Goal: Contribute content: Contribute content

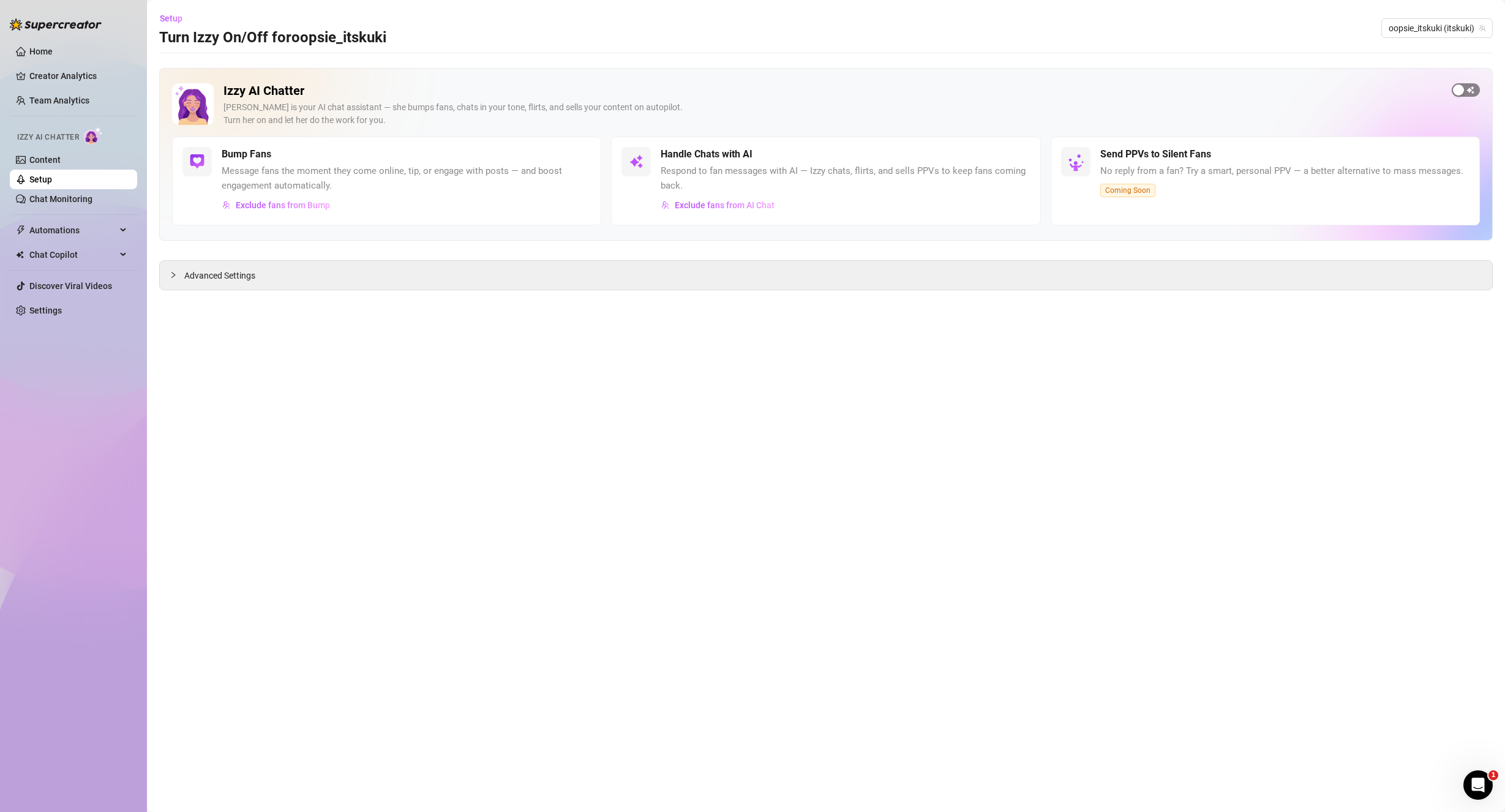
click at [1461, 93] on div "button" at bounding box center [1459, 90] width 11 height 11
click at [330, 281] on div "Advanced Settings" at bounding box center [826, 275] width 1333 height 29
click at [326, 273] on div "Advanced Settings" at bounding box center [826, 275] width 1333 height 29
click at [223, 275] on span "Advanced Settings" at bounding box center [220, 275] width 71 height 13
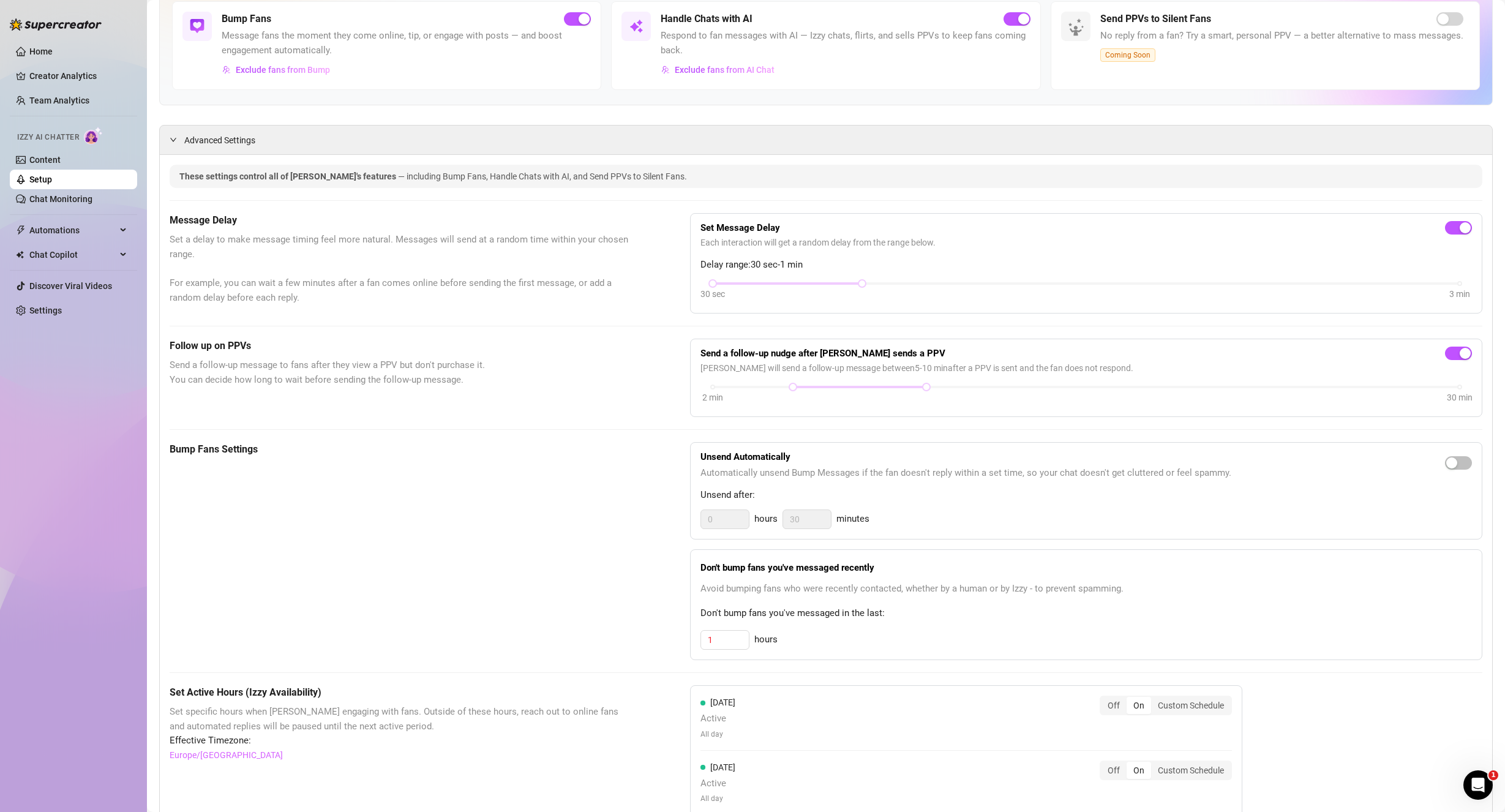
scroll to position [184, 0]
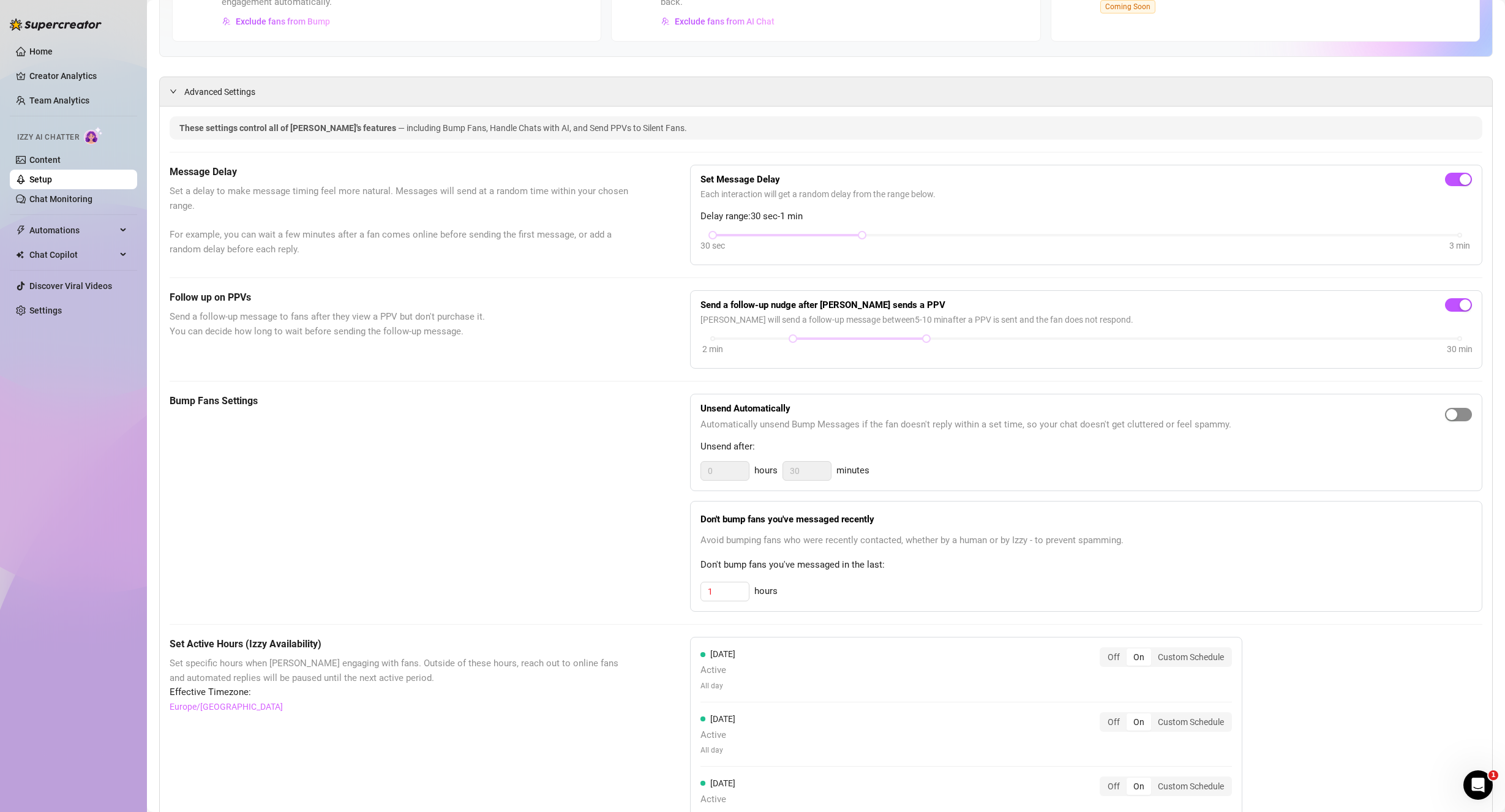
click at [1451, 412] on span "button" at bounding box center [1459, 414] width 27 height 13
drag, startPoint x: 709, startPoint y: 469, endPoint x: 676, endPoint y: 469, distance: 33.0
click at [676, 469] on div "Bump Fans Settings Unsend Automatically Automatically unsend Bump Messages if t…" at bounding box center [826, 502] width 1312 height 218
type input "1"
drag, startPoint x: 817, startPoint y: 474, endPoint x: 743, endPoint y: 472, distance: 74.0
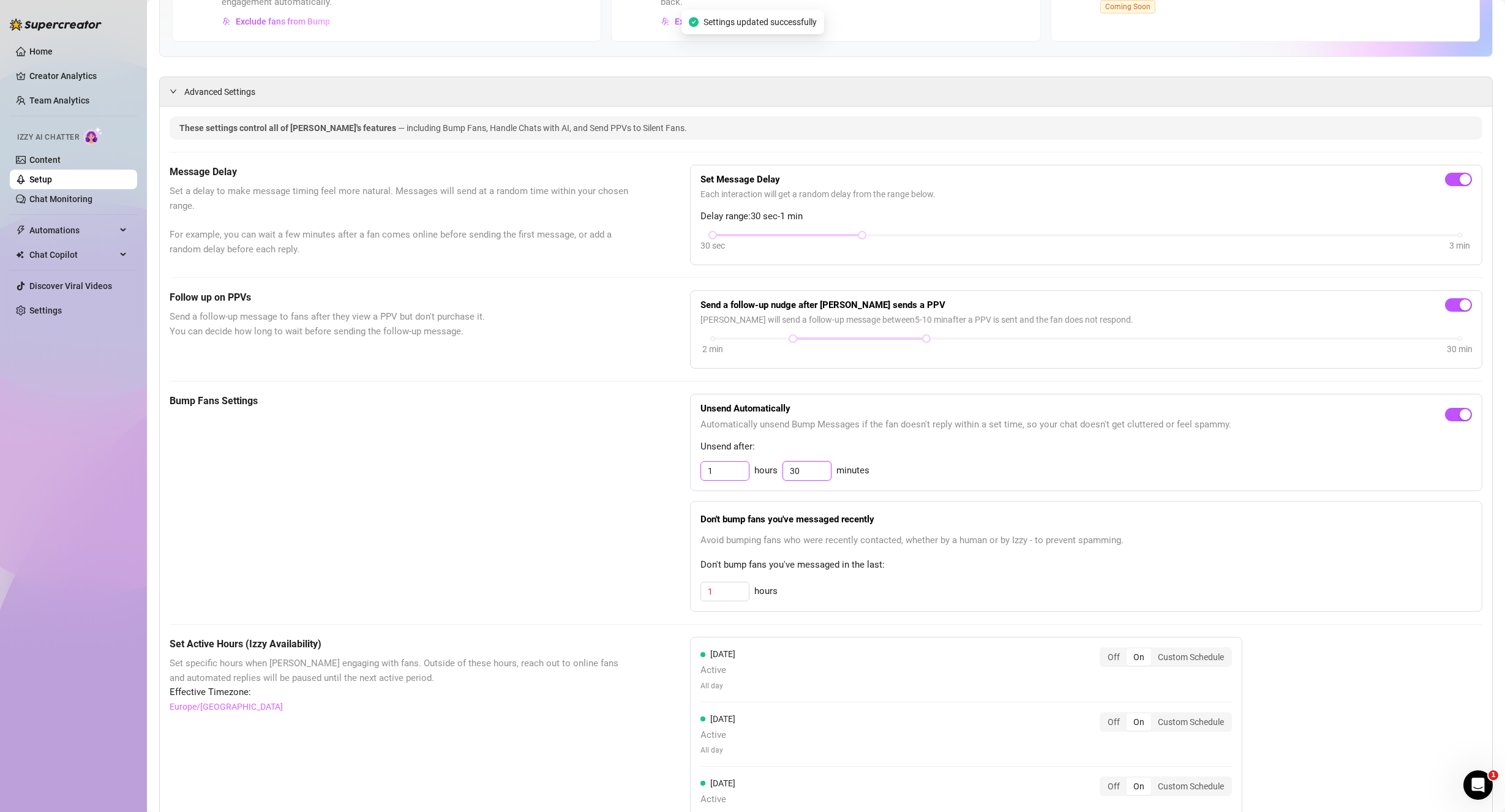
click at [743, 472] on div "1 hours 30 minutes" at bounding box center [1087, 471] width 772 height 19
click at [1058, 480] on div "1 hours minutes" at bounding box center [1087, 471] width 772 height 19
click at [806, 473] on input at bounding box center [807, 471] width 48 height 18
type input "0"
click at [525, 497] on div "Bump Fans Settings" at bounding box center [399, 502] width 459 height 218
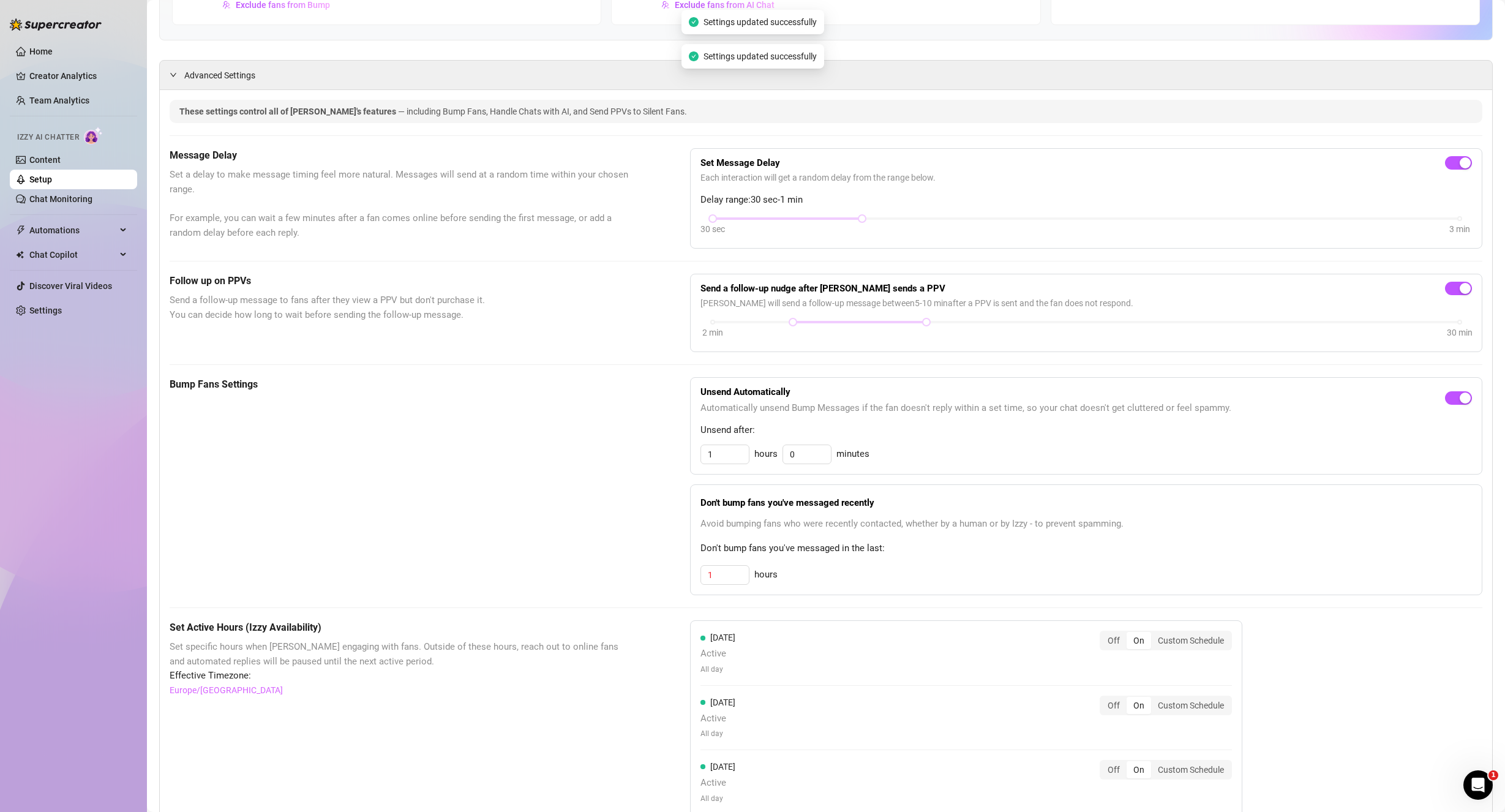
scroll to position [306, 0]
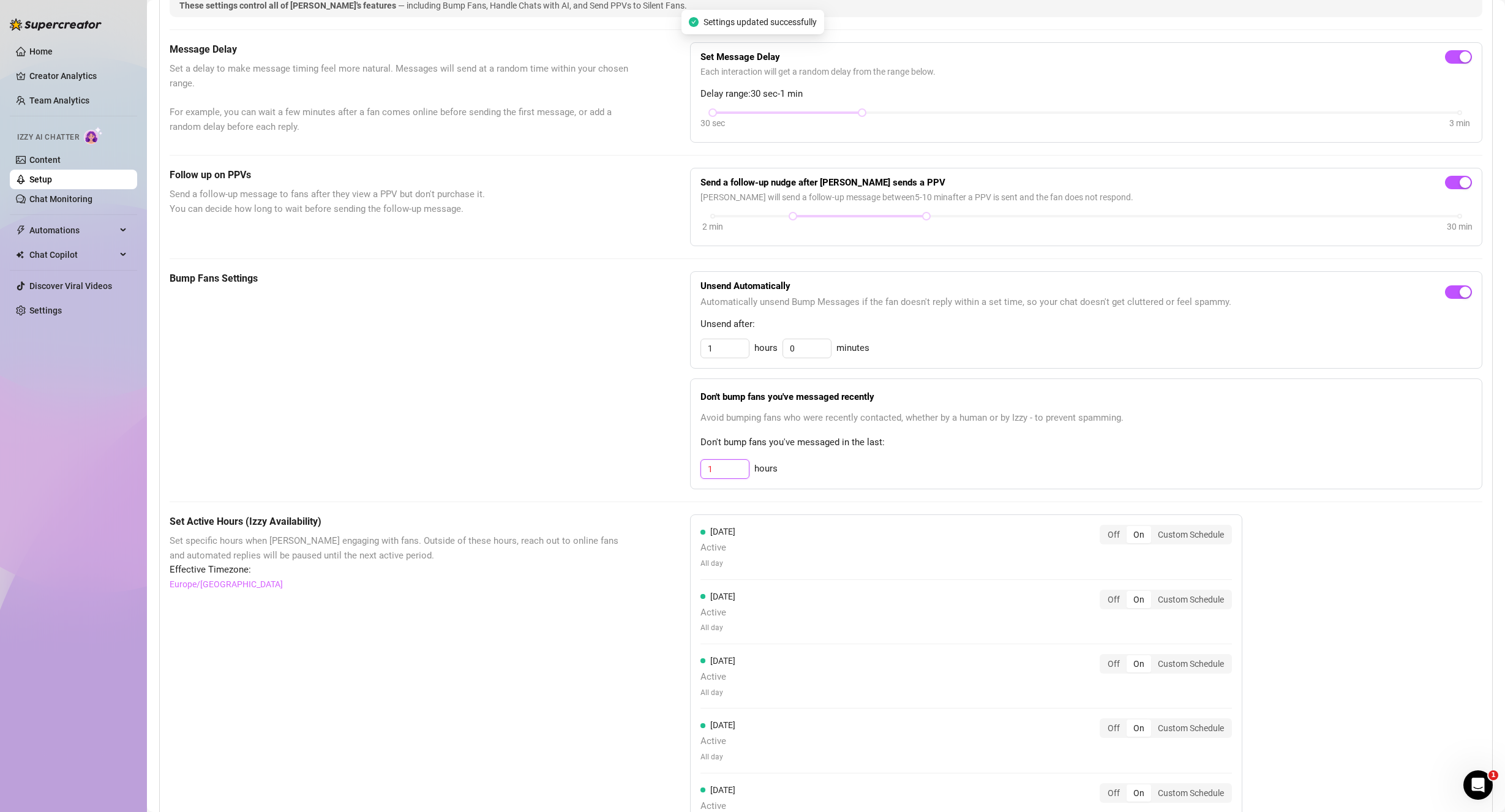
click at [713, 475] on input "1" at bounding box center [724, 469] width 48 height 18
type input "12"
click at [908, 452] on div "Don't bump fans you've messaged recently Avoid bumping fans who were recently c…" at bounding box center [1087, 433] width 793 height 111
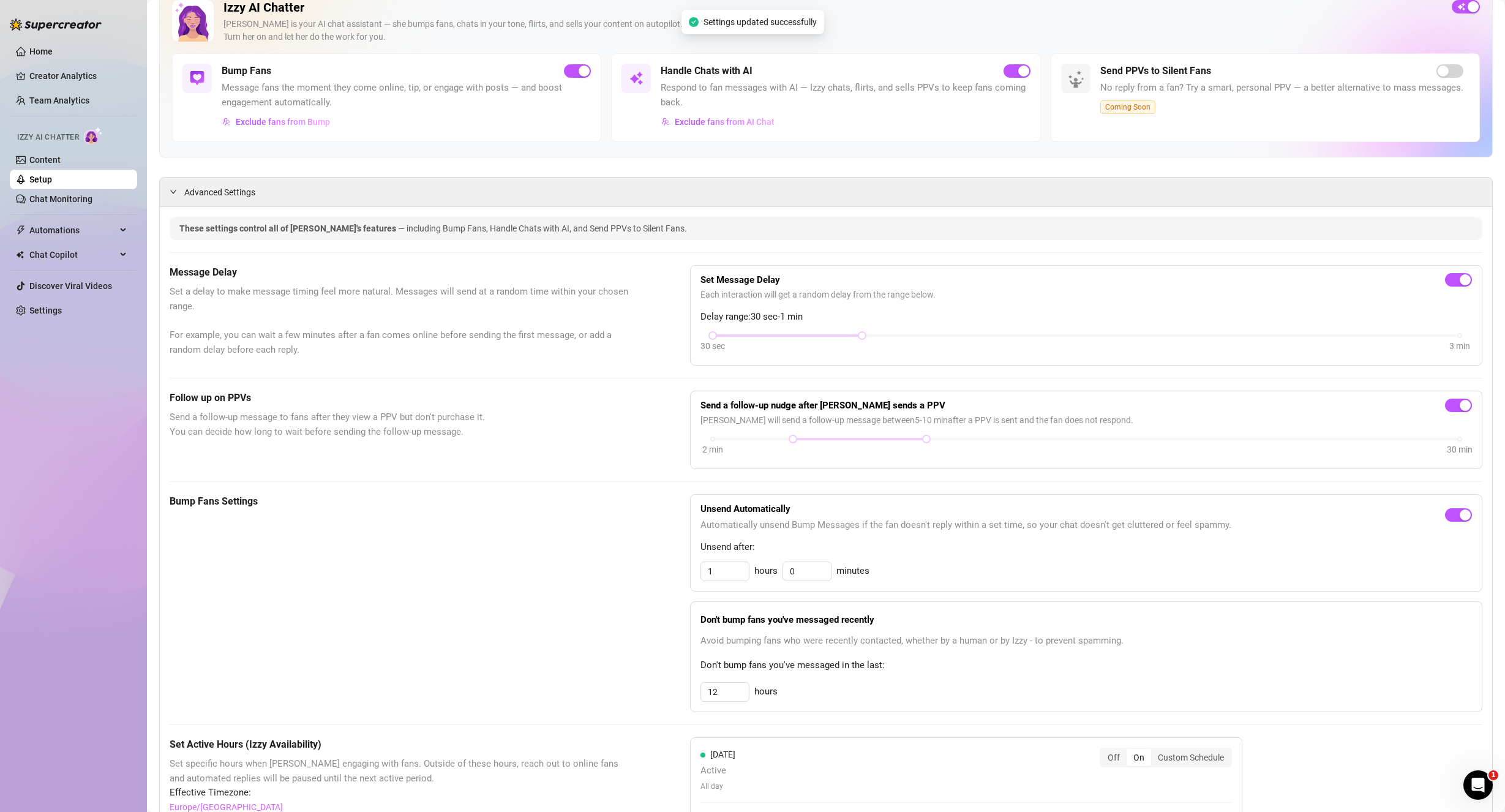
scroll to position [0, 0]
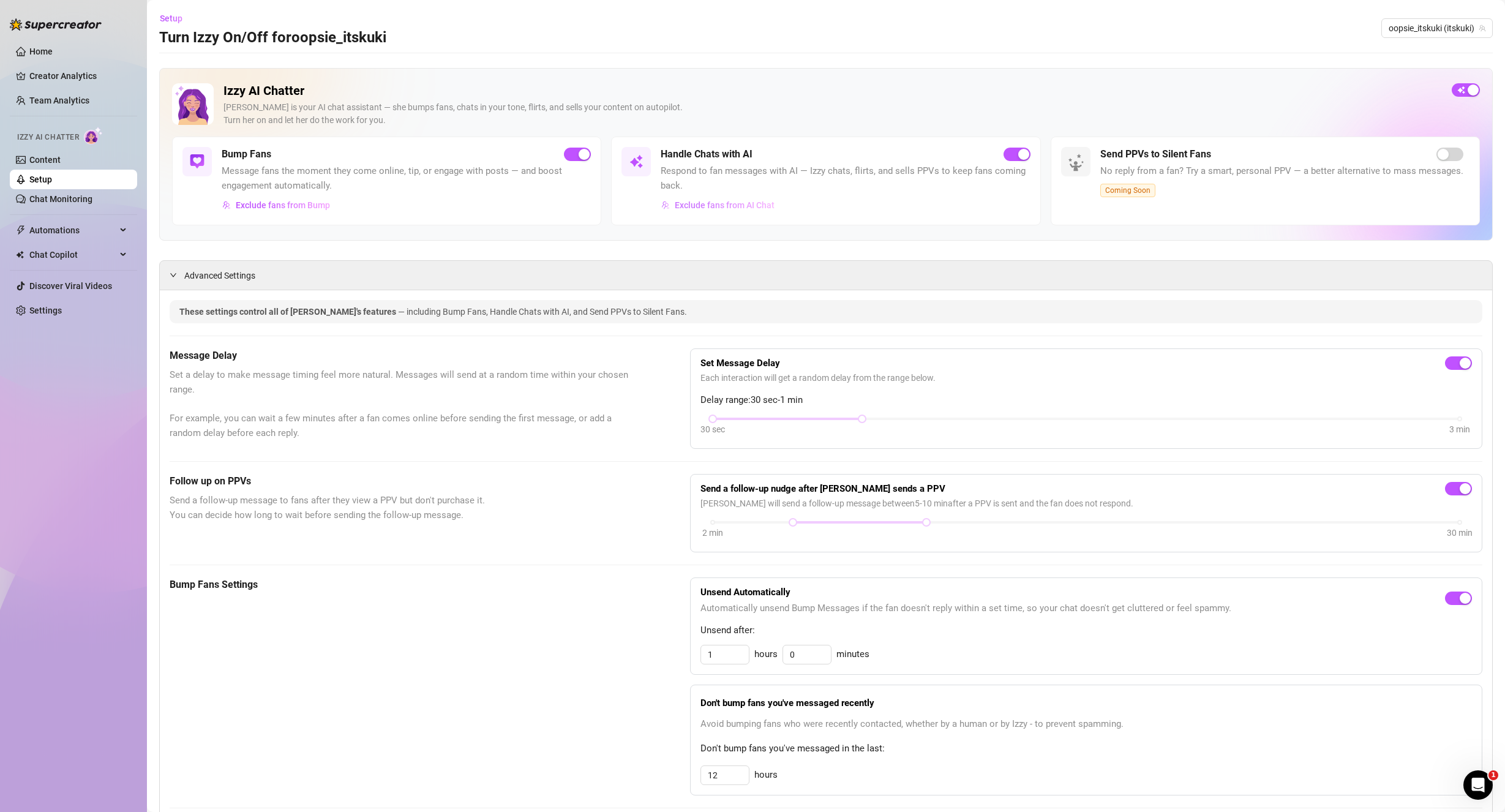
click at [747, 207] on span "Exclude fans from AI Chat" at bounding box center [724, 205] width 100 height 10
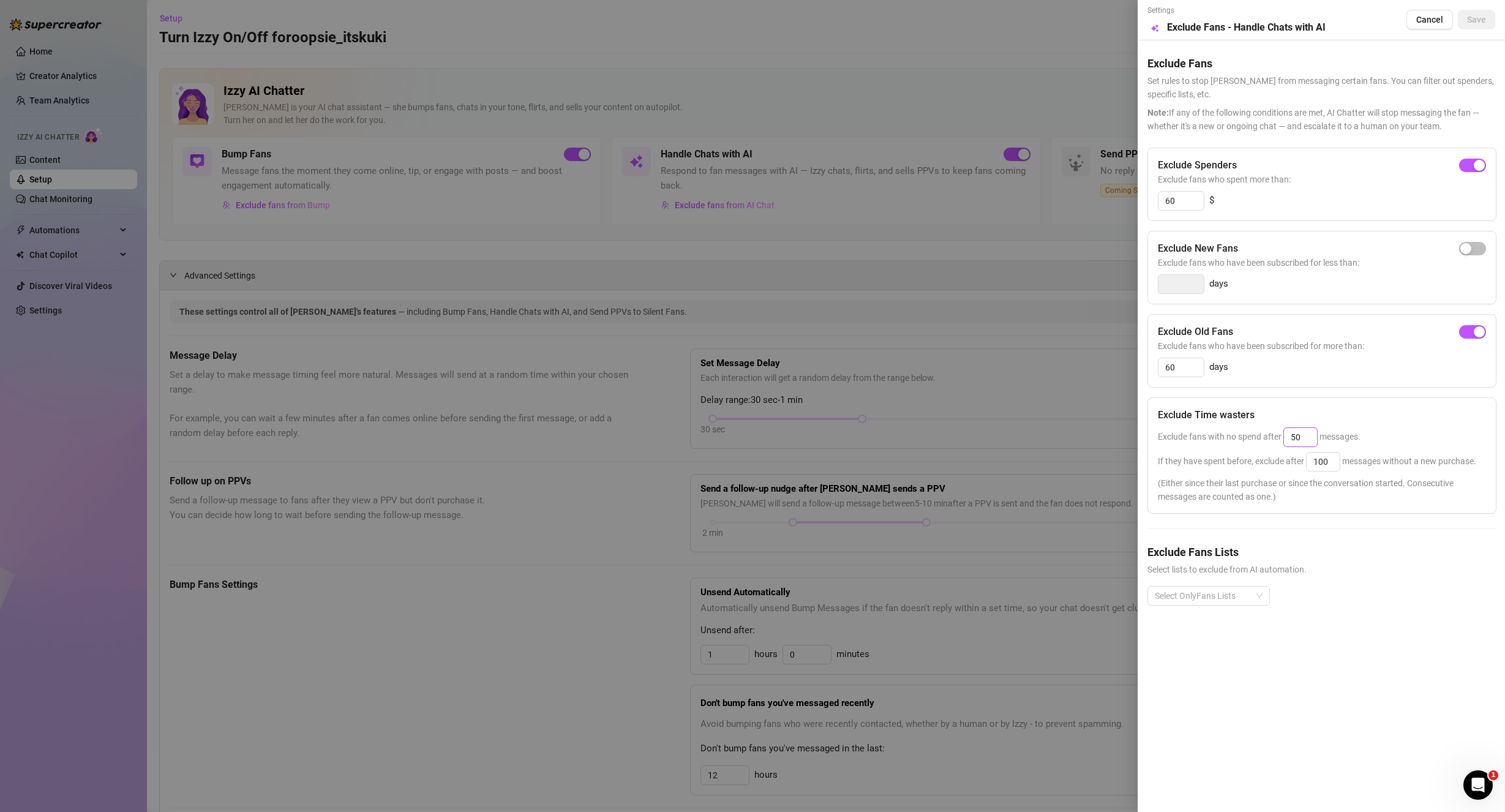
drag, startPoint x: 1308, startPoint y: 438, endPoint x: 1270, endPoint y: 430, distance: 38.8
click at [1270, 430] on div "Exclude fans with no spend after 50 messages." at bounding box center [1321, 437] width 328 height 19
type input "25"
click at [1396, 522] on div "Exclude Spenders Exclude fans who spent more than: 60 $ Exclude New Fans Exclud…" at bounding box center [1320, 387] width 347 height 478
click at [1473, 21] on span "Save" at bounding box center [1477, 19] width 19 height 10
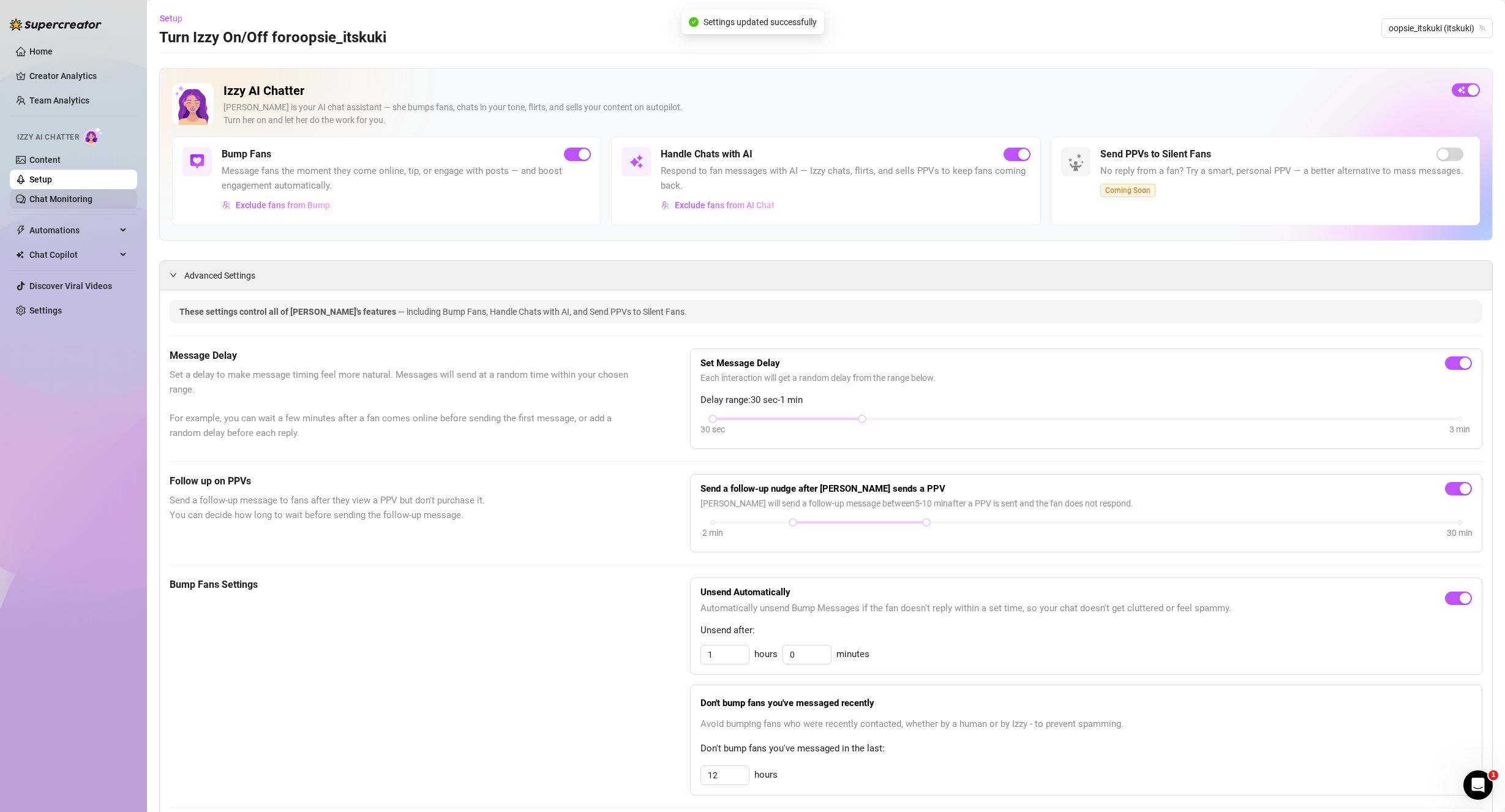
click at [60, 195] on link "Chat Monitoring" at bounding box center [61, 199] width 63 height 10
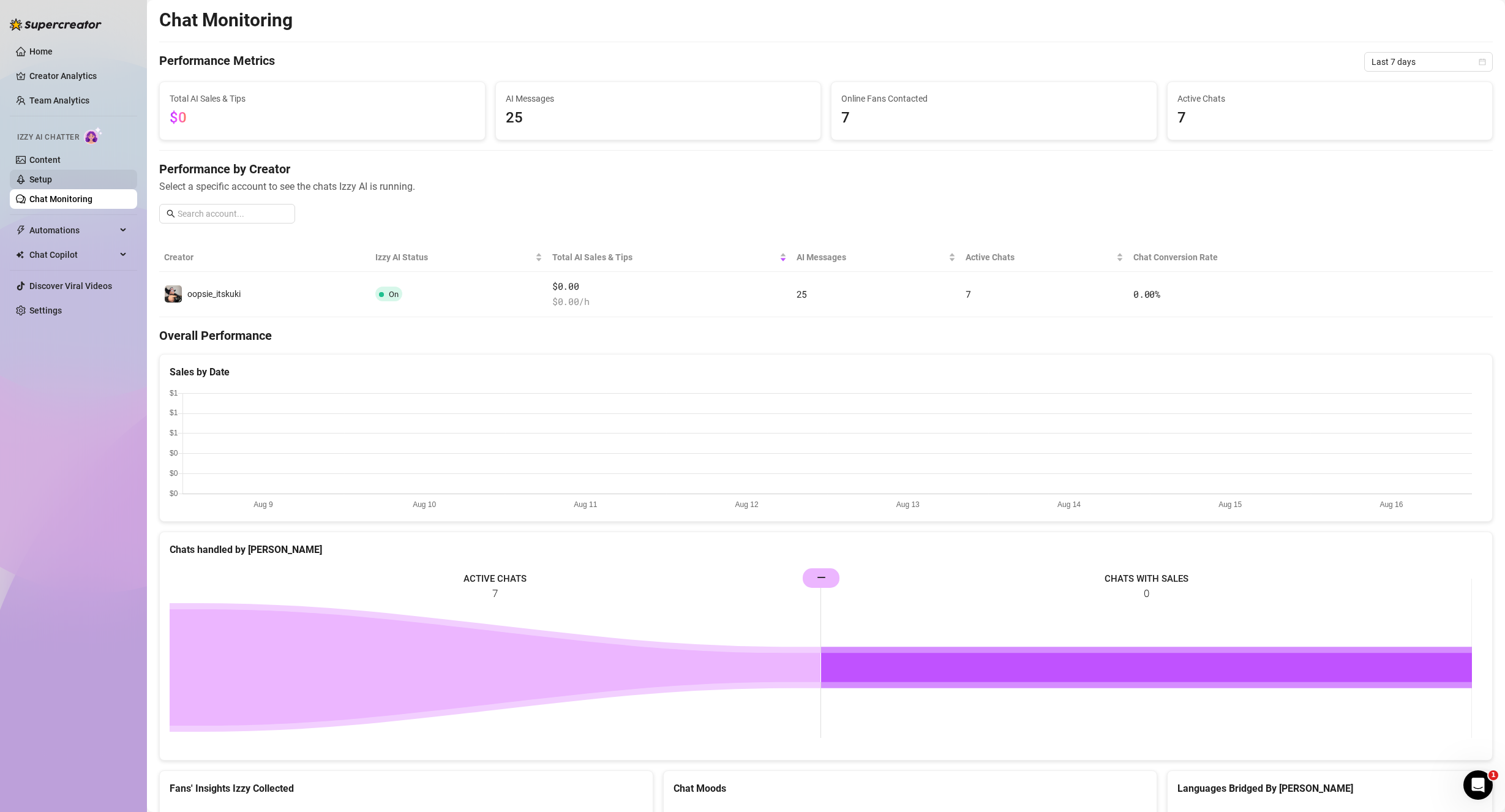
click at [52, 183] on link "Setup" at bounding box center [41, 178] width 23 height 10
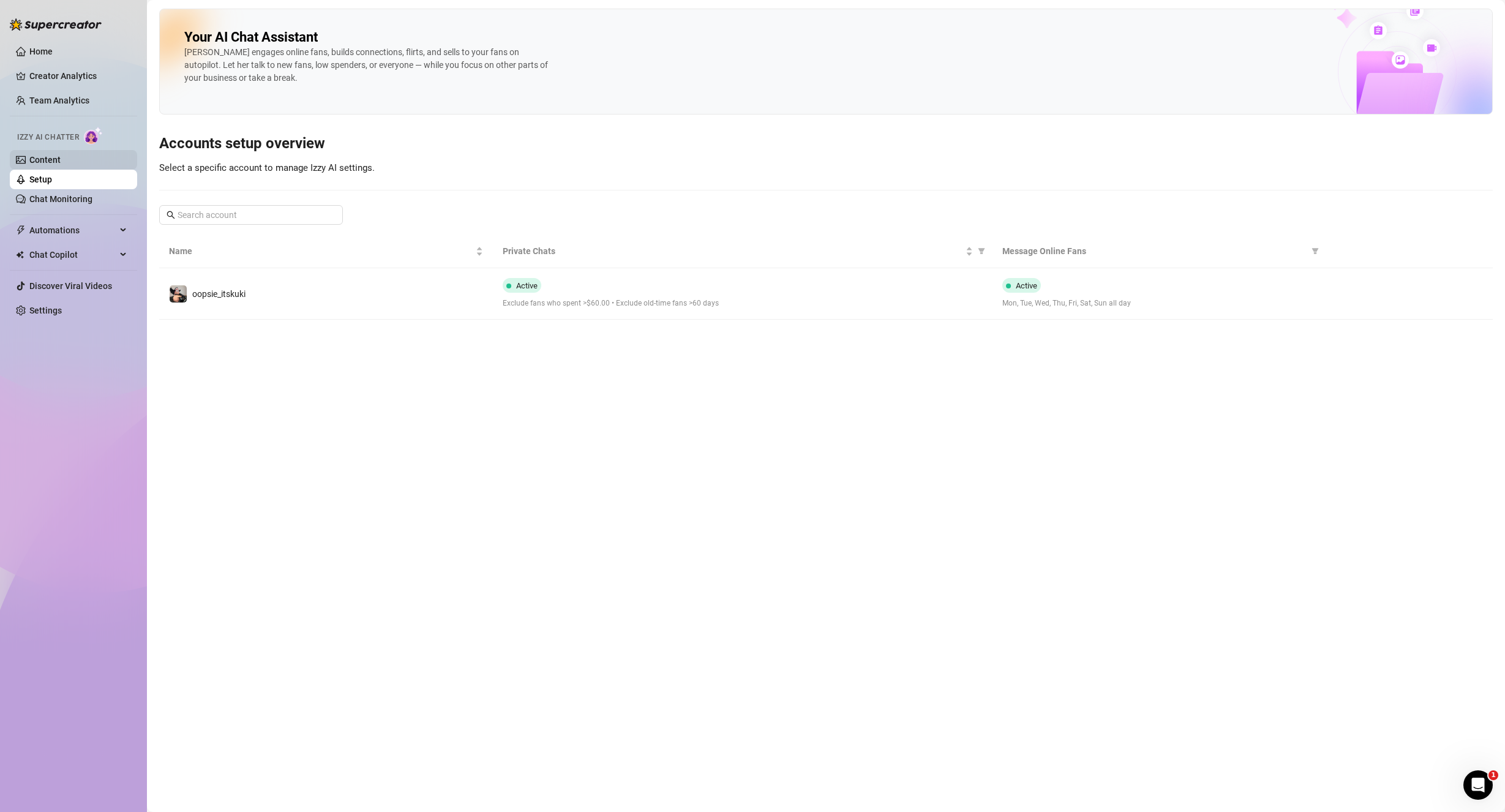
click at [60, 161] on link "Content" at bounding box center [46, 159] width 32 height 10
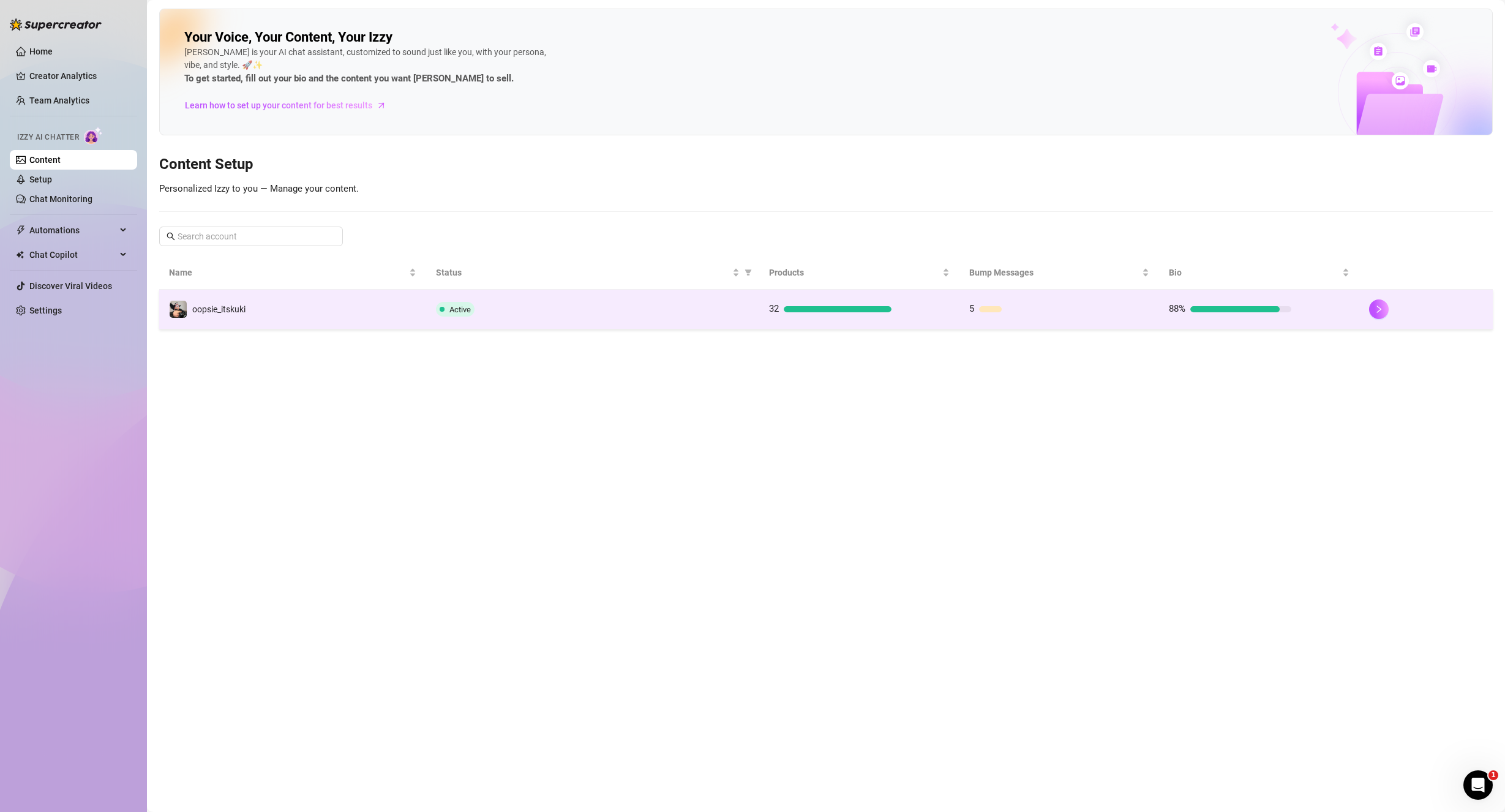
click at [327, 304] on td "oopsie_itskuki" at bounding box center [292, 309] width 267 height 39
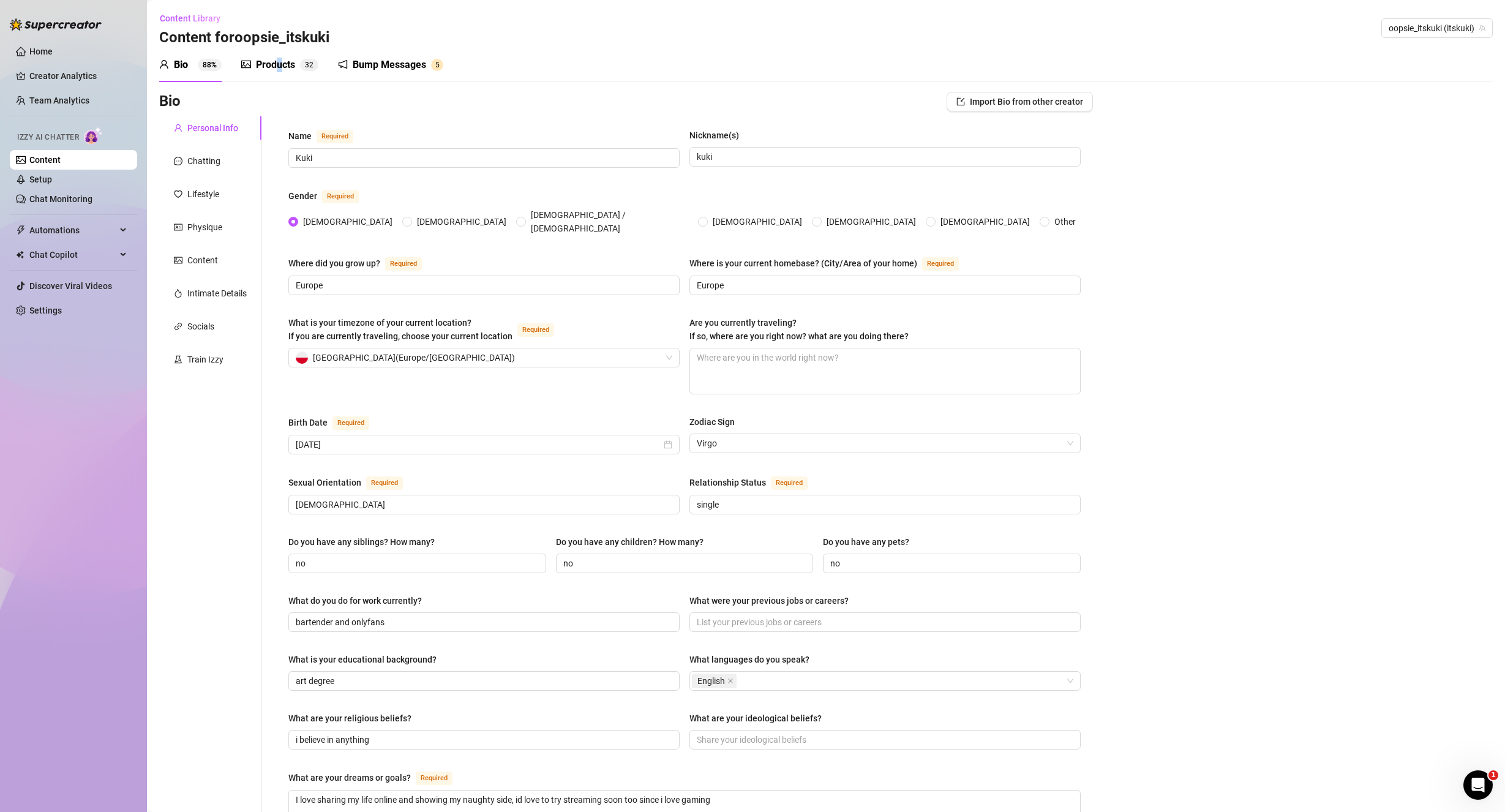
click at [280, 64] on div "Products" at bounding box center [276, 65] width 39 height 15
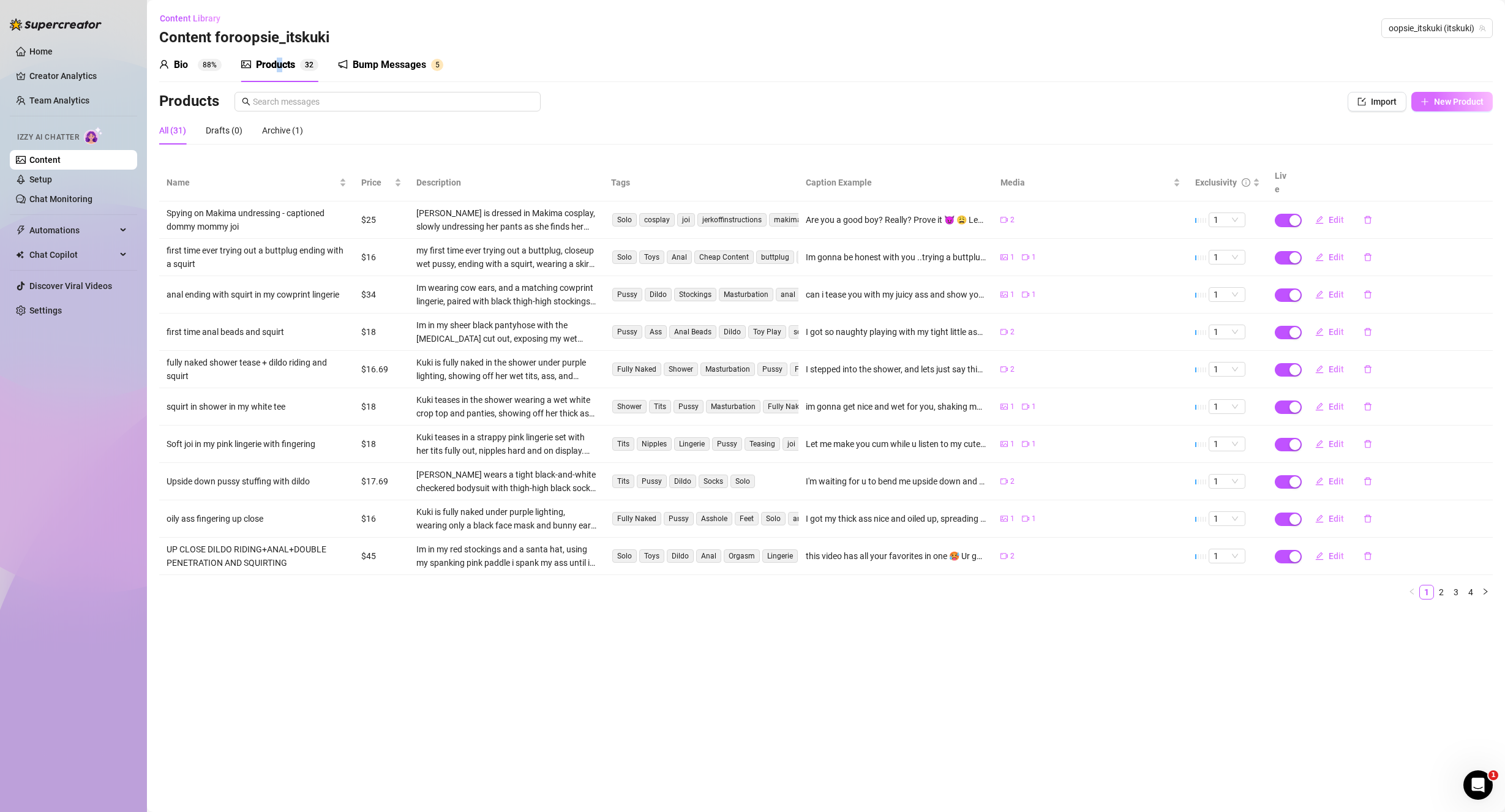
click at [1433, 95] on button "New Product" at bounding box center [1452, 102] width 81 height 19
type textarea "Type your message here..."
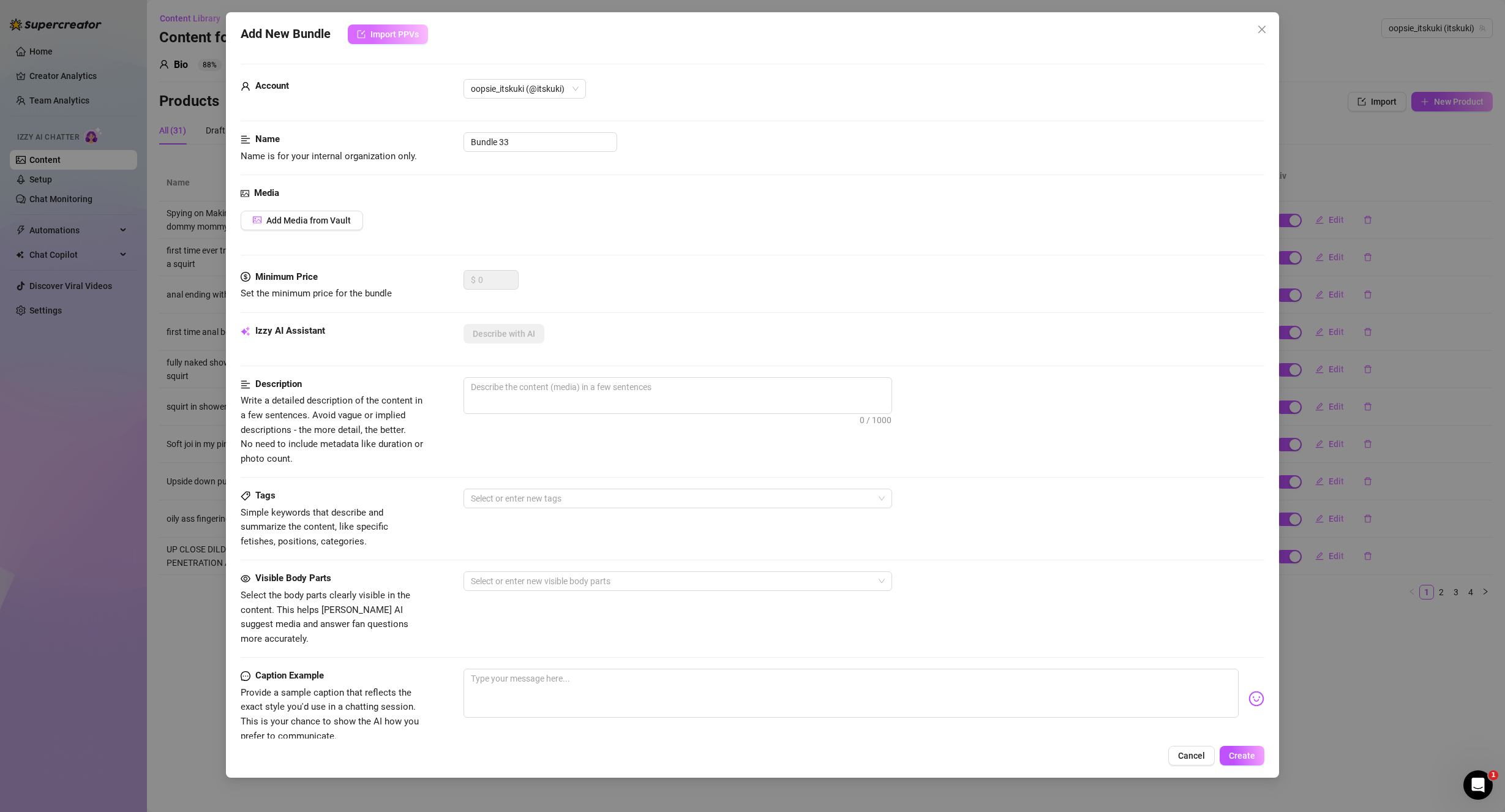
click at [381, 42] on button "Import PPVs" at bounding box center [388, 34] width 80 height 19
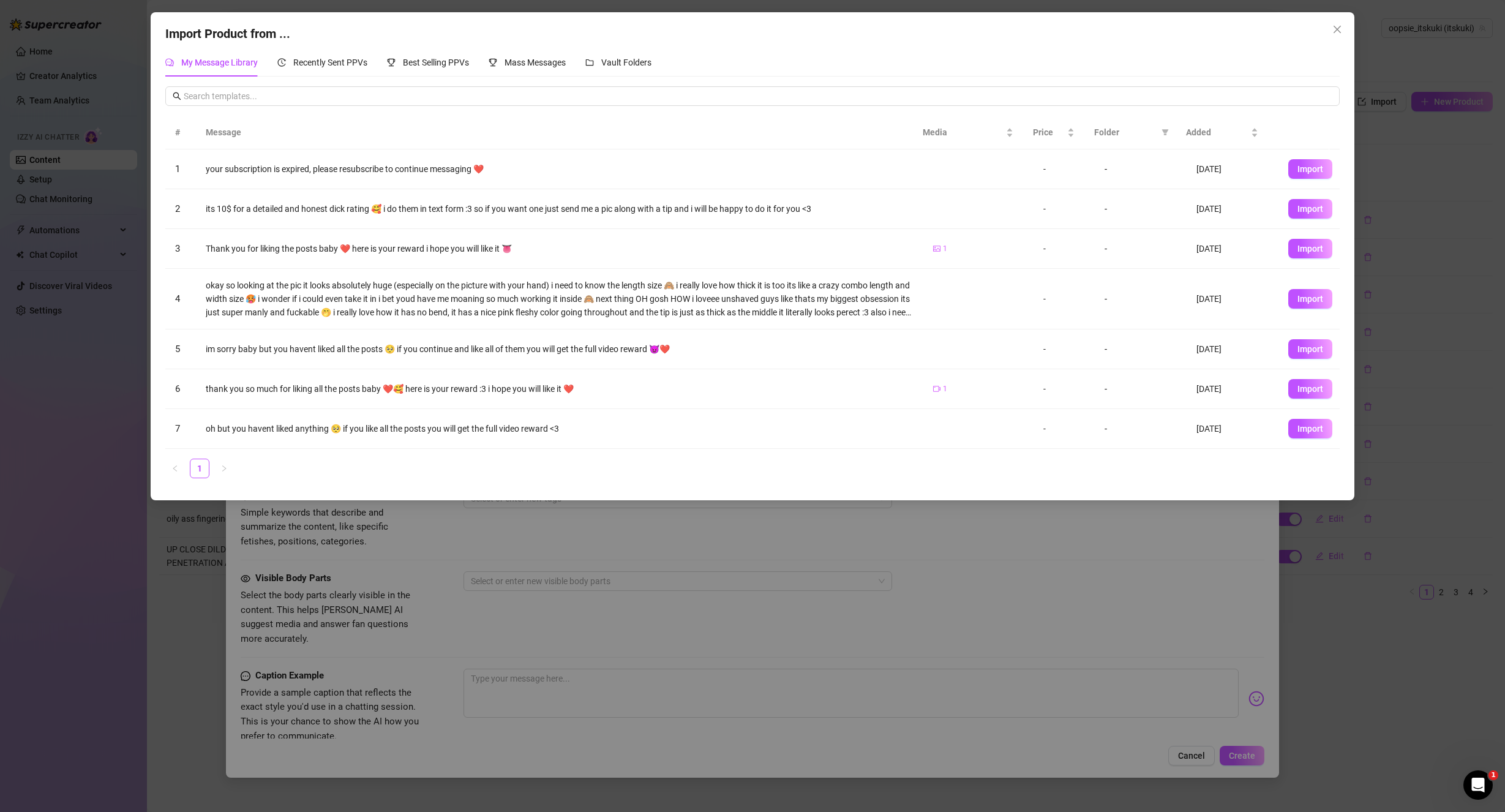
click at [828, 542] on div "Import Product from ... My Message Library Recently Sent PPVs Best Selling PPVs…" at bounding box center [752, 406] width 1505 height 812
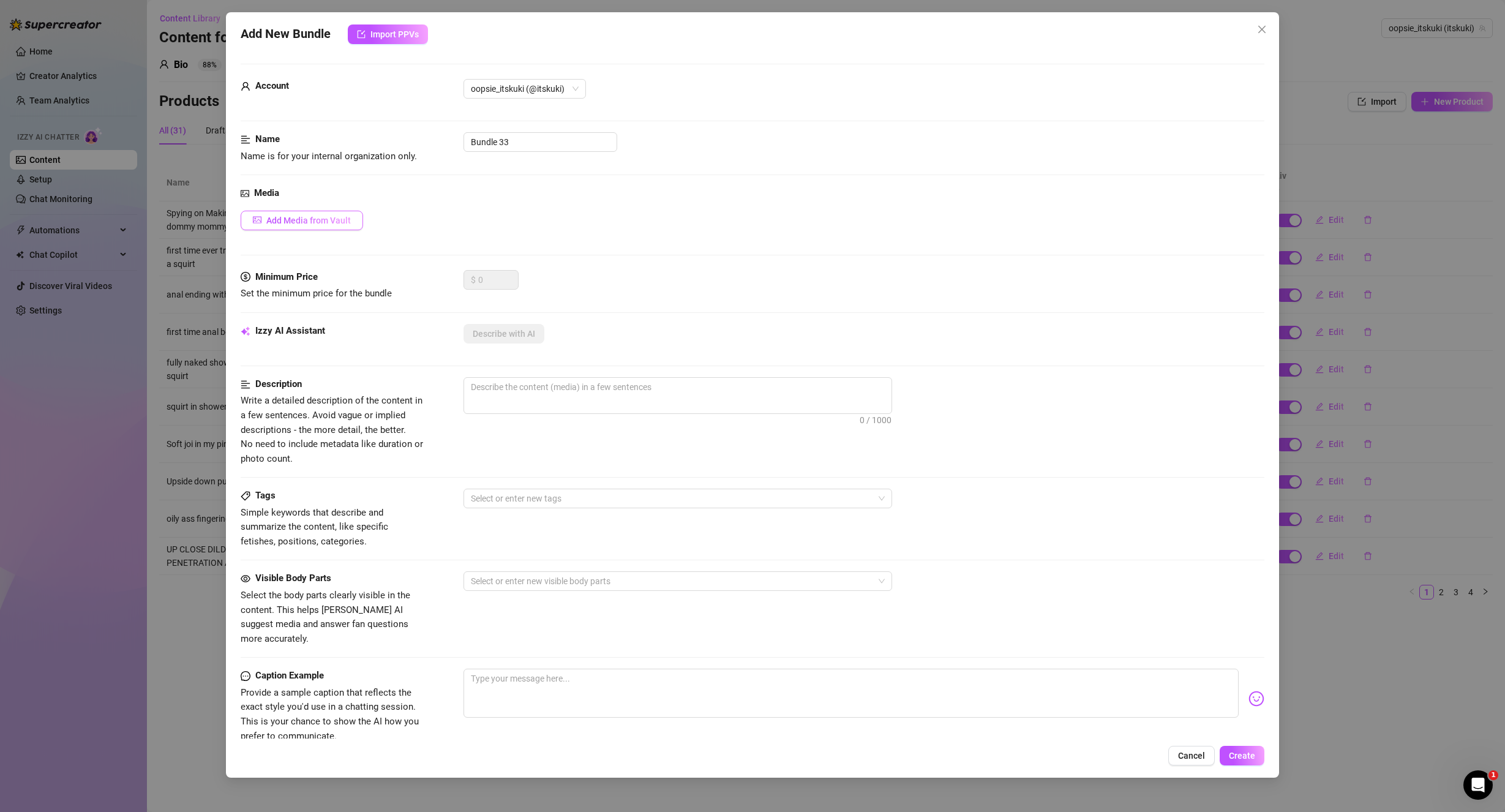
click at [305, 228] on button "Add Media from Vault" at bounding box center [302, 220] width 122 height 19
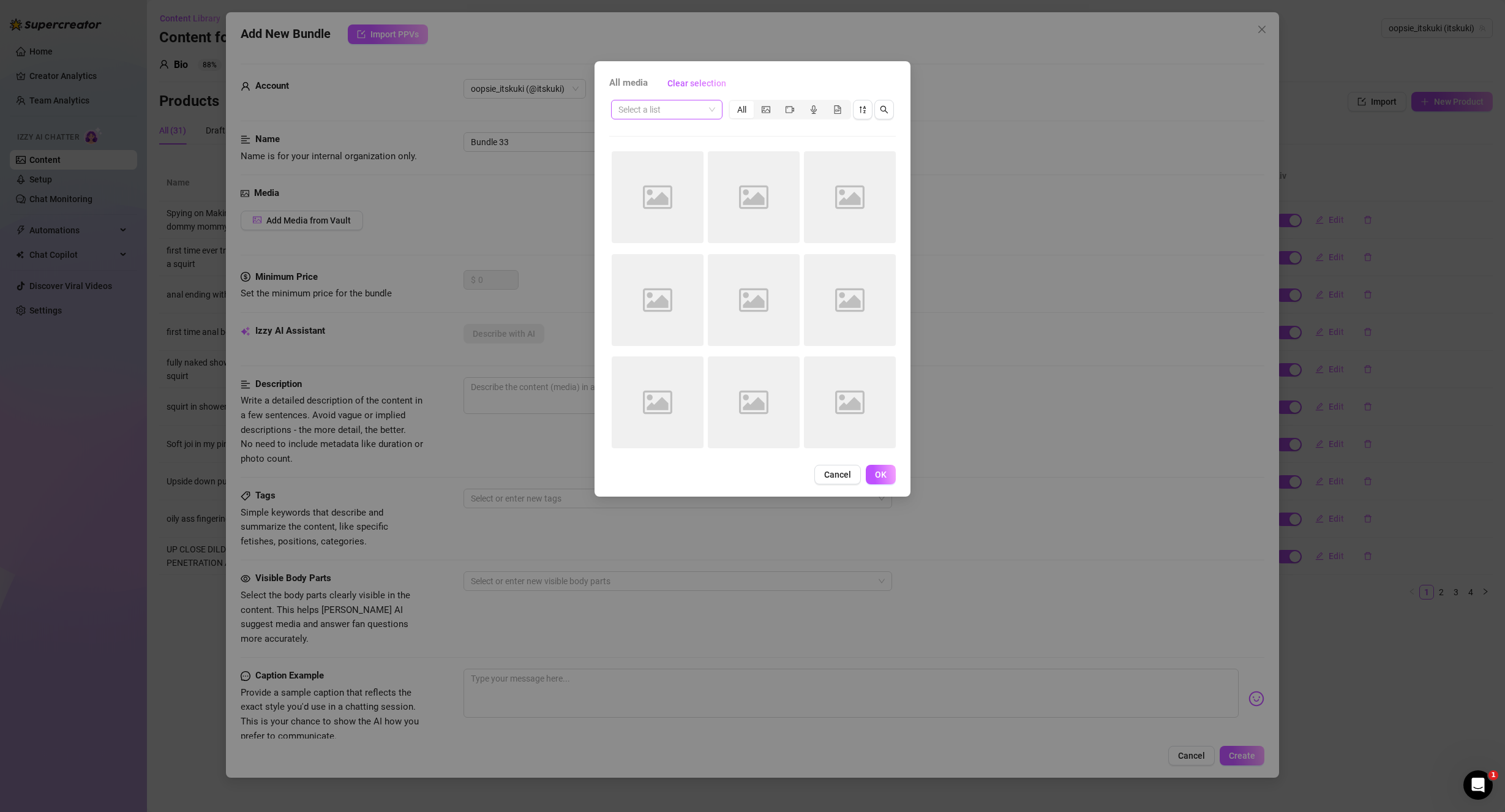
click at [707, 107] on span at bounding box center [667, 109] width 97 height 18
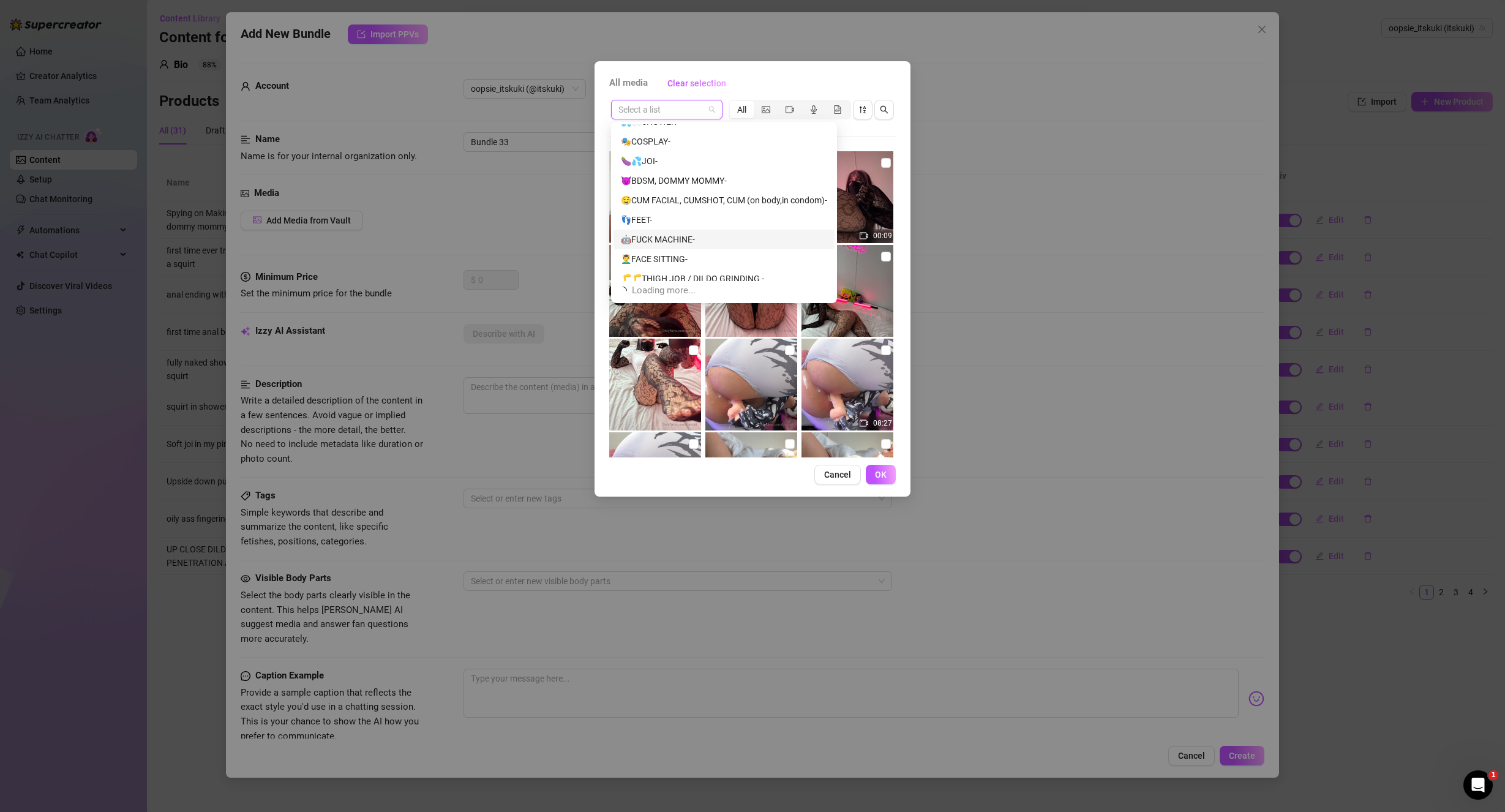
scroll to position [235, 0]
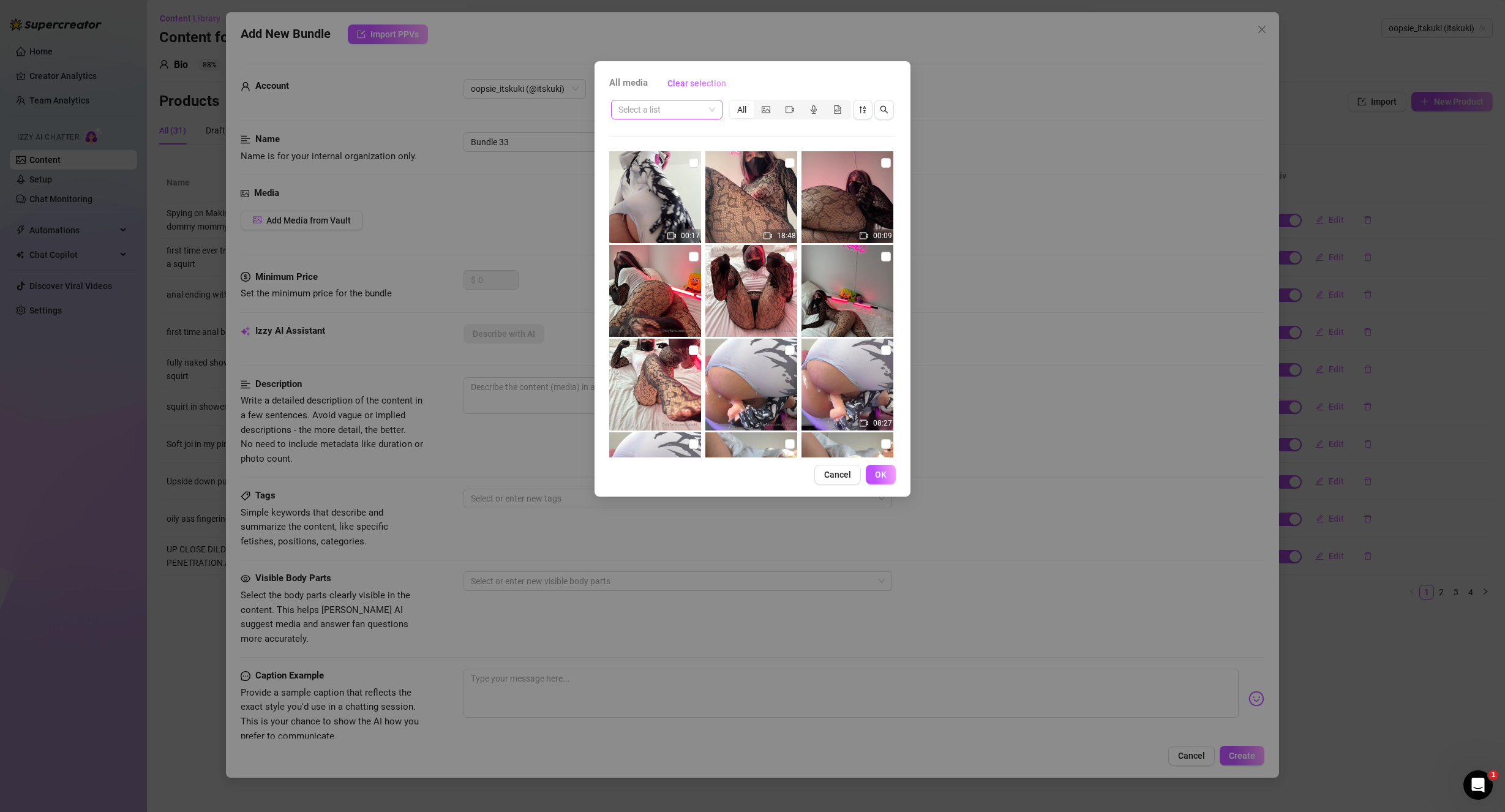
click at [703, 108] on input "search" at bounding box center [662, 109] width 86 height 18
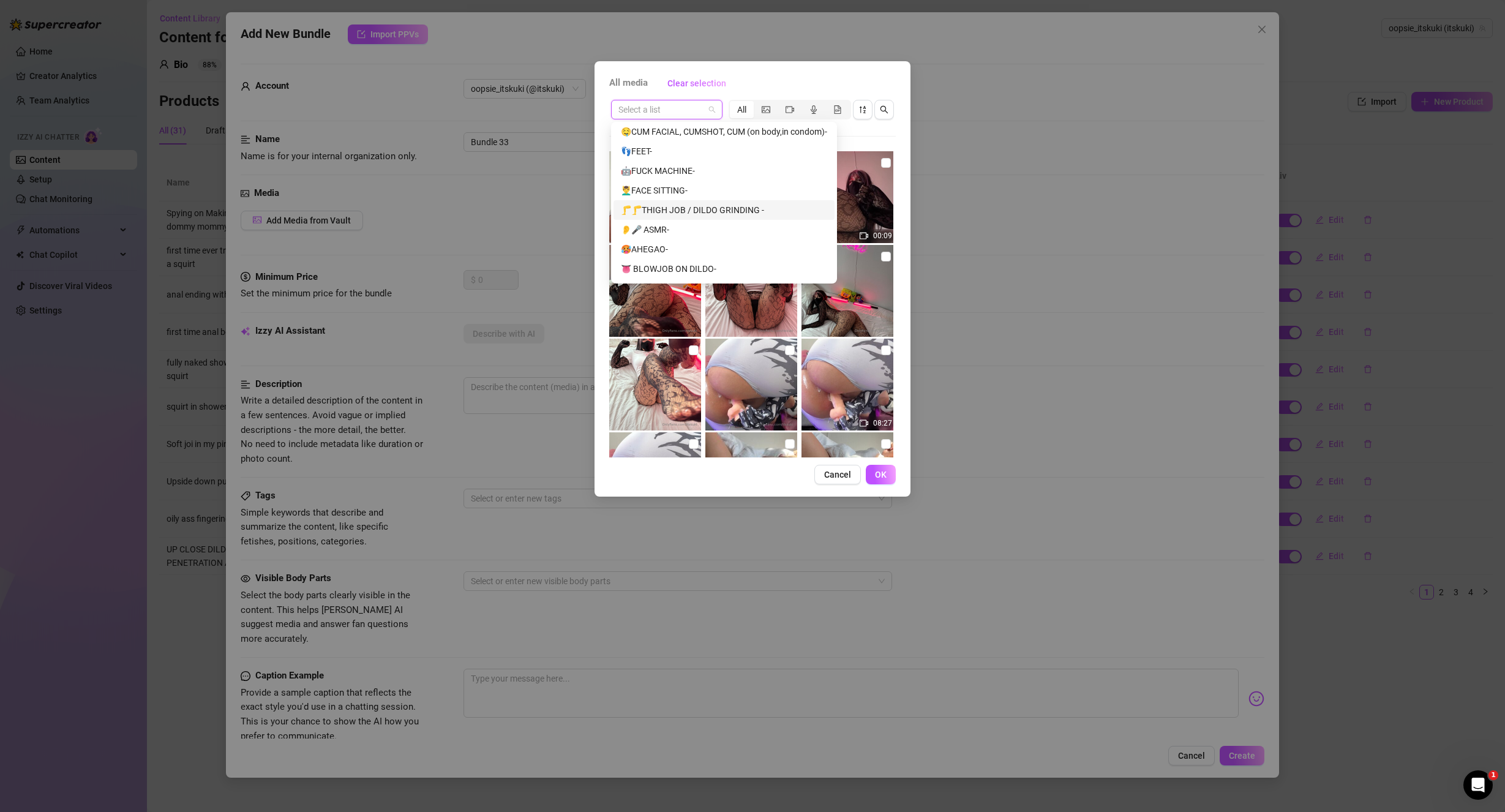
scroll to position [358, 0]
click at [699, 209] on div "👅 BLOWJOB ON DILDO-" at bounding box center [724, 207] width 206 height 13
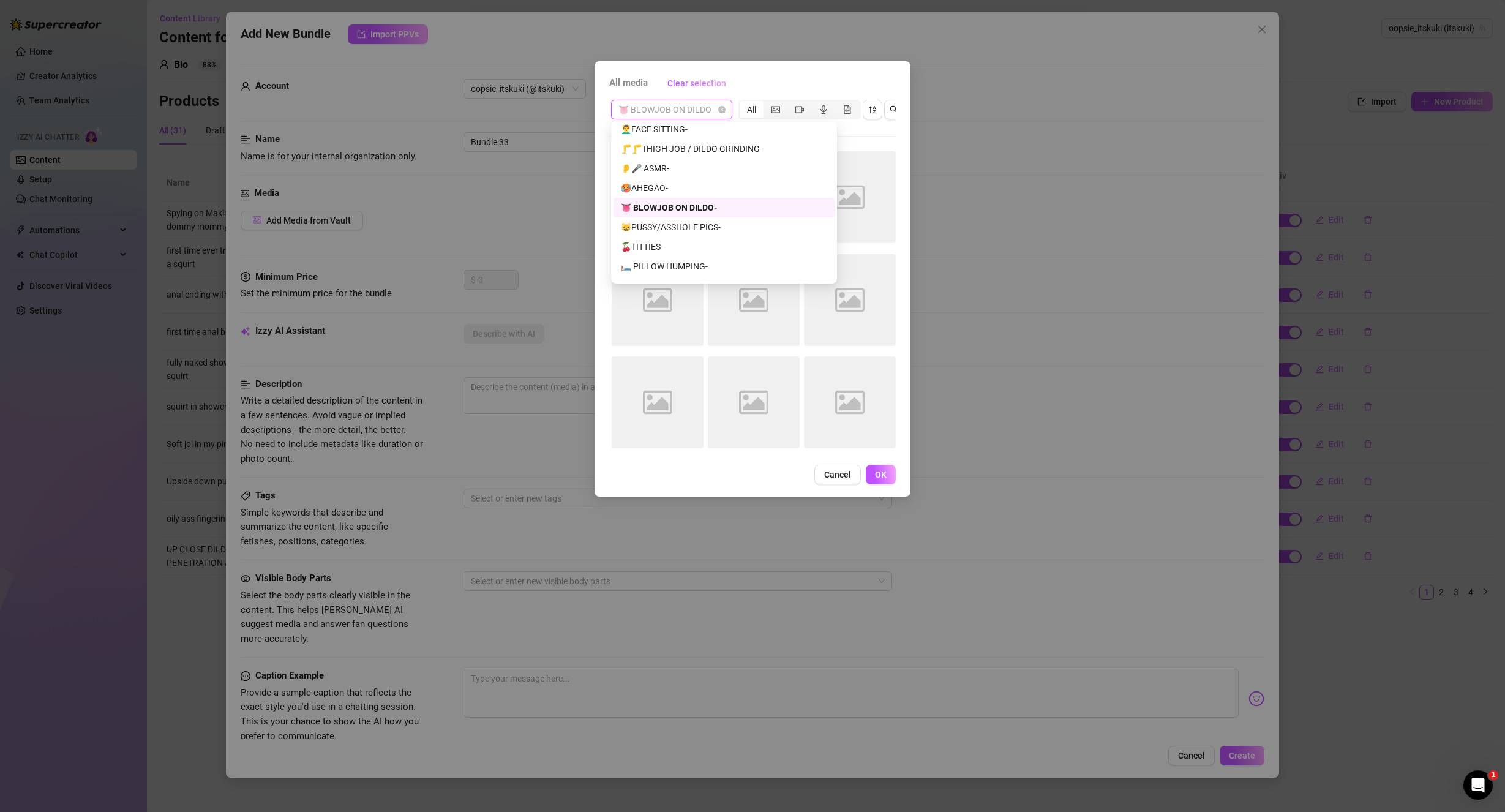
click at [703, 107] on span "👅 BLOWJOB ON DILDO-" at bounding box center [672, 109] width 107 height 18
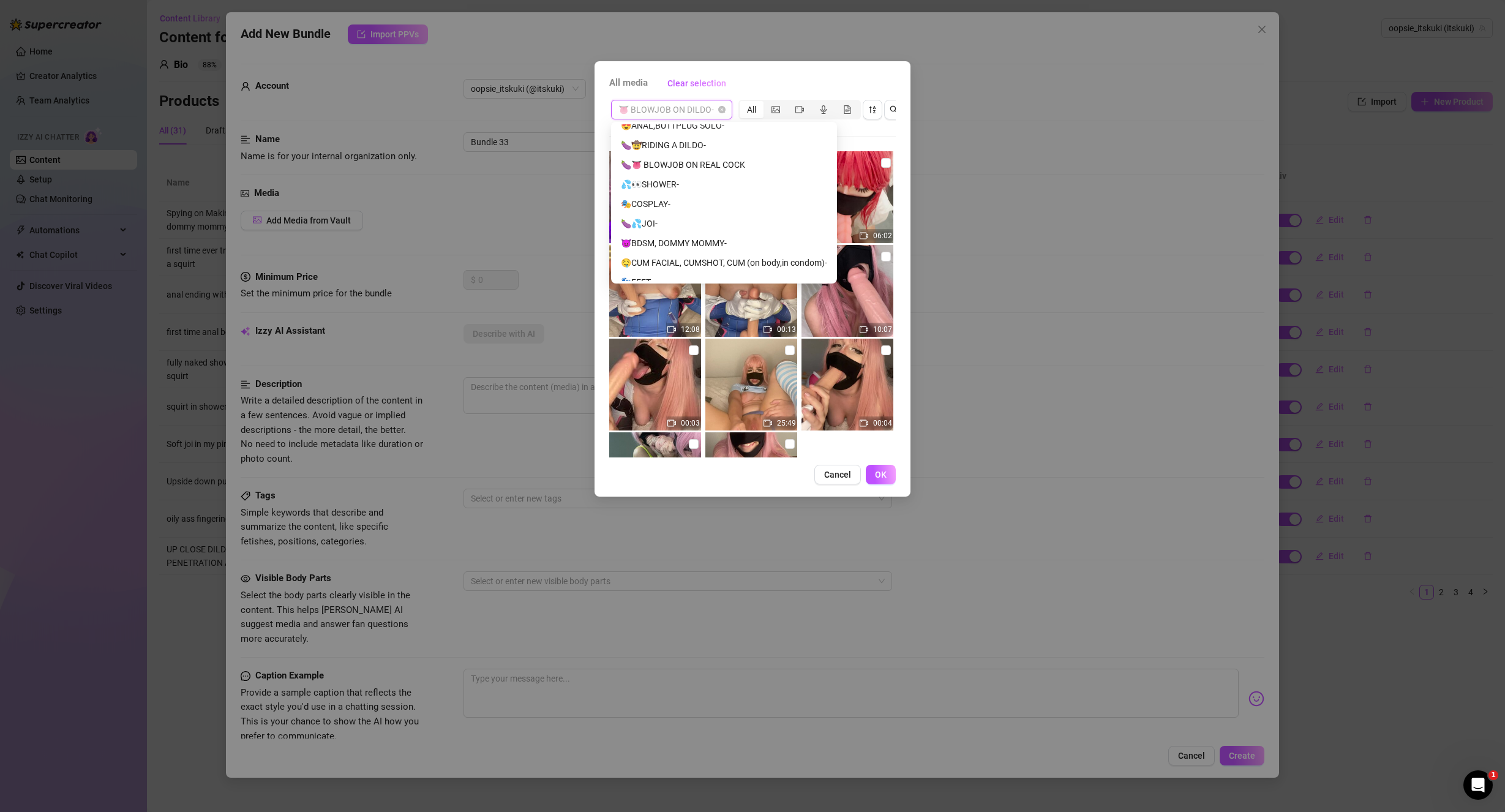
scroll to position [125, 0]
click at [685, 204] on div "🍆👅 BLOWJOB ON REAL COCK" at bounding box center [724, 205] width 206 height 13
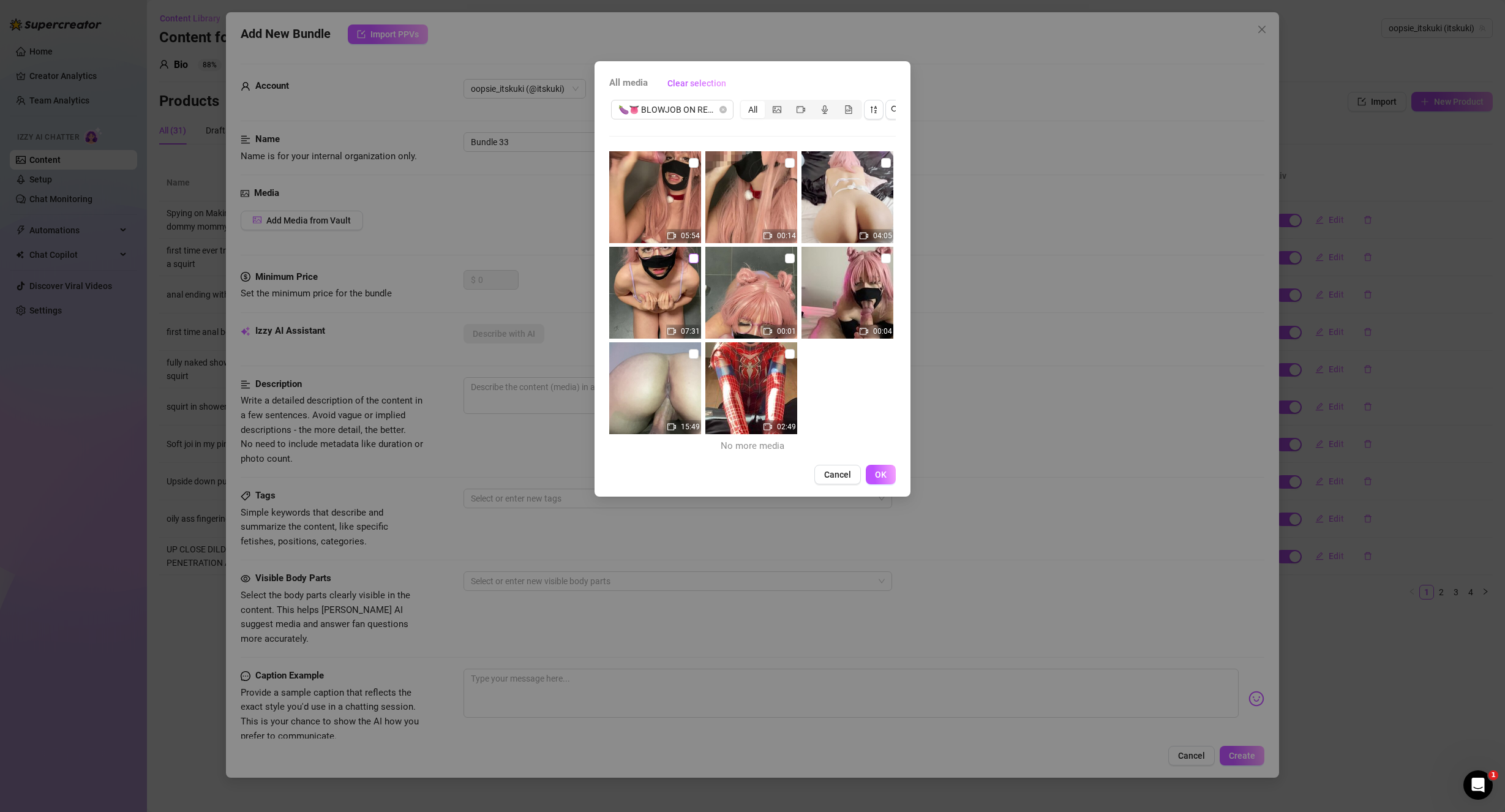
click at [690, 256] on input "checkbox" at bounding box center [693, 258] width 10 height 10
checkbox input "true"
click at [788, 261] on input "checkbox" at bounding box center [789, 258] width 10 height 10
checkbox input "true"
click at [885, 480] on span "OK" at bounding box center [880, 474] width 11 height 10
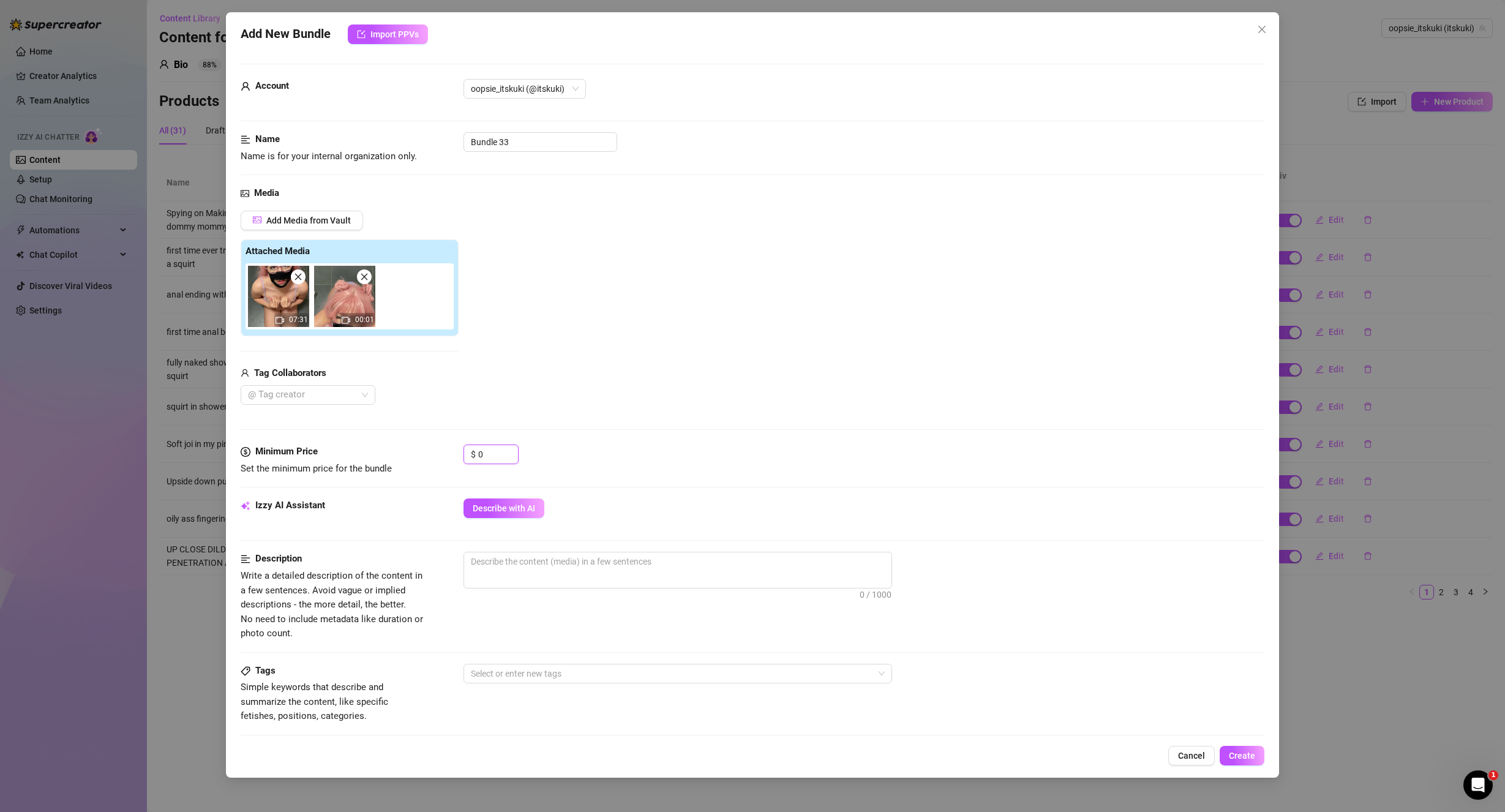
drag, startPoint x: 488, startPoint y: 458, endPoint x: 462, endPoint y: 454, distance: 26.3
click at [464, 455] on div "$ 0" at bounding box center [491, 454] width 55 height 19
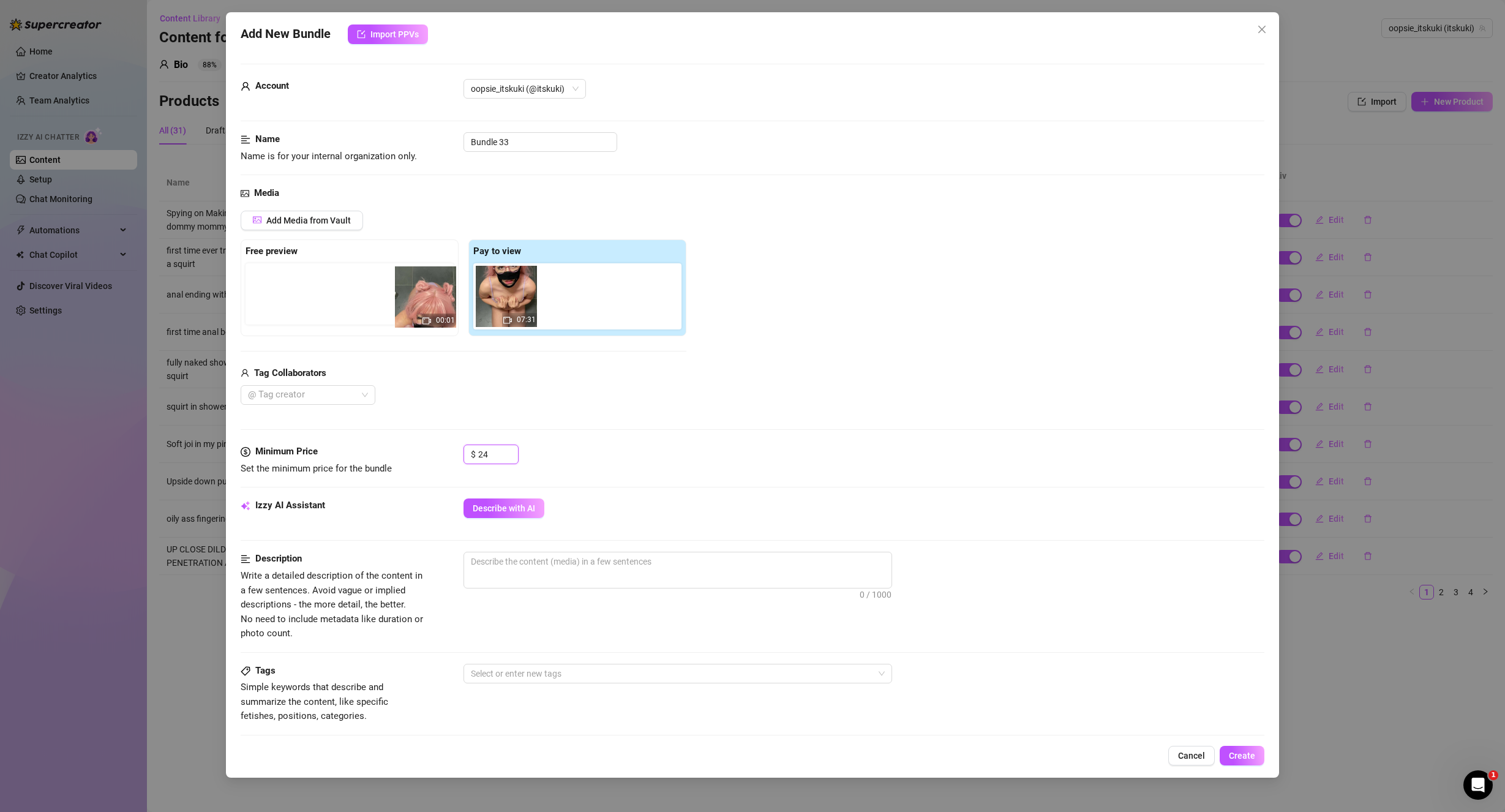
drag, startPoint x: 570, startPoint y: 315, endPoint x: 420, endPoint y: 314, distance: 150.0
click at [420, 314] on div "Free preview Pay to view 07:31 00:01" at bounding box center [463, 288] width 445 height 97
type input "24"
click at [693, 409] on div "Media Add Media from Vault Free preview 00:01 Pay to view 07:31 Tag Collaborato…" at bounding box center [752, 315] width 1025 height 258
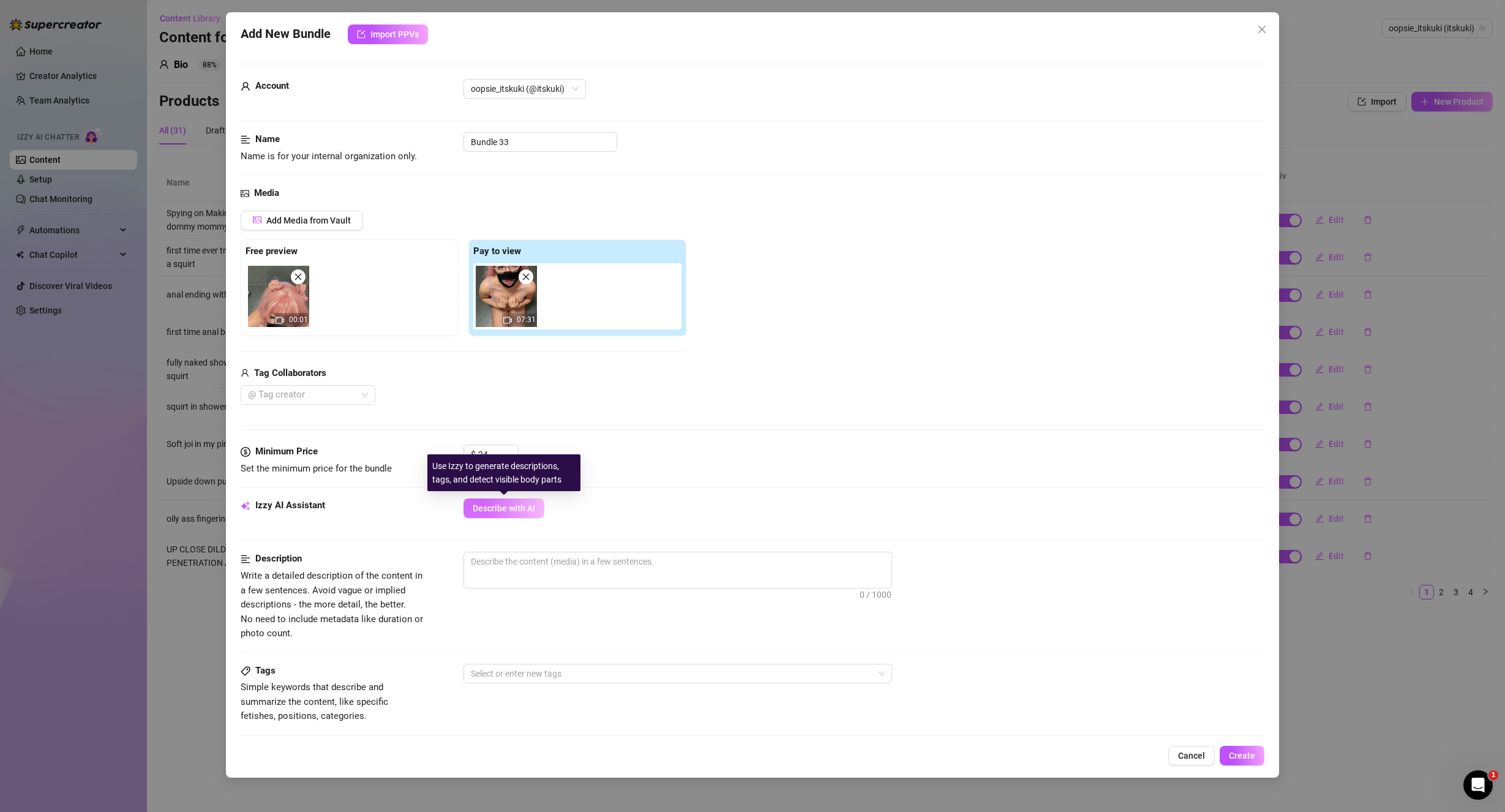
click at [533, 513] on span "Describe with AI" at bounding box center [503, 508] width 62 height 10
click at [317, 397] on div at bounding box center [302, 396] width 117 height 18
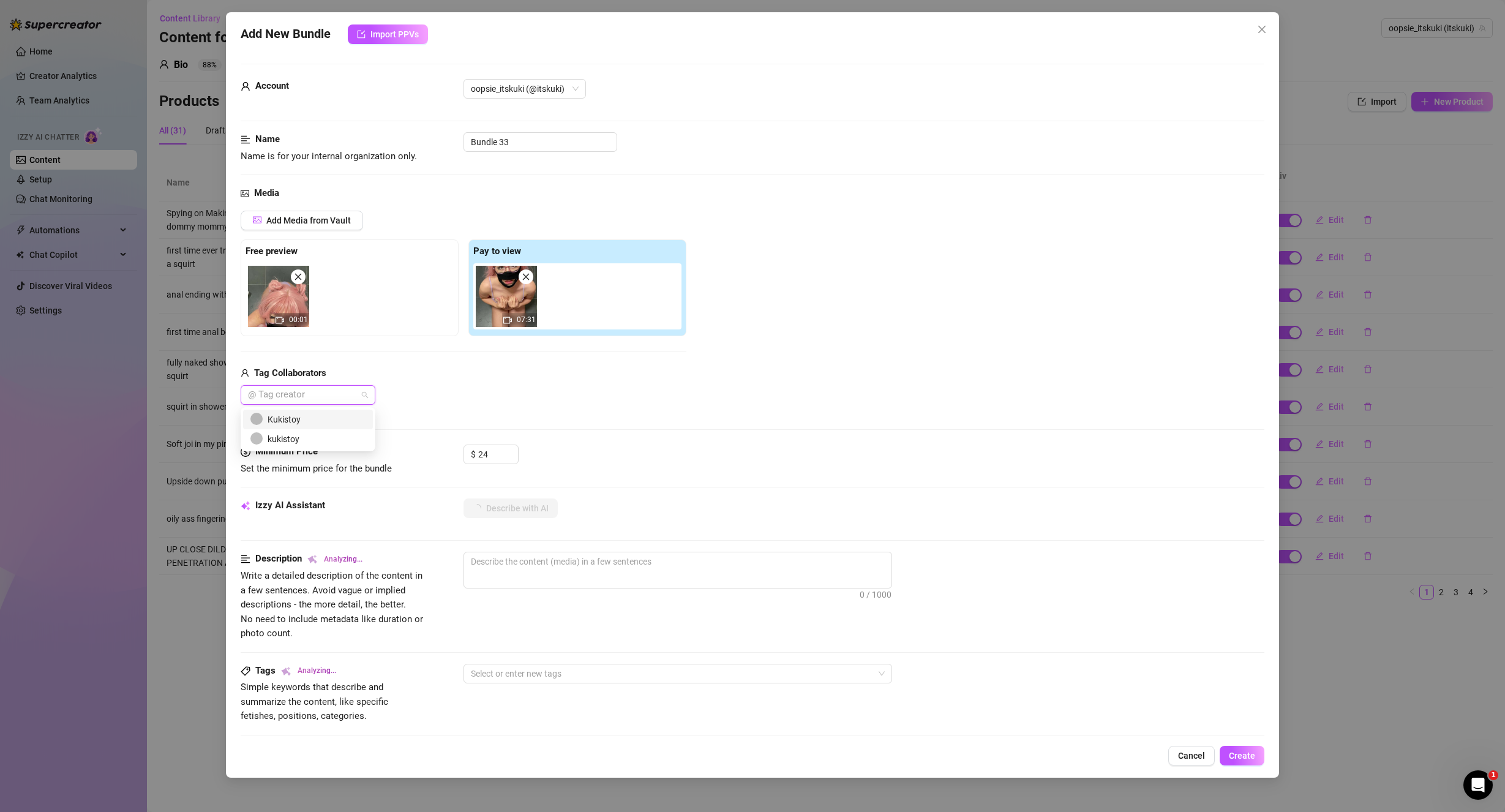
click at [313, 421] on div "Kukistoy" at bounding box center [308, 419] width 116 height 13
click at [327, 436] on div "kukistoy" at bounding box center [308, 438] width 116 height 13
click at [472, 396] on div "Kukistoy kukistoy" at bounding box center [463, 395] width 445 height 19
click at [734, 439] on div "Media Add Media from Vault Free preview 00:01 Pay to view 07:31 Tag Collaborato…" at bounding box center [752, 315] width 1025 height 258
drag, startPoint x: 526, startPoint y: 145, endPoint x: 406, endPoint y: 148, distance: 120.0
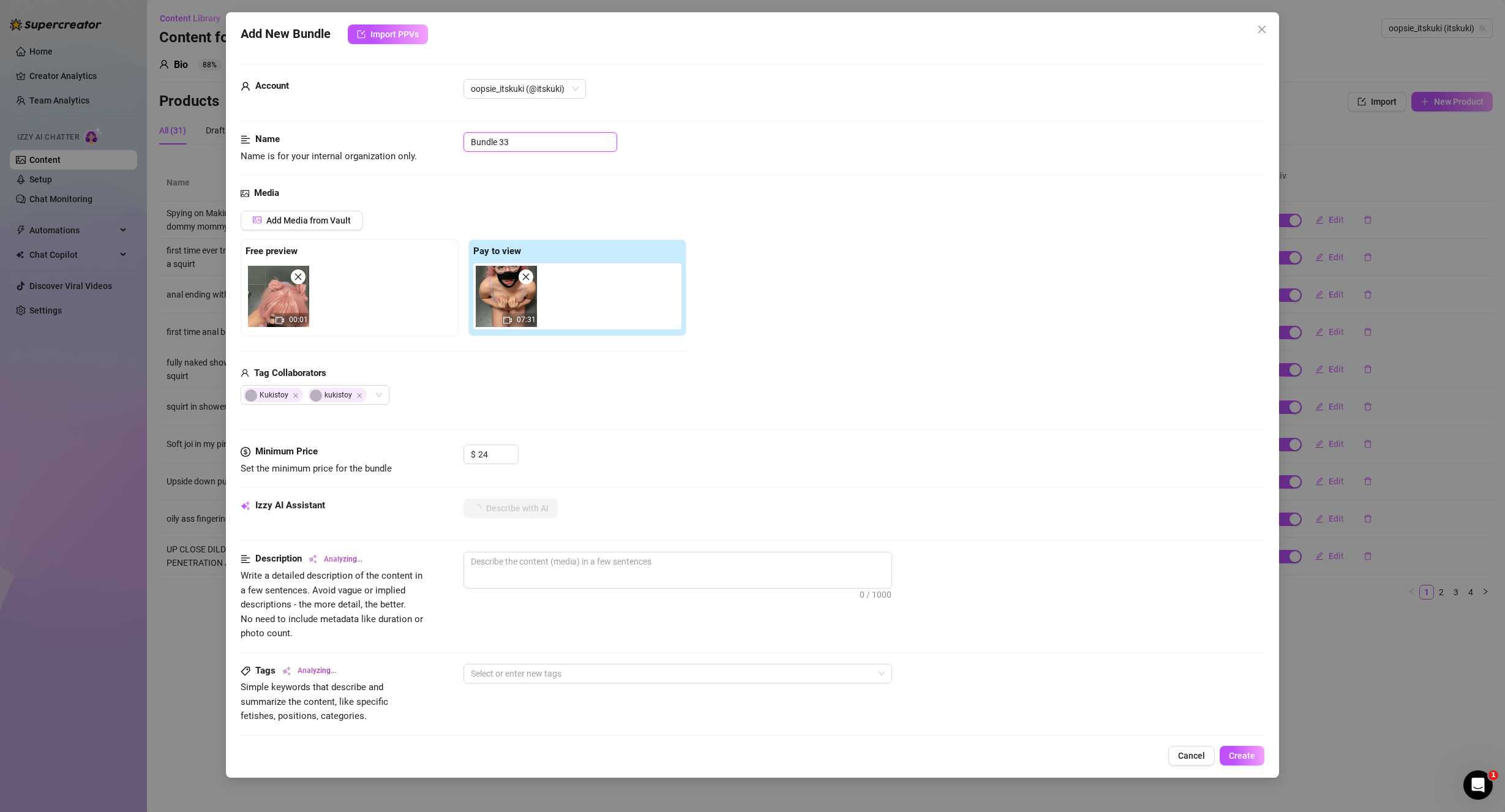
click at [409, 147] on div "Name Name is for your internal organization only. Bundle 33" at bounding box center [752, 148] width 1025 height 32
paste input "Nerdy glasses blowjob & facial"
type input "Nerdy glasses blowjob & facial"
click at [854, 350] on div "Add Media from Vault Free preview 00:01 Pay to view 07:31 Tag Collaborators [PE…" at bounding box center [752, 308] width 1025 height 195
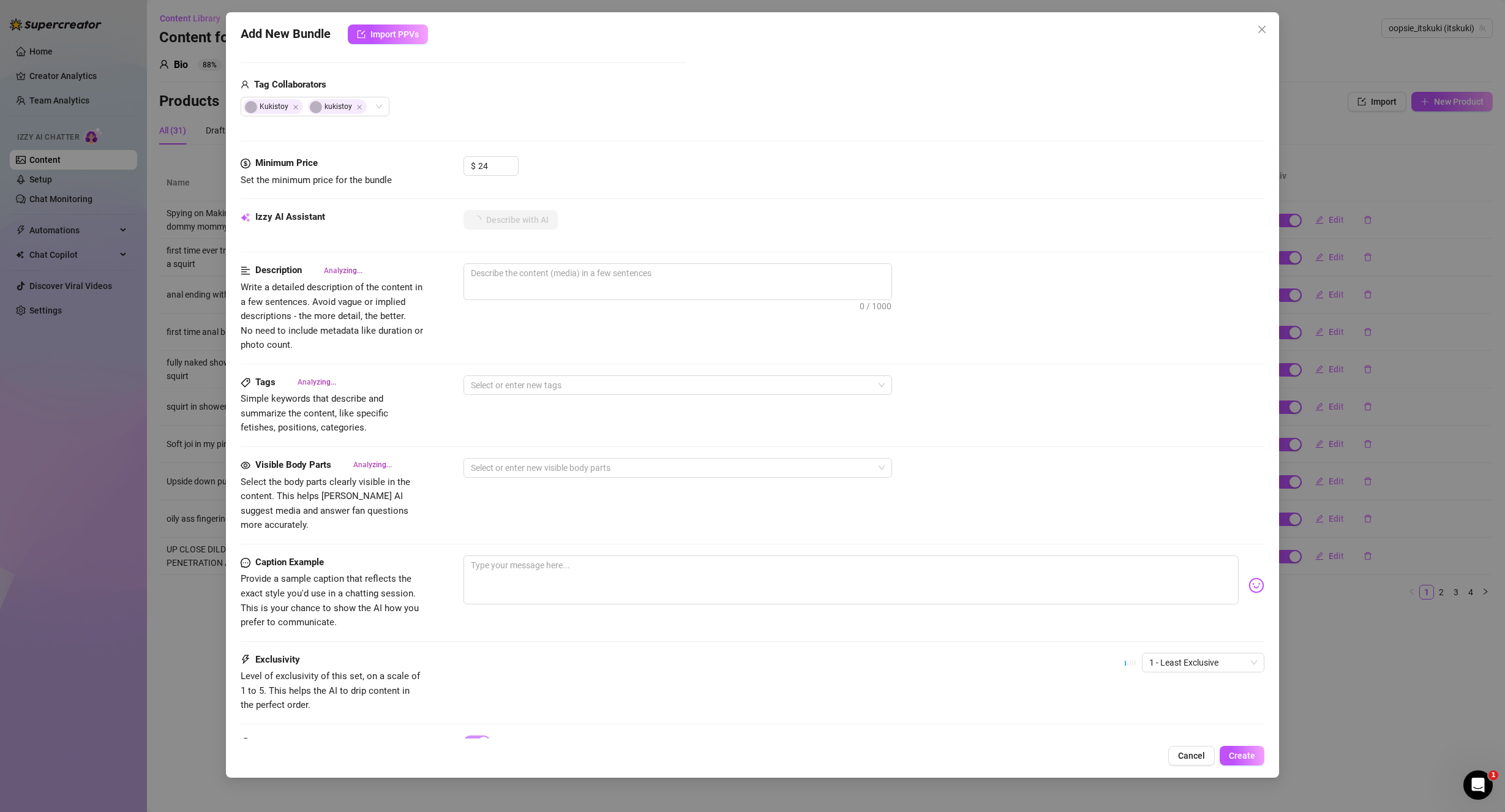
scroll to position [340, 0]
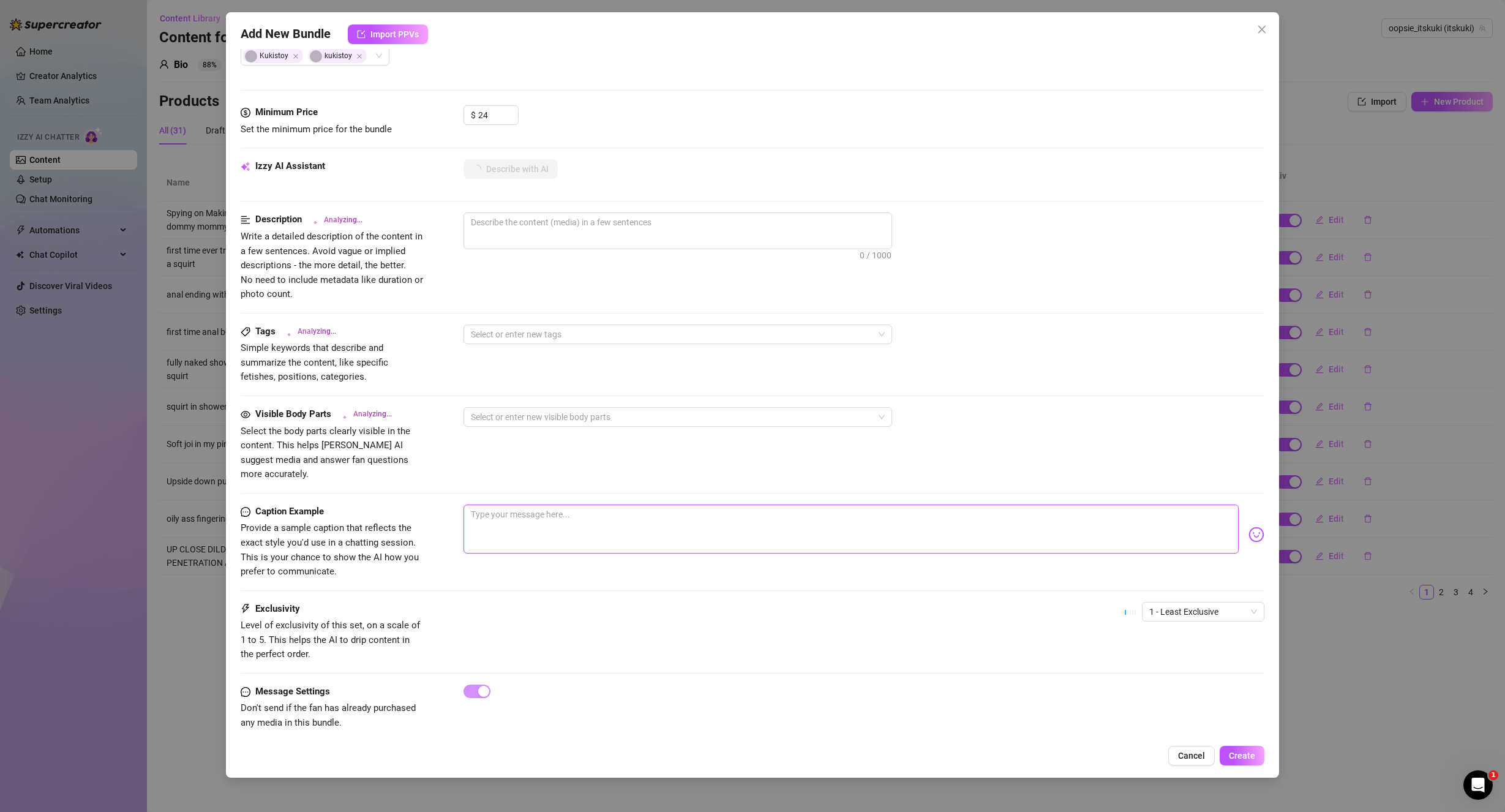
click at [510, 508] on textarea at bounding box center [851, 529] width 776 height 49
paste textarea "ur gonna love watching me get my cum reward all over my face :3 in my POV TITTY…"
type textarea "ur gonna love watching me get my cum reward all over my face :3 in my POV TITTY…"
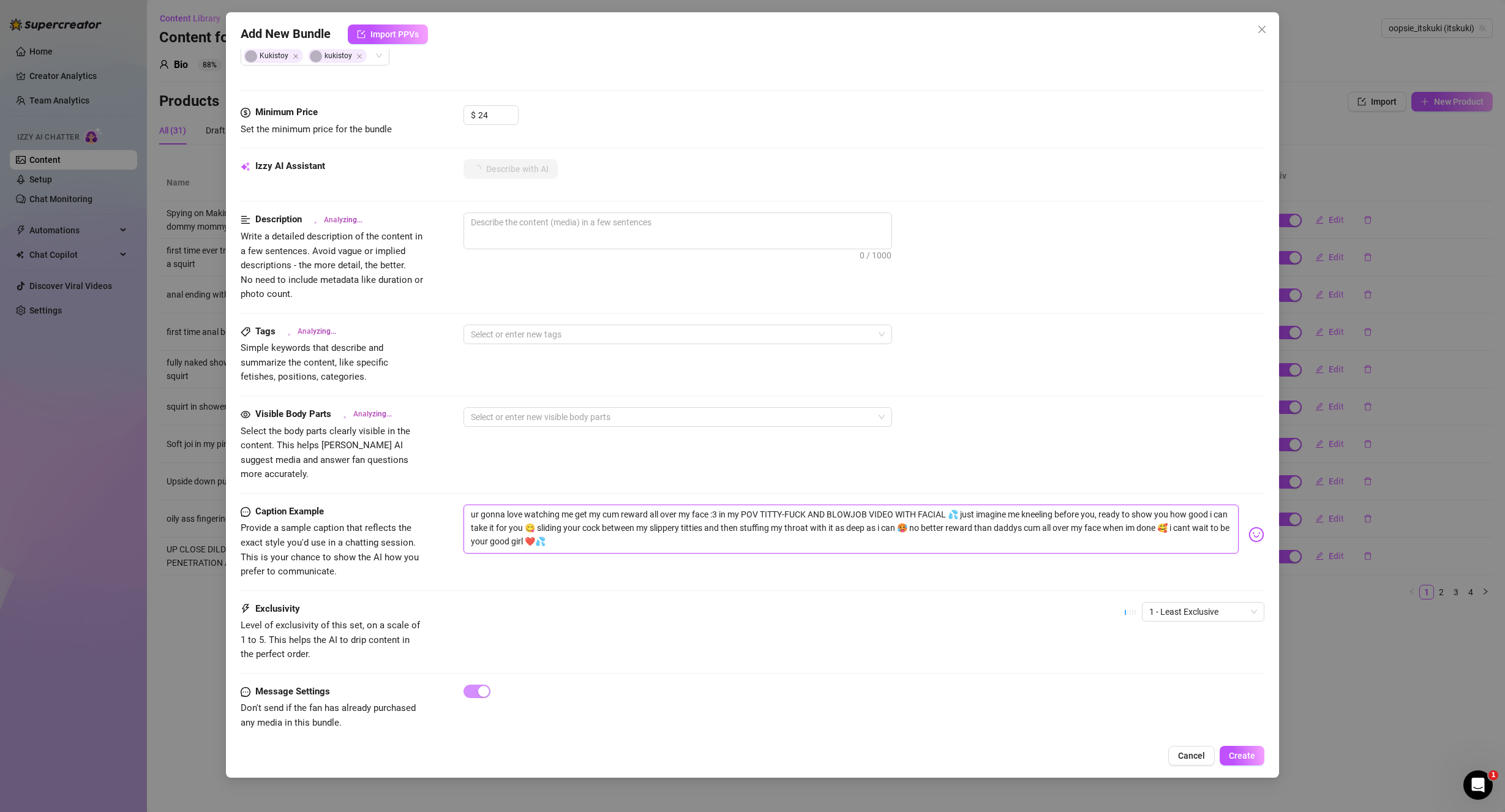
type textarea "Kuki"
type textarea "[PERSON_NAME] wears"
type textarea "[PERSON_NAME] wears a"
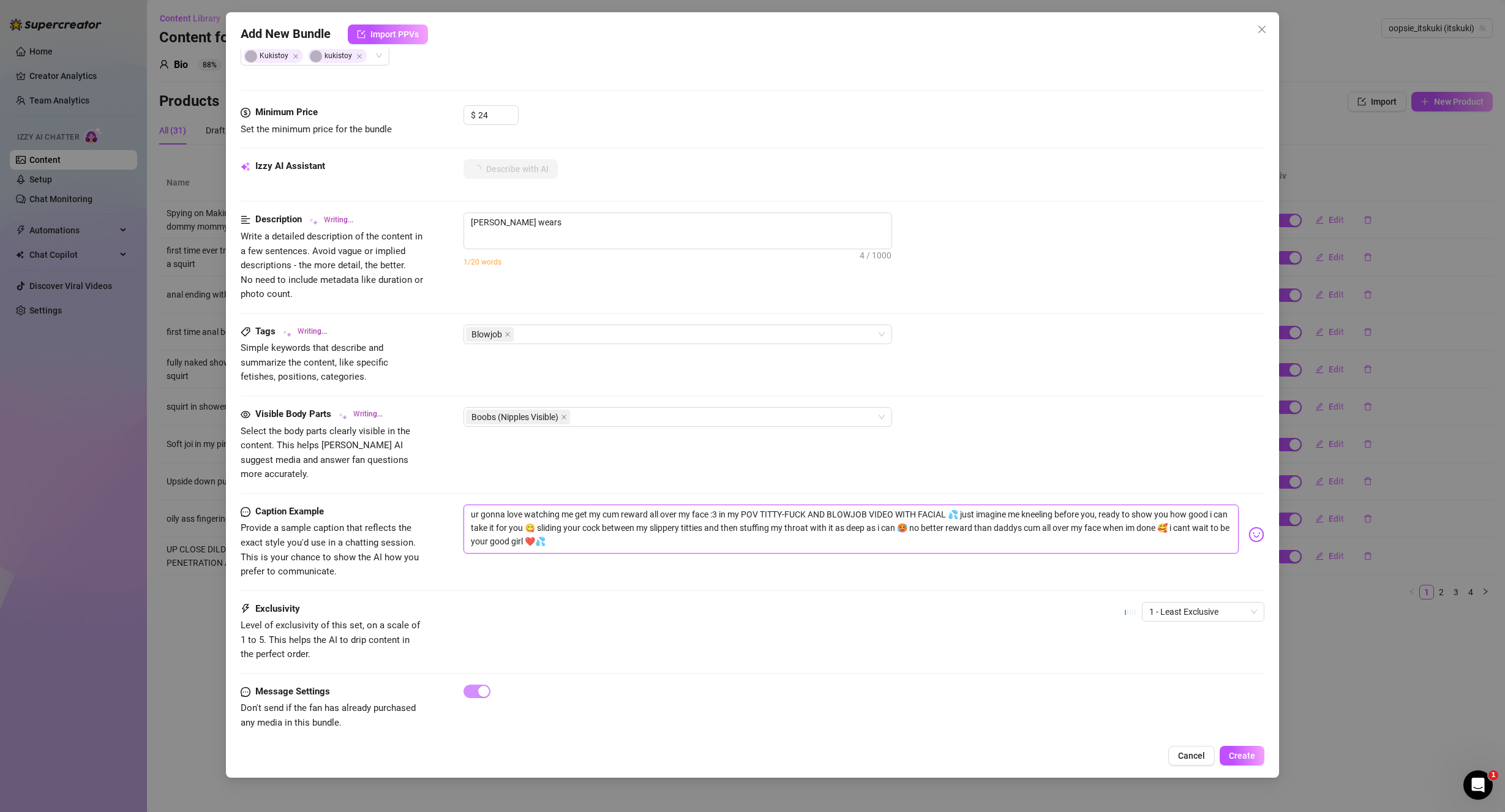
type textarea "[PERSON_NAME] wears a"
type textarea "[PERSON_NAME] wears a skimpy"
type textarea "[PERSON_NAME] wears a skimpy lavender"
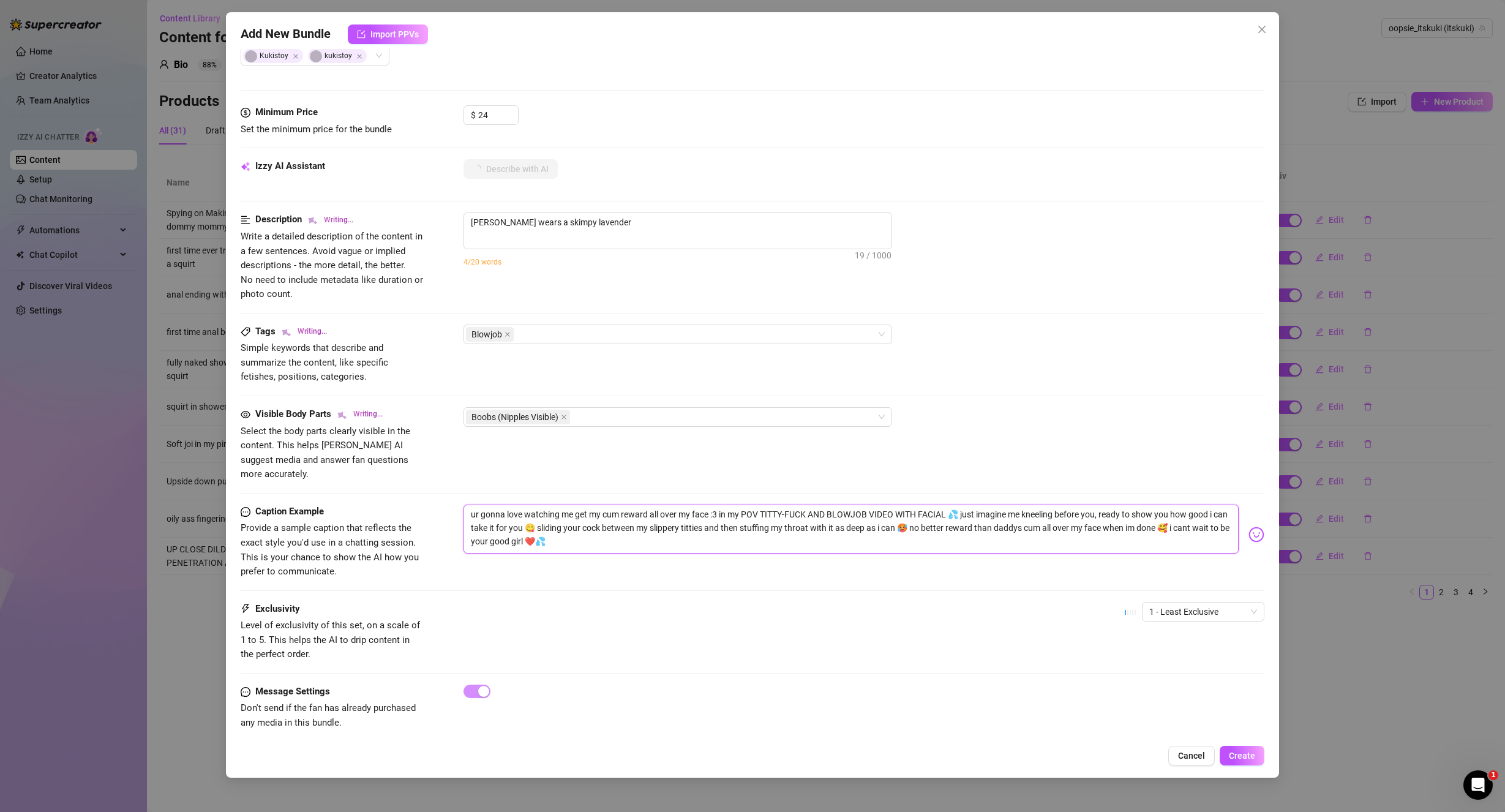
type textarea "[PERSON_NAME] wears a skimpy lavender bra,"
type textarea "[PERSON_NAME] wears a skimpy lavender bra, showing"
type textarea "[PERSON_NAME] wears a skimpy lavender bra, showing off"
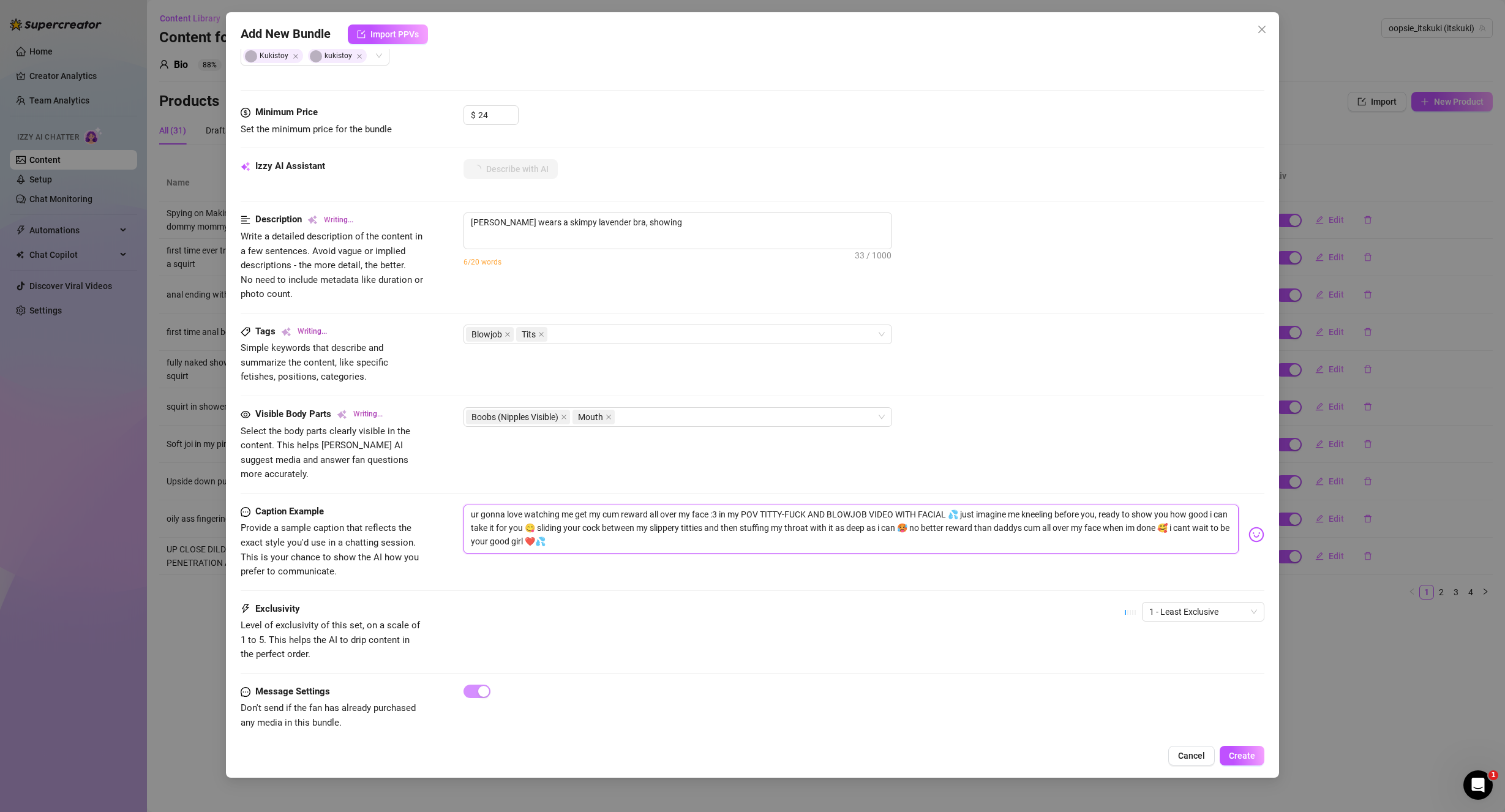
type textarea "[PERSON_NAME] wears a skimpy lavender bra, showing off"
type textarea "[PERSON_NAME] wears a skimpy lavender bra, showing off her"
type textarea "[PERSON_NAME] wears a skimpy lavender bra, showing off her big"
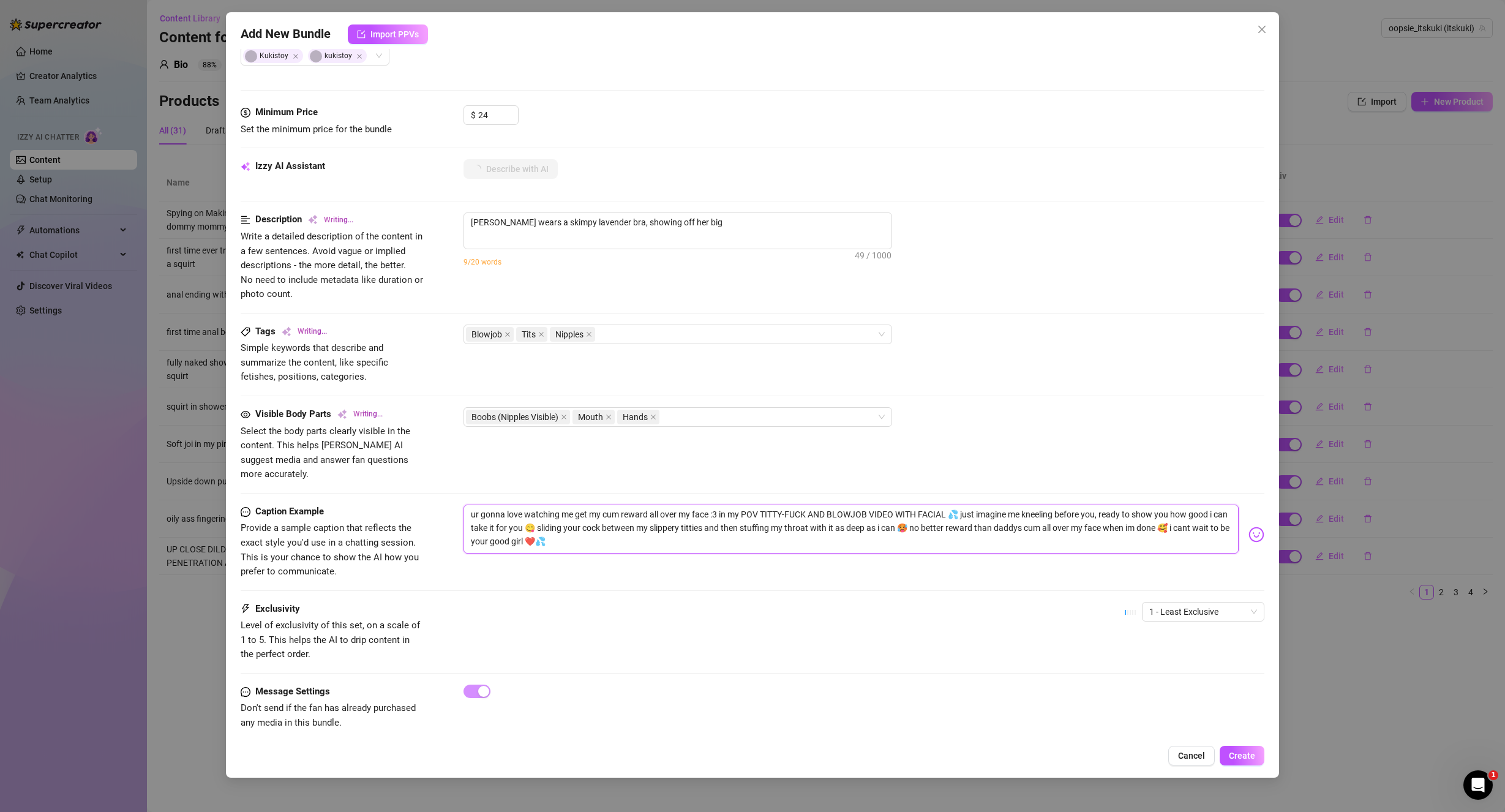
type textarea "[PERSON_NAME] wears a skimpy lavender bra, showing off her big tits"
type textarea "[PERSON_NAME] wears a skimpy lavender bra, showing off her big tits with"
type textarea "[PERSON_NAME] wears a skimpy lavender bra, showing off her big tits with nipples"
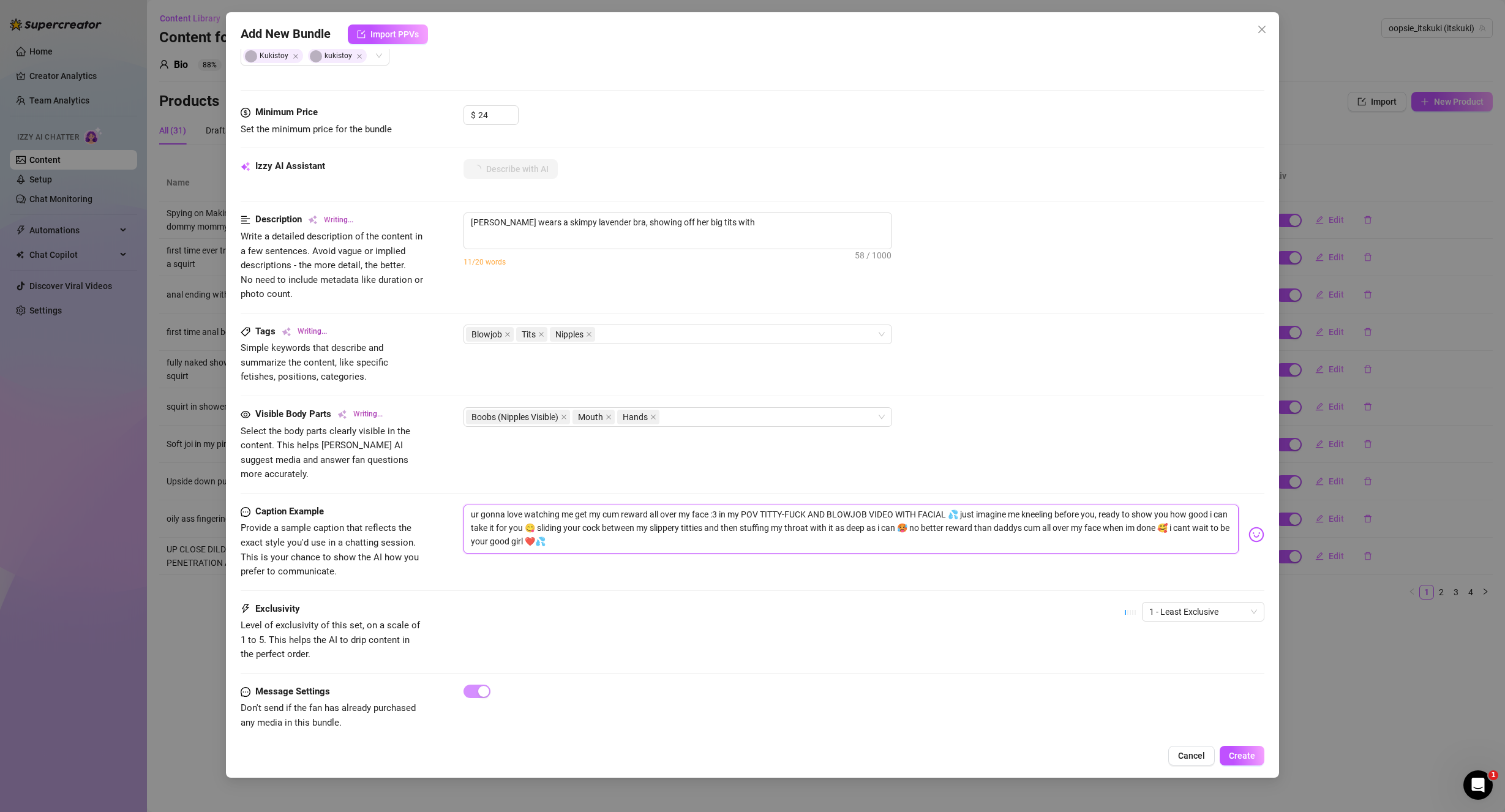
type textarea "[PERSON_NAME] wears a skimpy lavender bra, showing off her big tits with nipples"
type textarea "[PERSON_NAME] wears a skimpy lavender bra, showing off her big tits with nipple…"
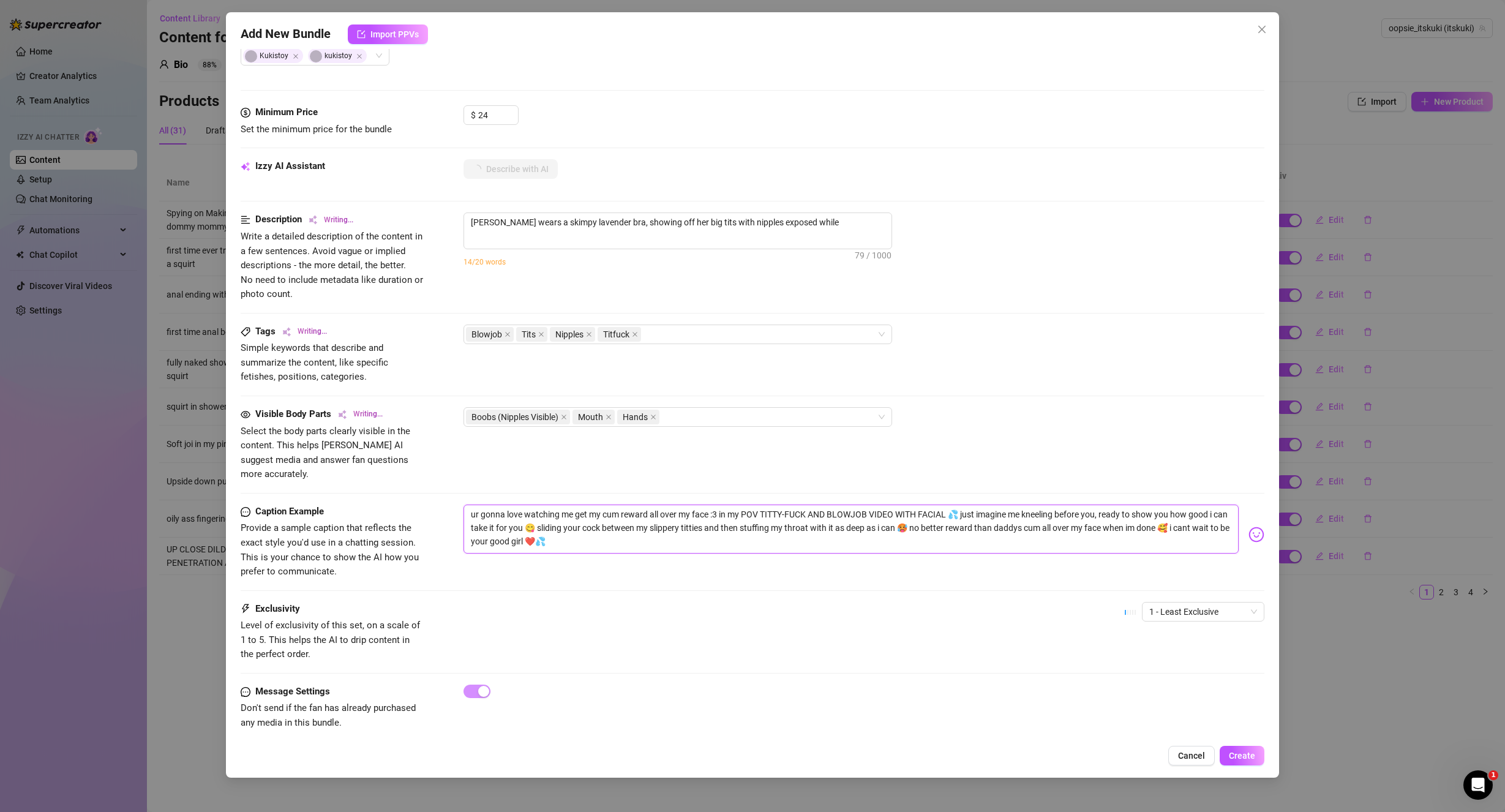
type textarea "[PERSON_NAME] wears a skimpy lavender bra, showing off her big tits with nipple…"
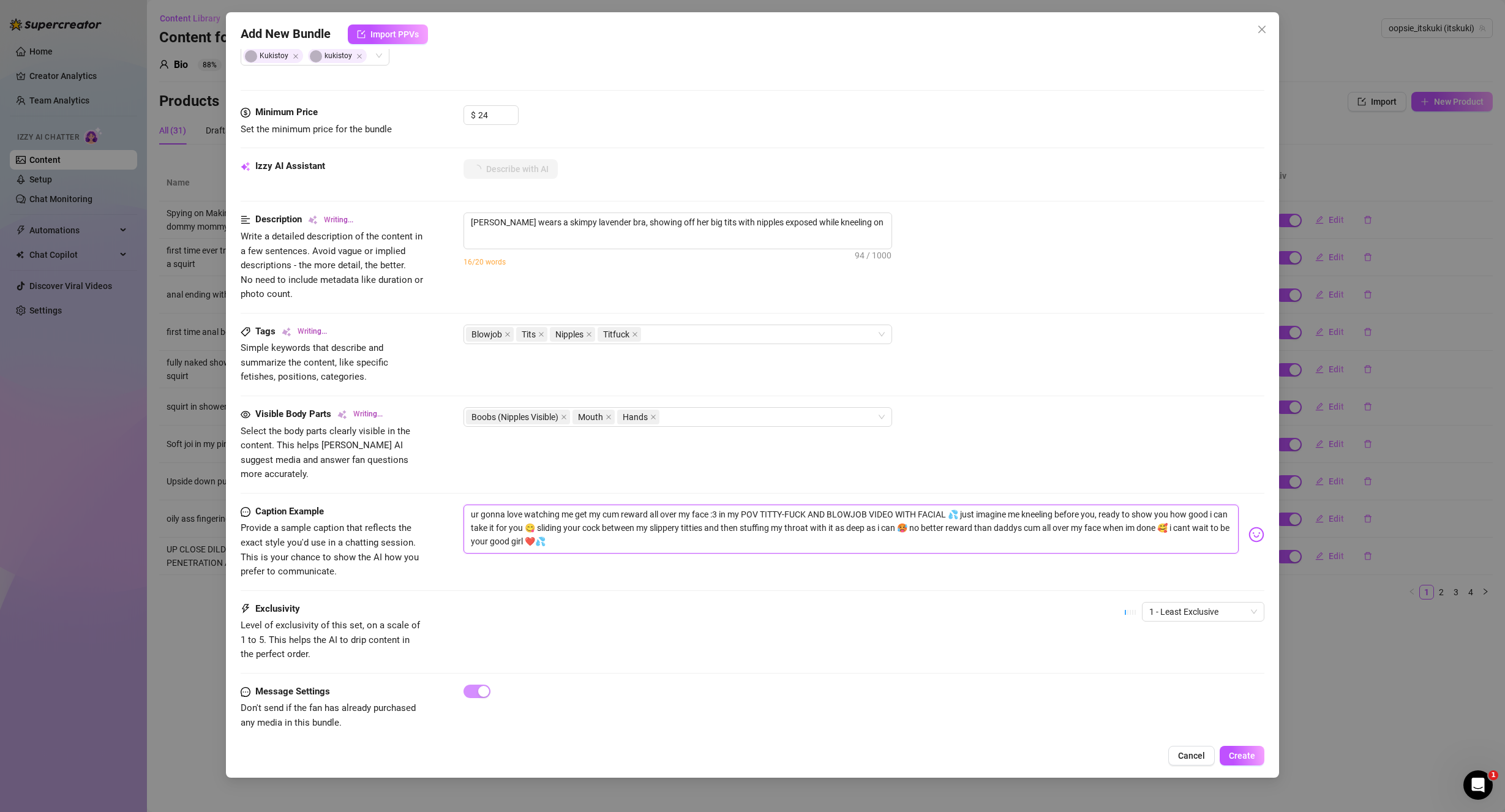
type textarea "[PERSON_NAME] wears a skimpy lavender bra, showing off her big tits with nipple…"
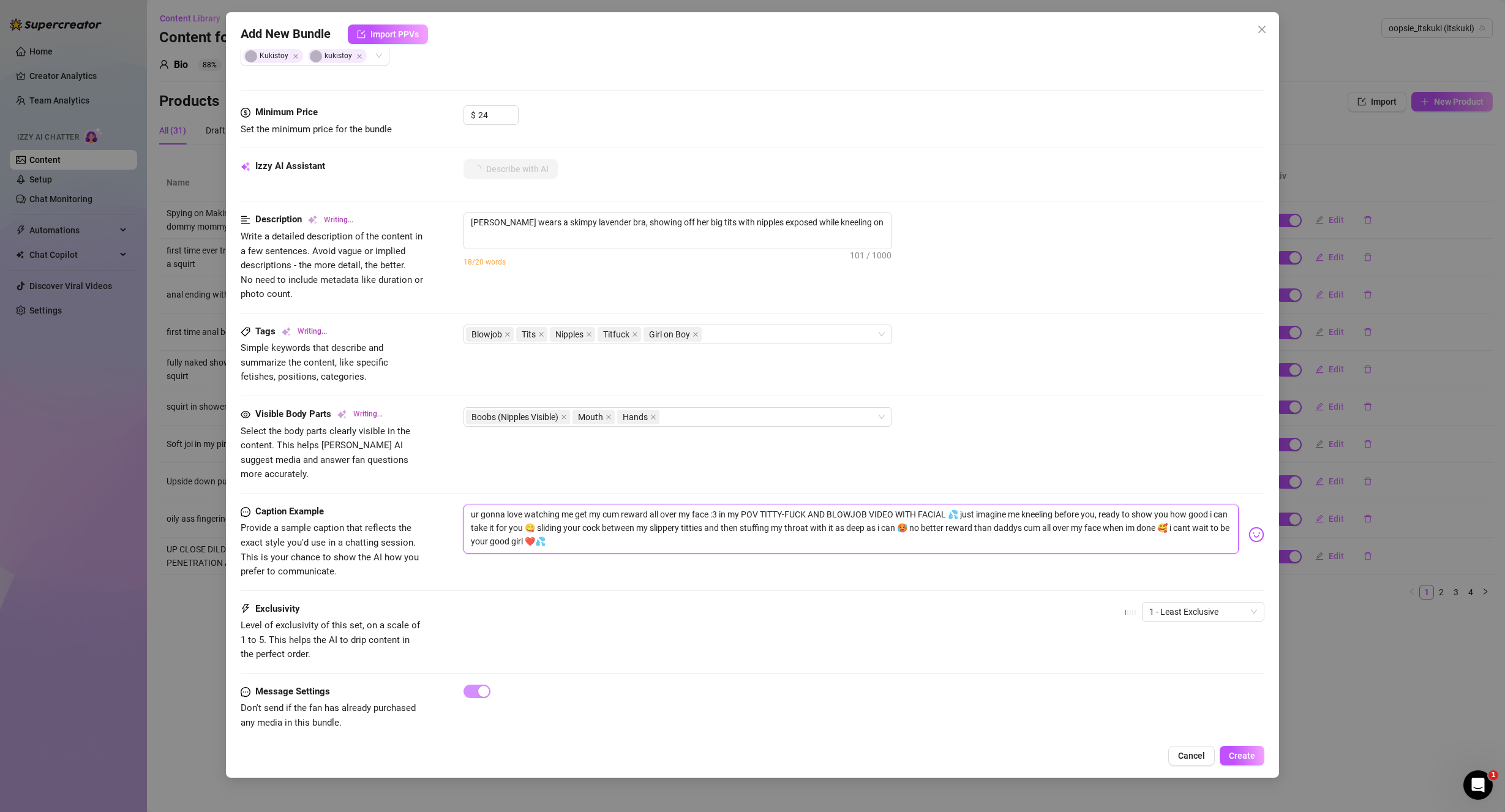
type textarea "[PERSON_NAME] wears a skimpy lavender bra, showing off her big tits with nipple…"
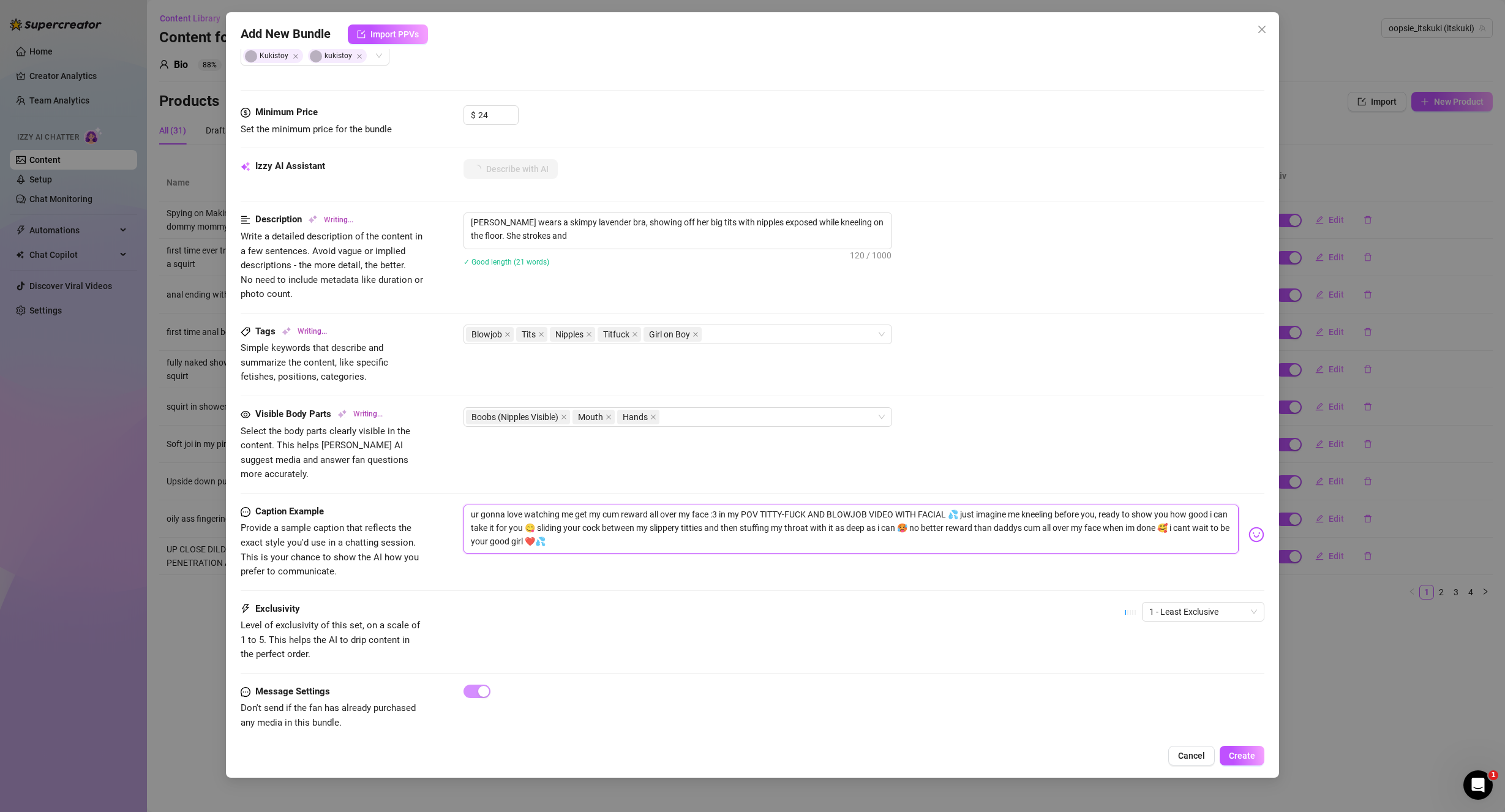
type textarea "[PERSON_NAME] wears a skimpy lavender bra, showing off her big tits with nipple…"
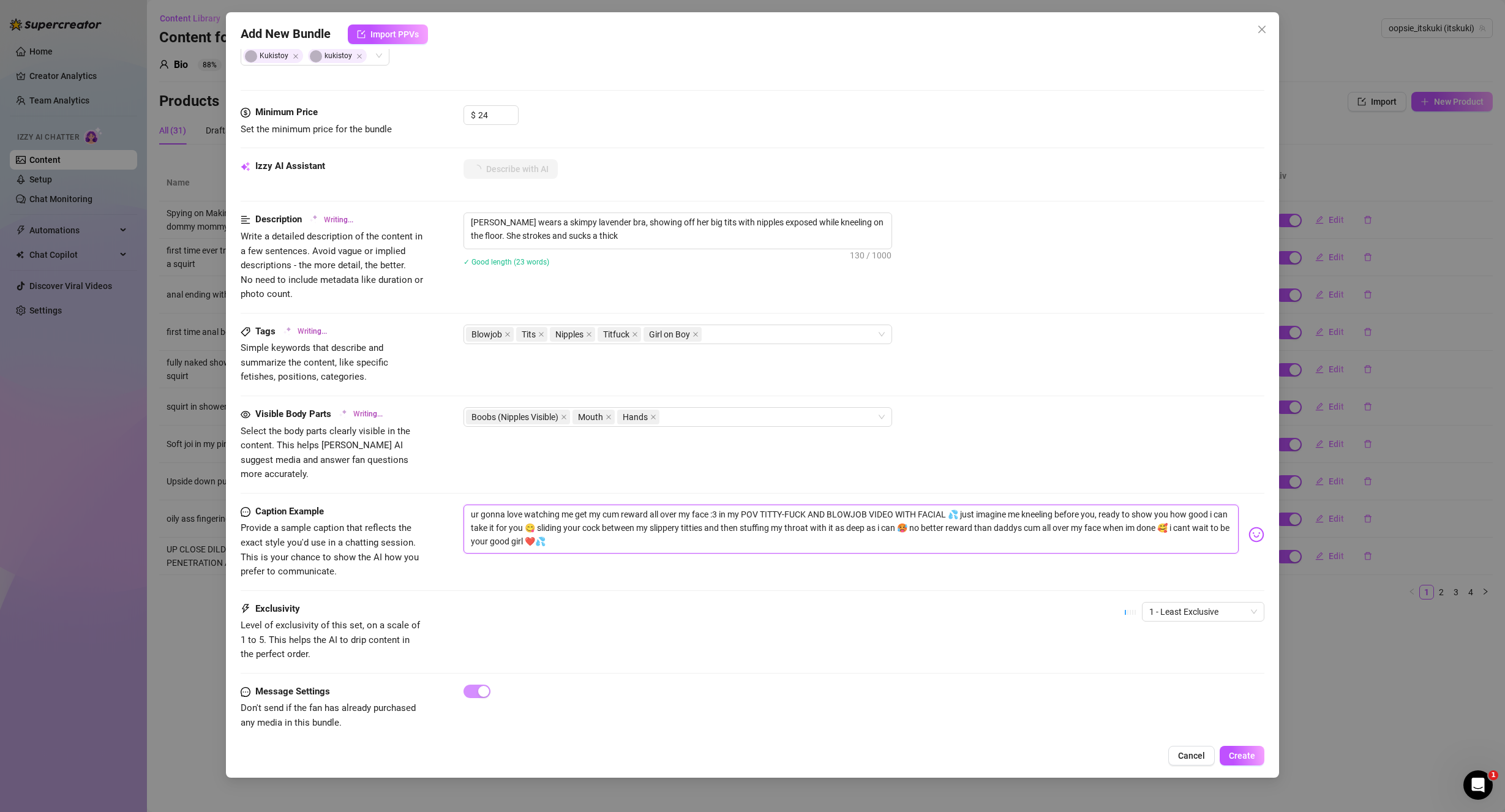
type textarea "[PERSON_NAME] wears a skimpy lavender bra, showing off her big tits with nipple…"
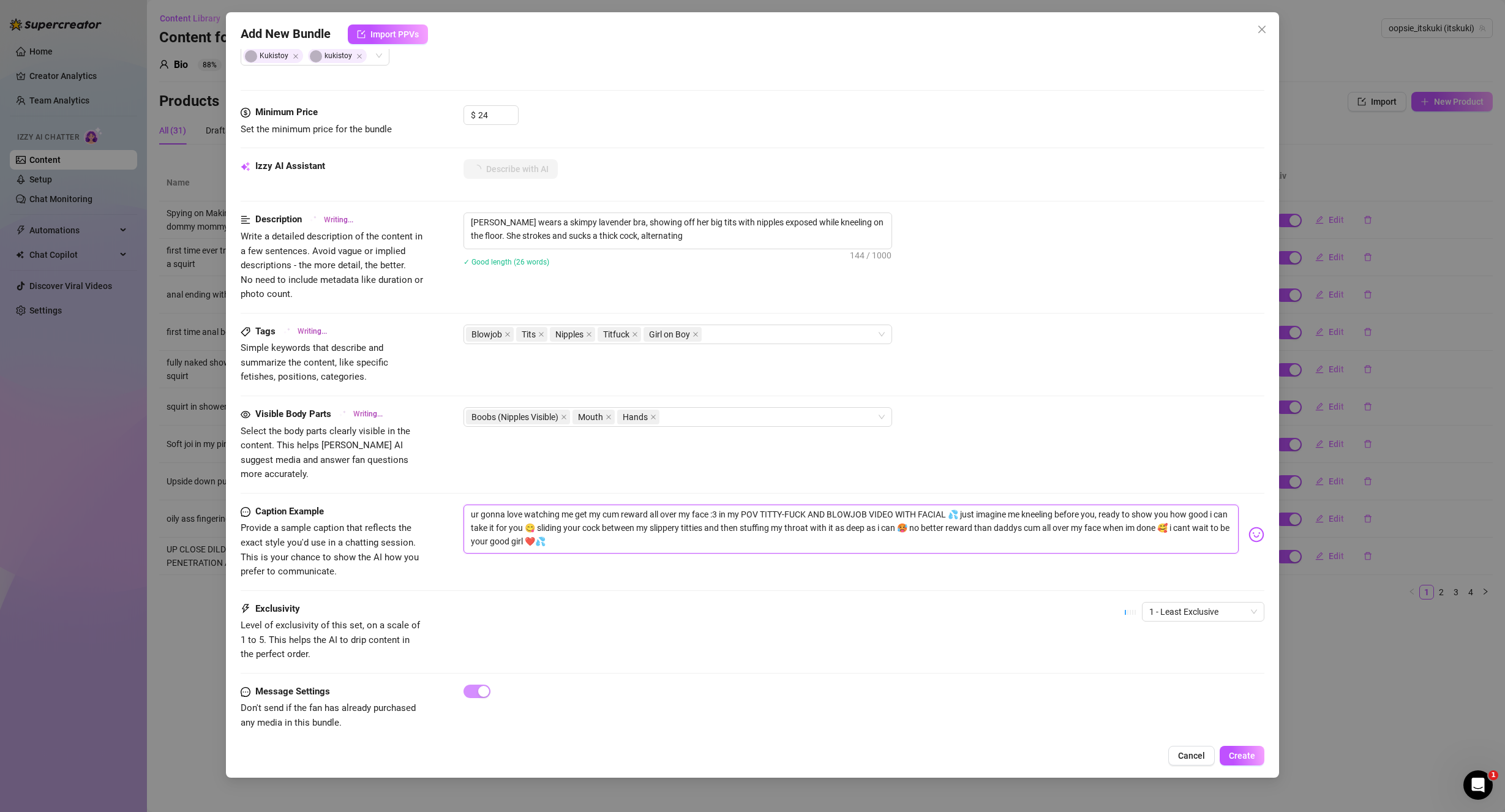
type textarea "[PERSON_NAME] wears a skimpy lavender bra, showing off her big tits with nipple…"
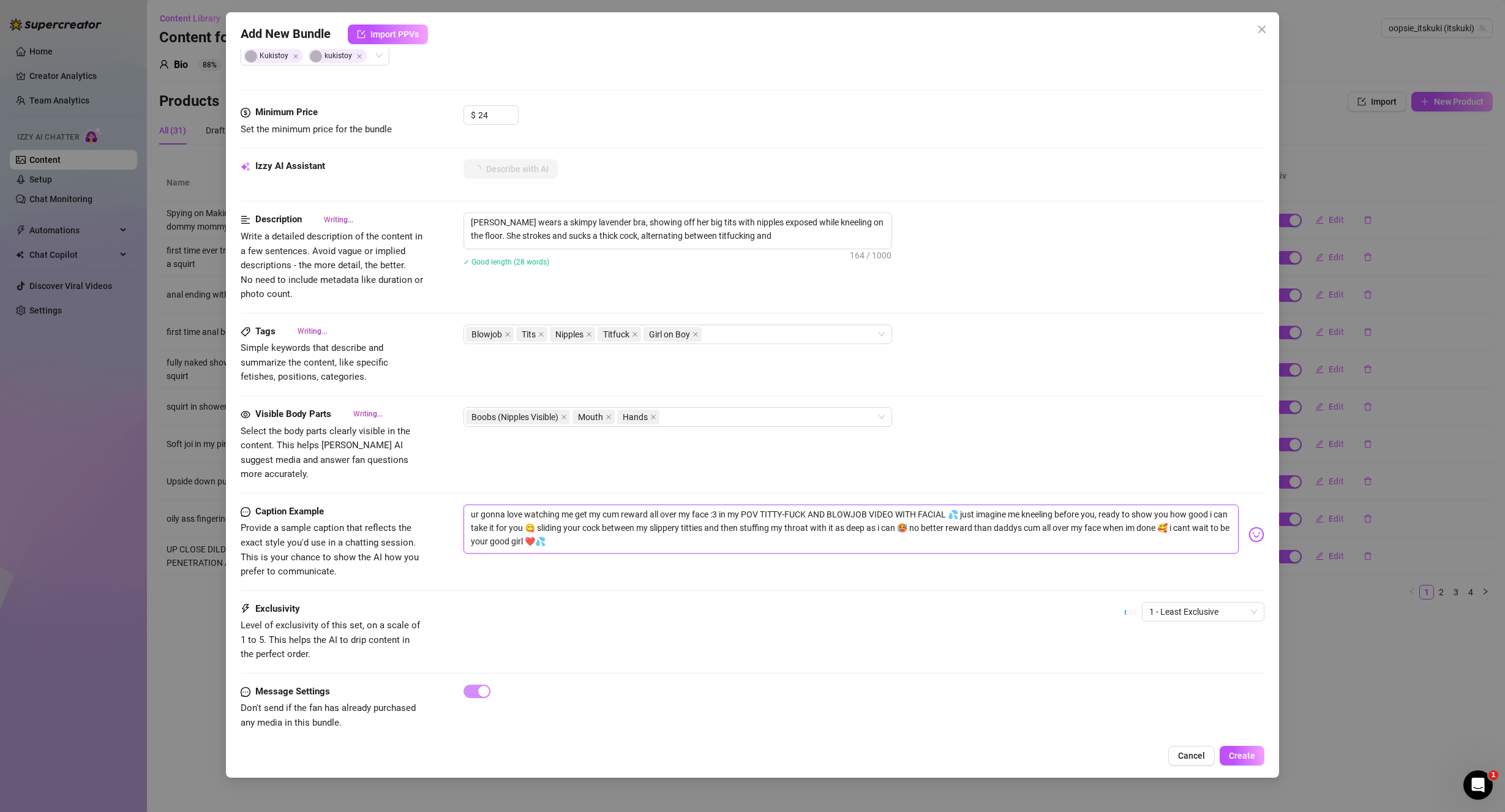
type textarea "[PERSON_NAME] wears a skimpy lavender bra, showing off her big tits with nipple…"
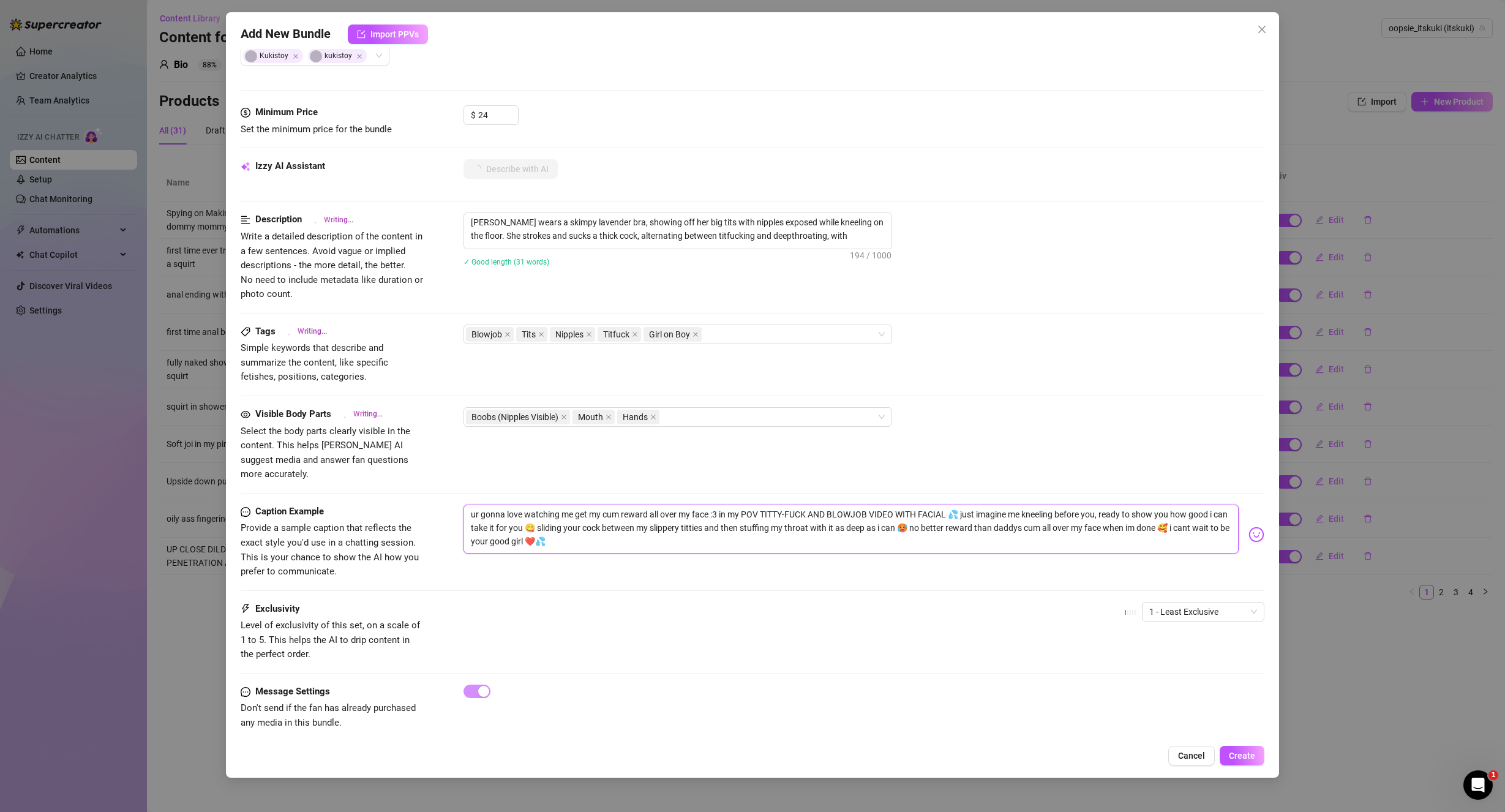
type textarea "[PERSON_NAME] wears a skimpy lavender bra, showing off her big tits with nipple…"
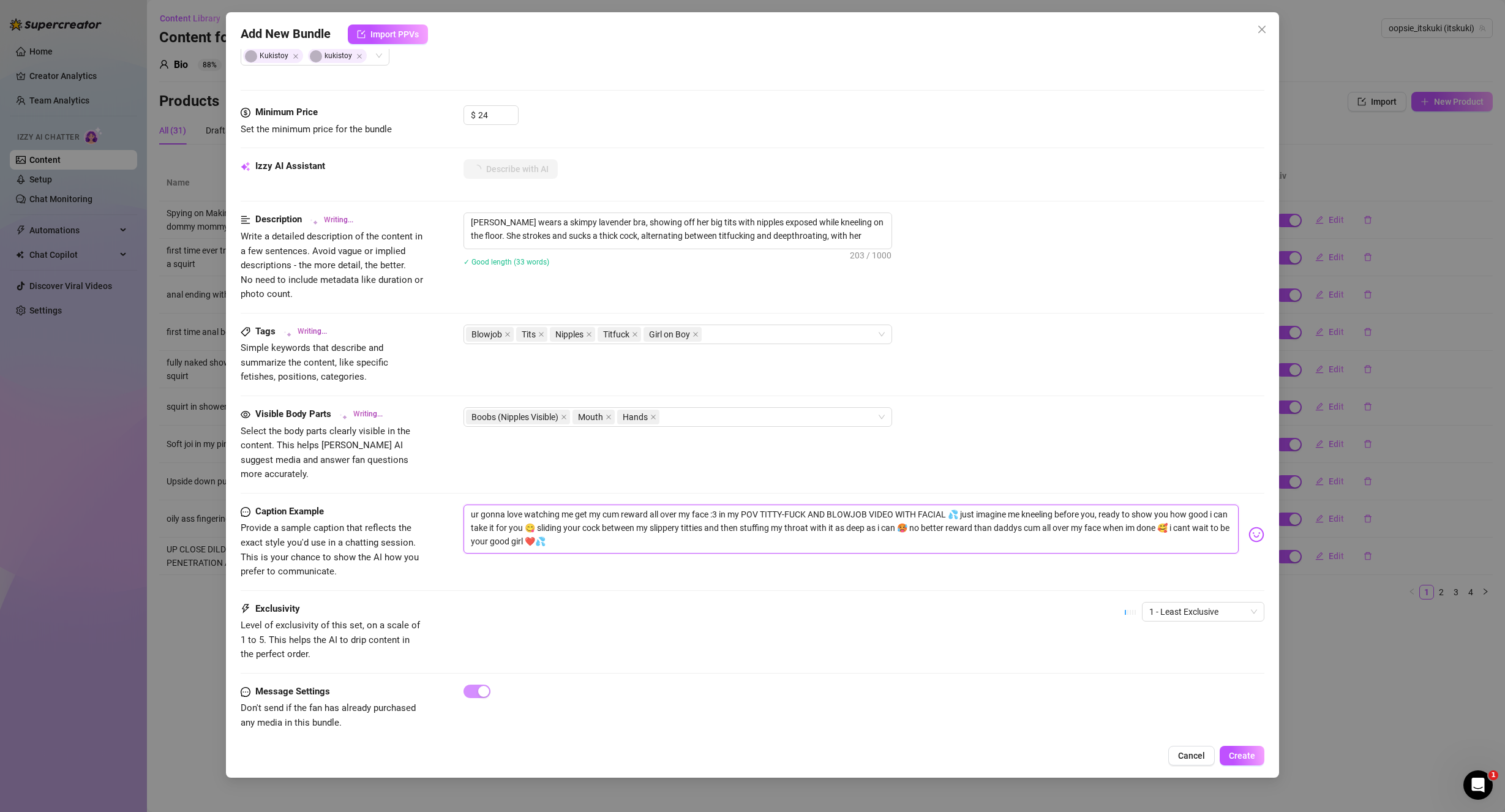
type textarea "[PERSON_NAME] wears a skimpy lavender bra, showing off her big tits with nipple…"
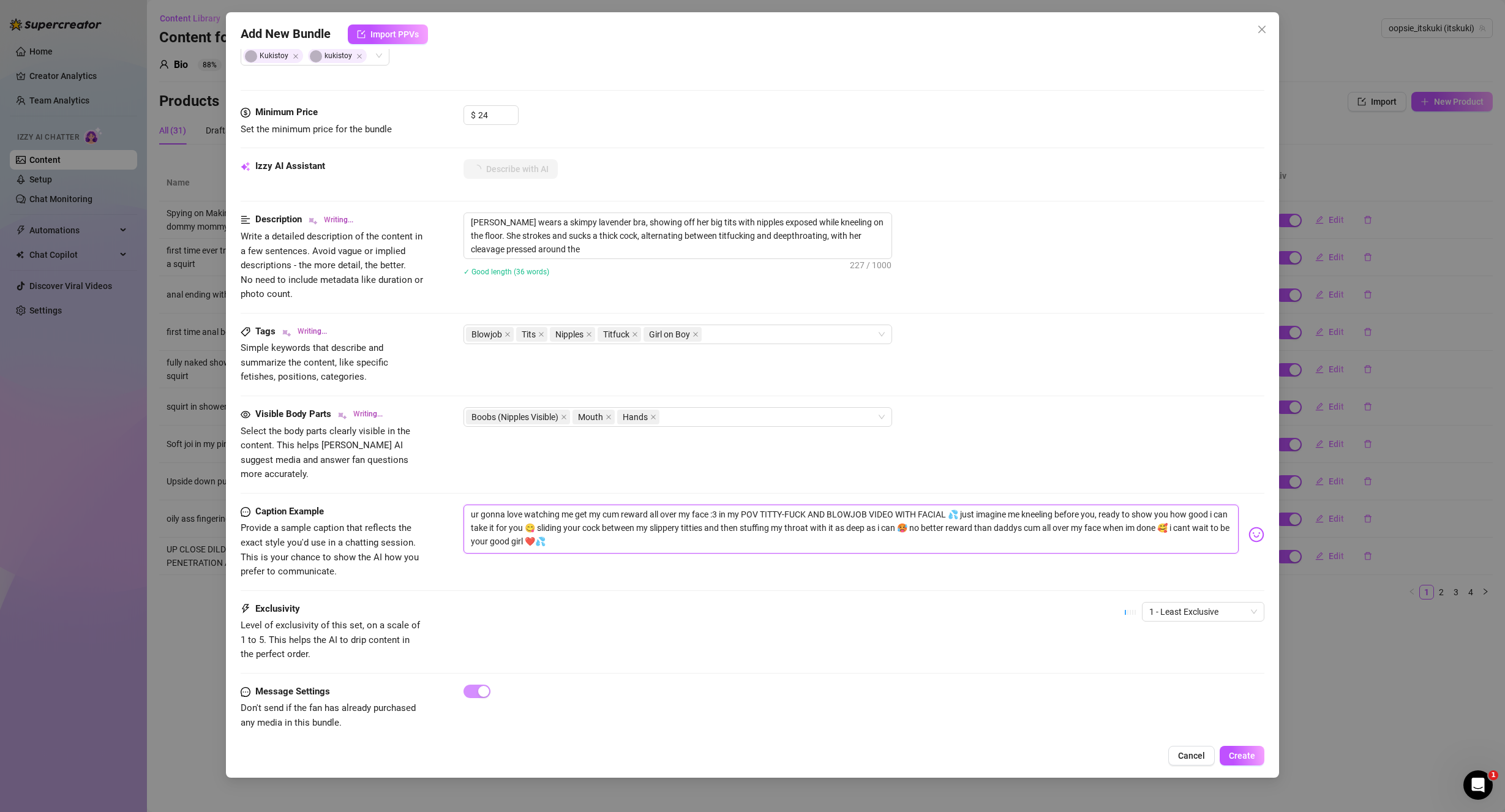
type textarea "[PERSON_NAME] wears a skimpy lavender bra, showing off her big tits with nipple…"
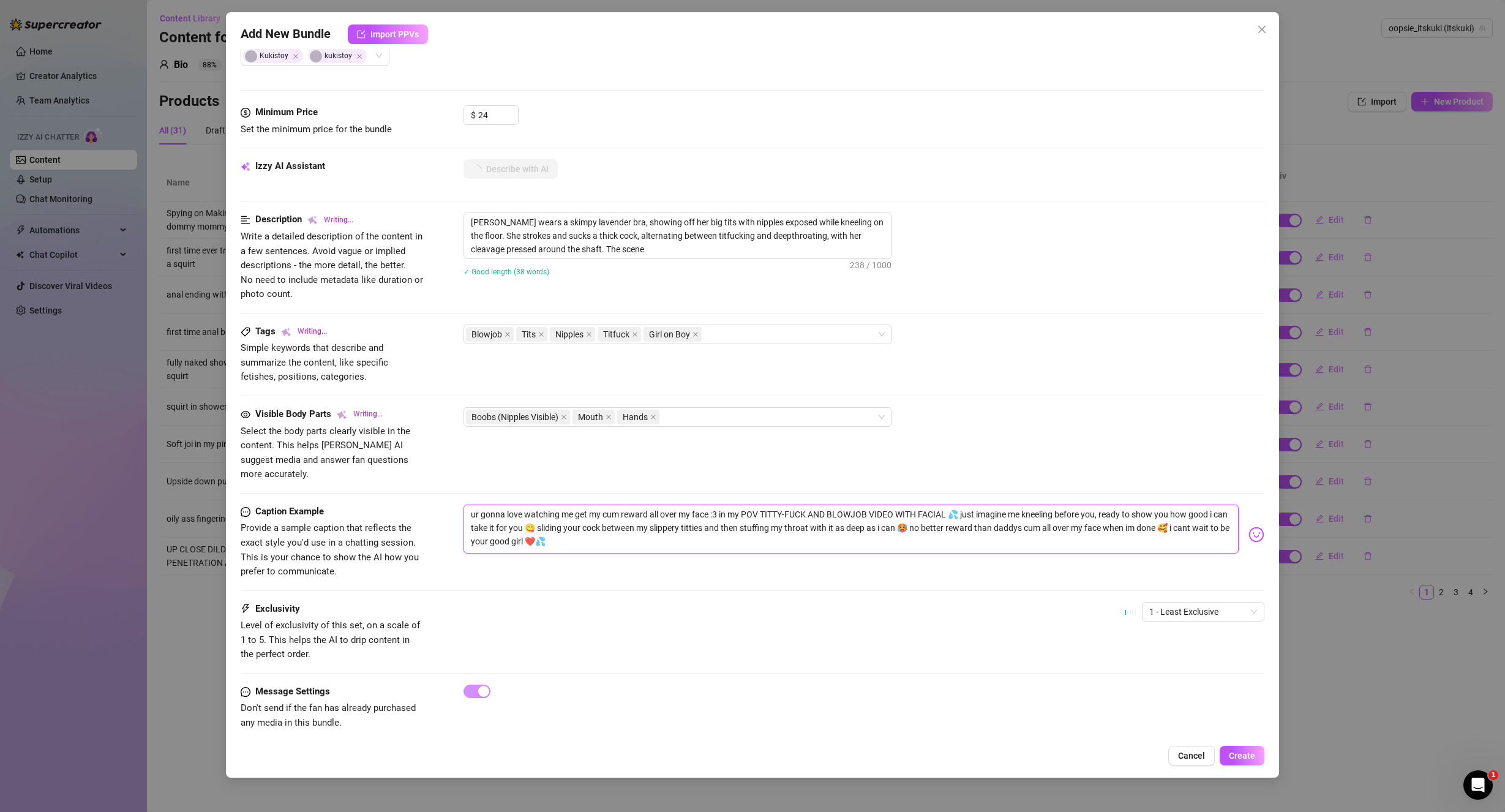
type textarea "[PERSON_NAME] wears a skimpy lavender bra, showing off her big tits with nipple…"
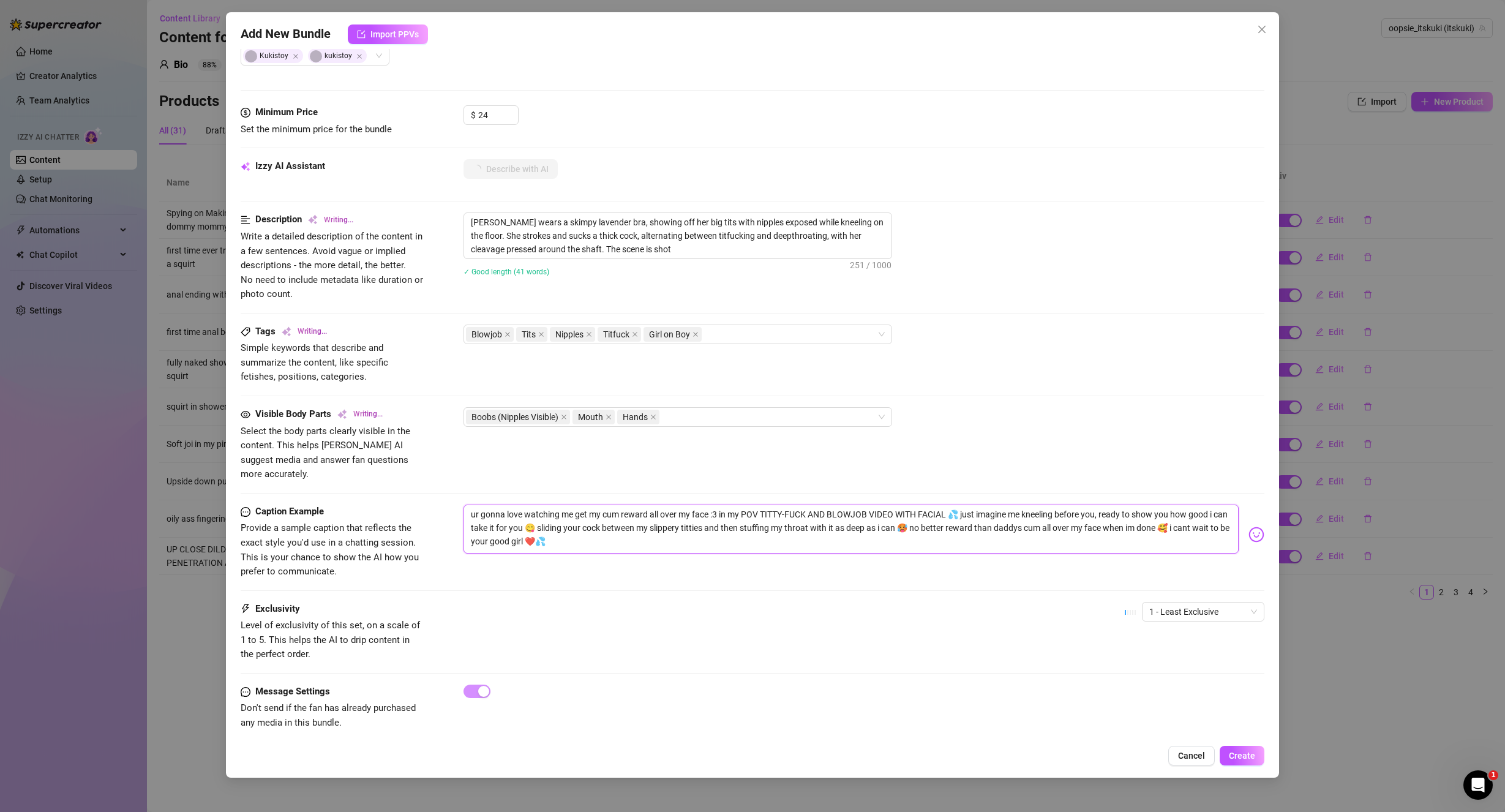
type textarea "[PERSON_NAME] wears a skimpy lavender bra, showing off her big tits with nipple…"
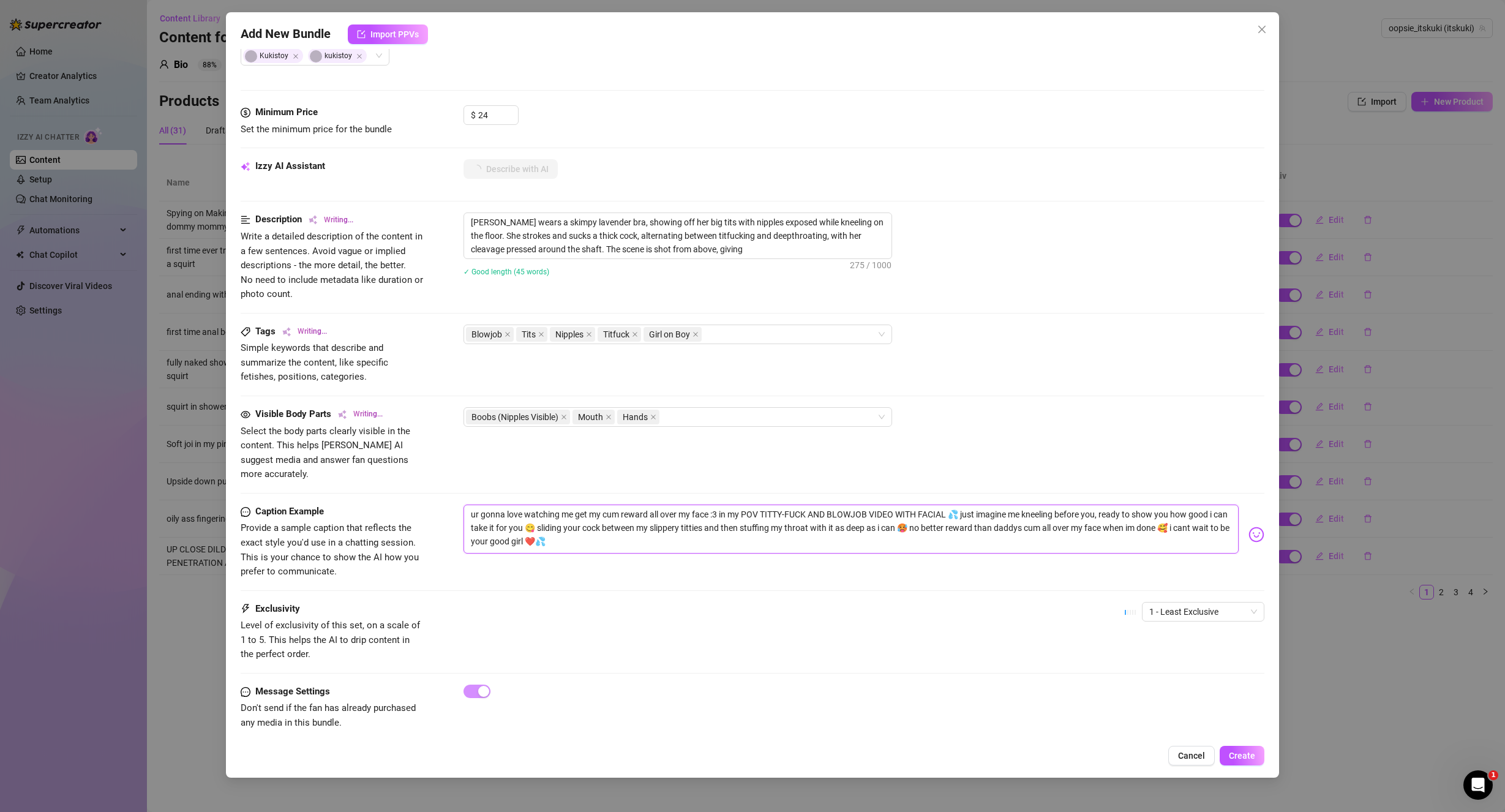
type textarea "[PERSON_NAME] wears a skimpy lavender bra, showing off her big tits with nipple…"
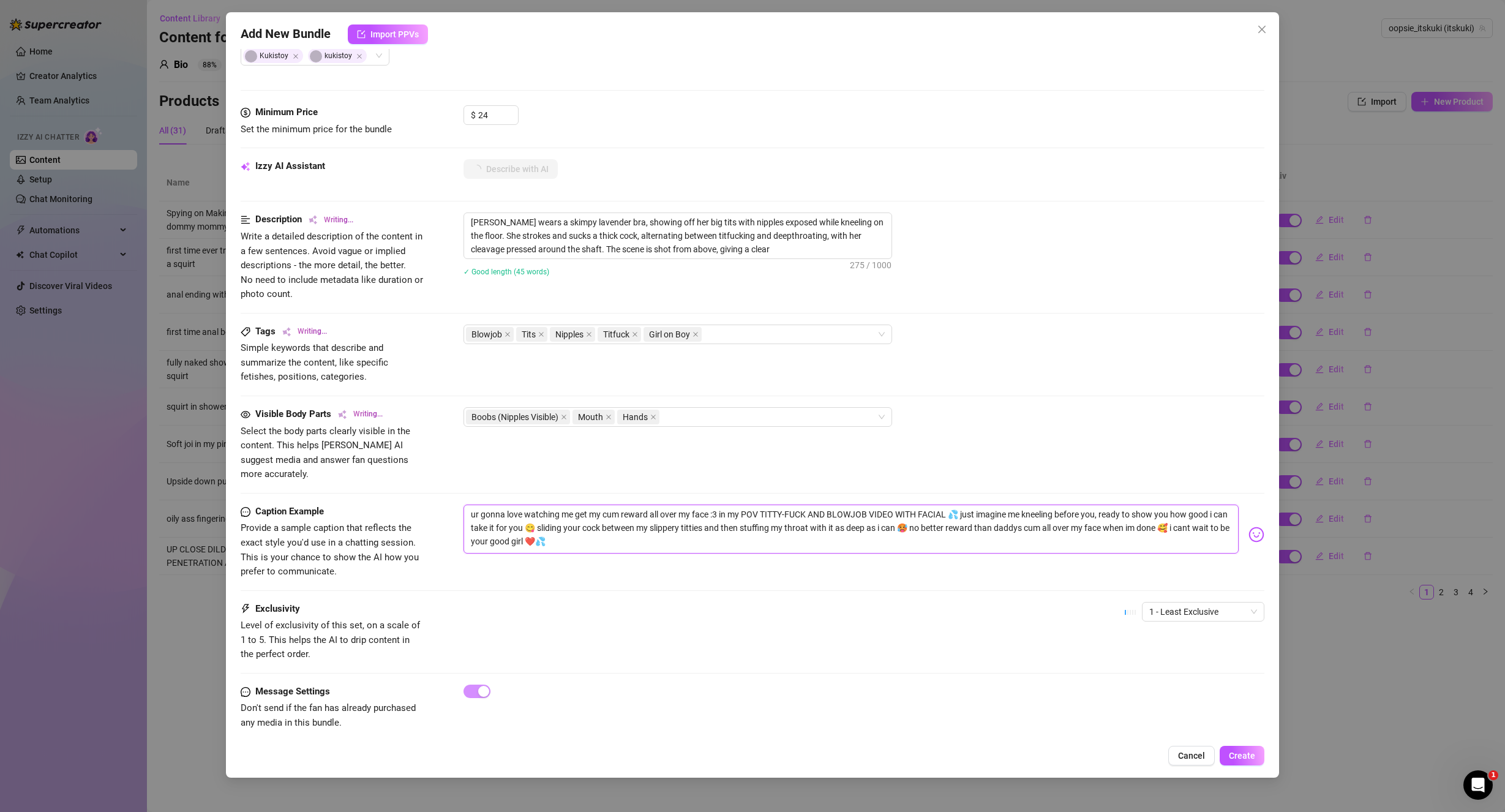
type textarea "[PERSON_NAME] wears a skimpy lavender bra, showing off her big tits with nipple…"
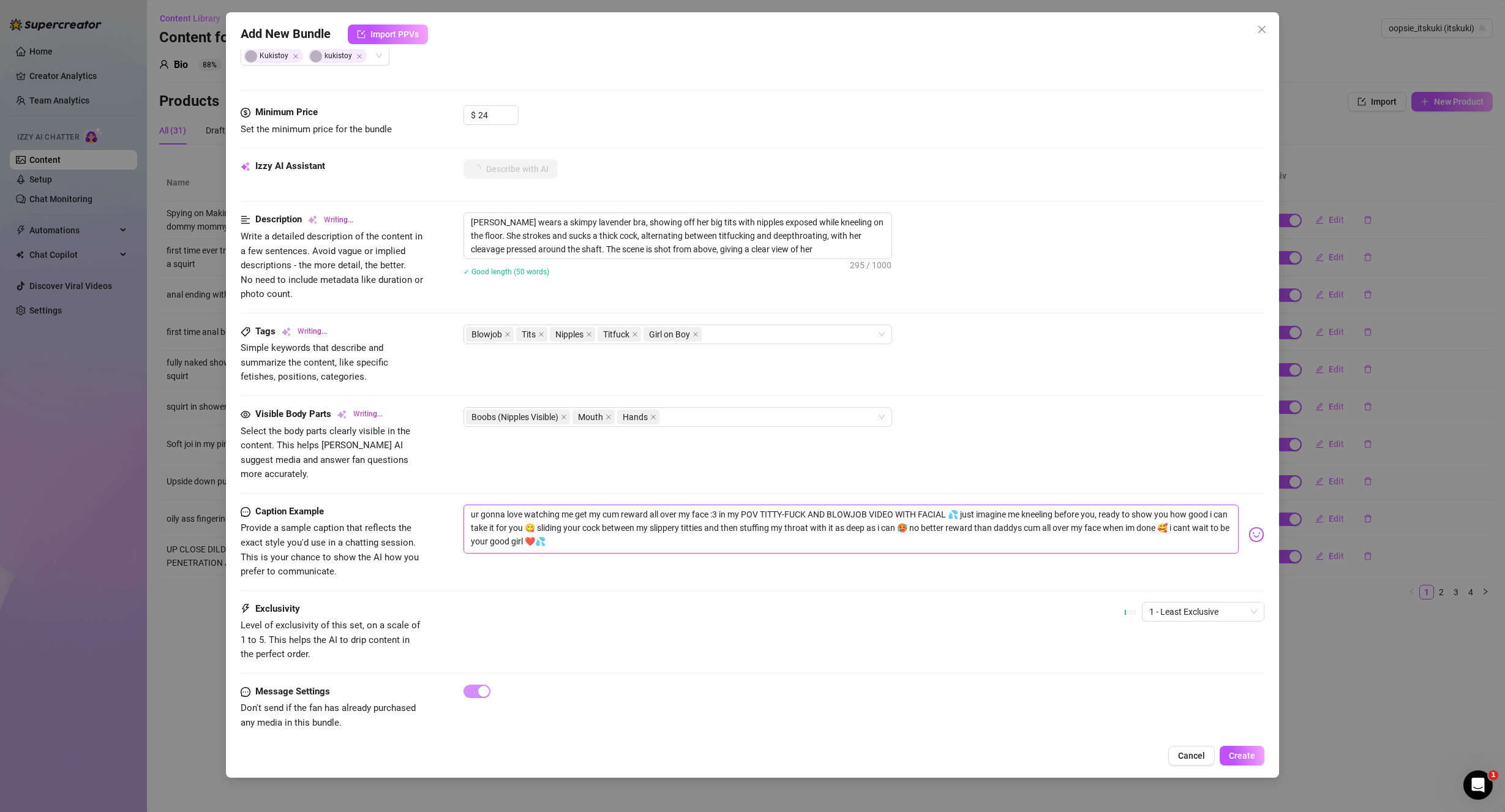
type textarea "[PERSON_NAME] wears a skimpy lavender bra, showing off her big tits with nipple…"
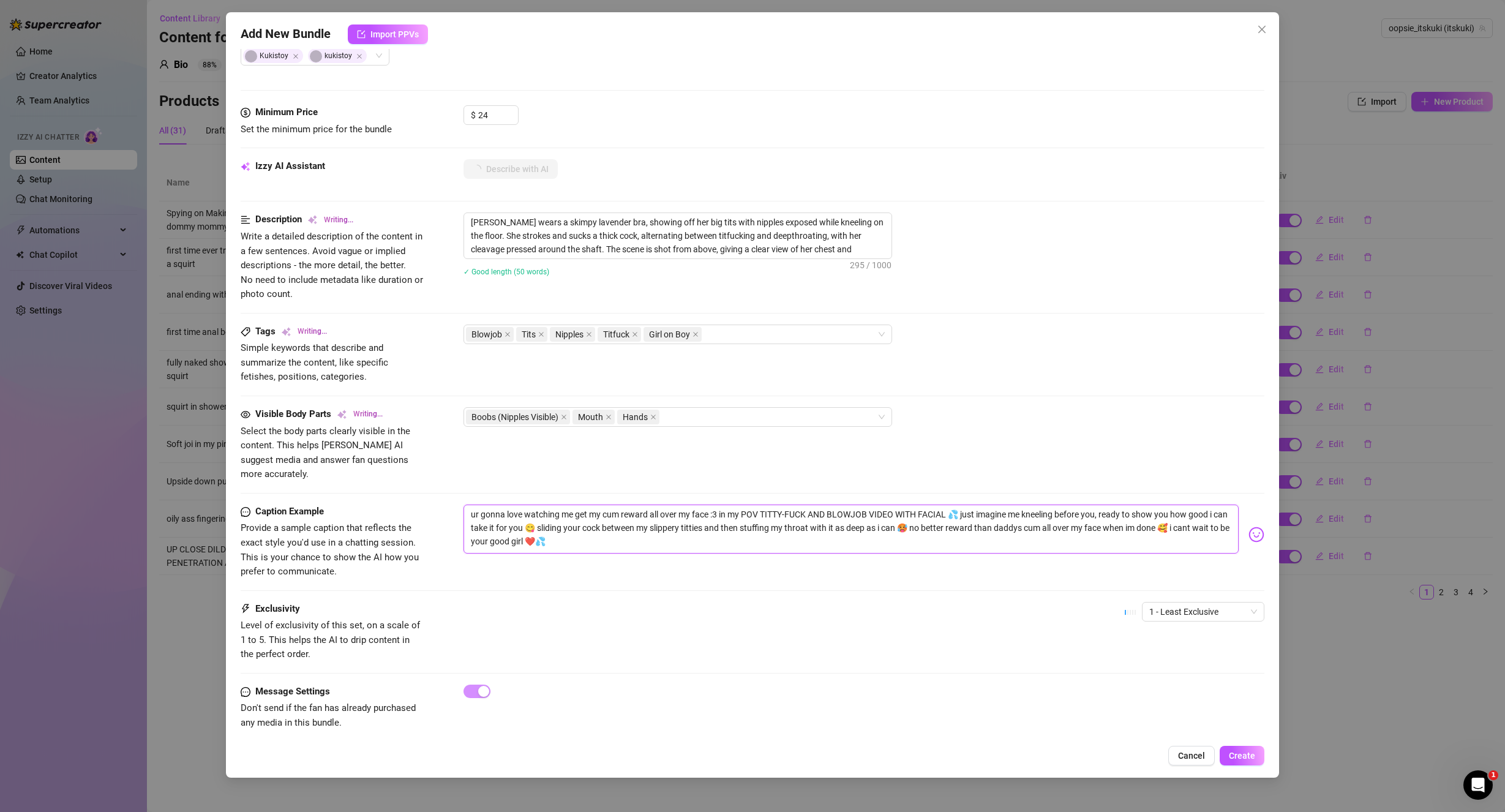
type textarea "[PERSON_NAME] wears a skimpy lavender bra, showing off her big tits with nipple…"
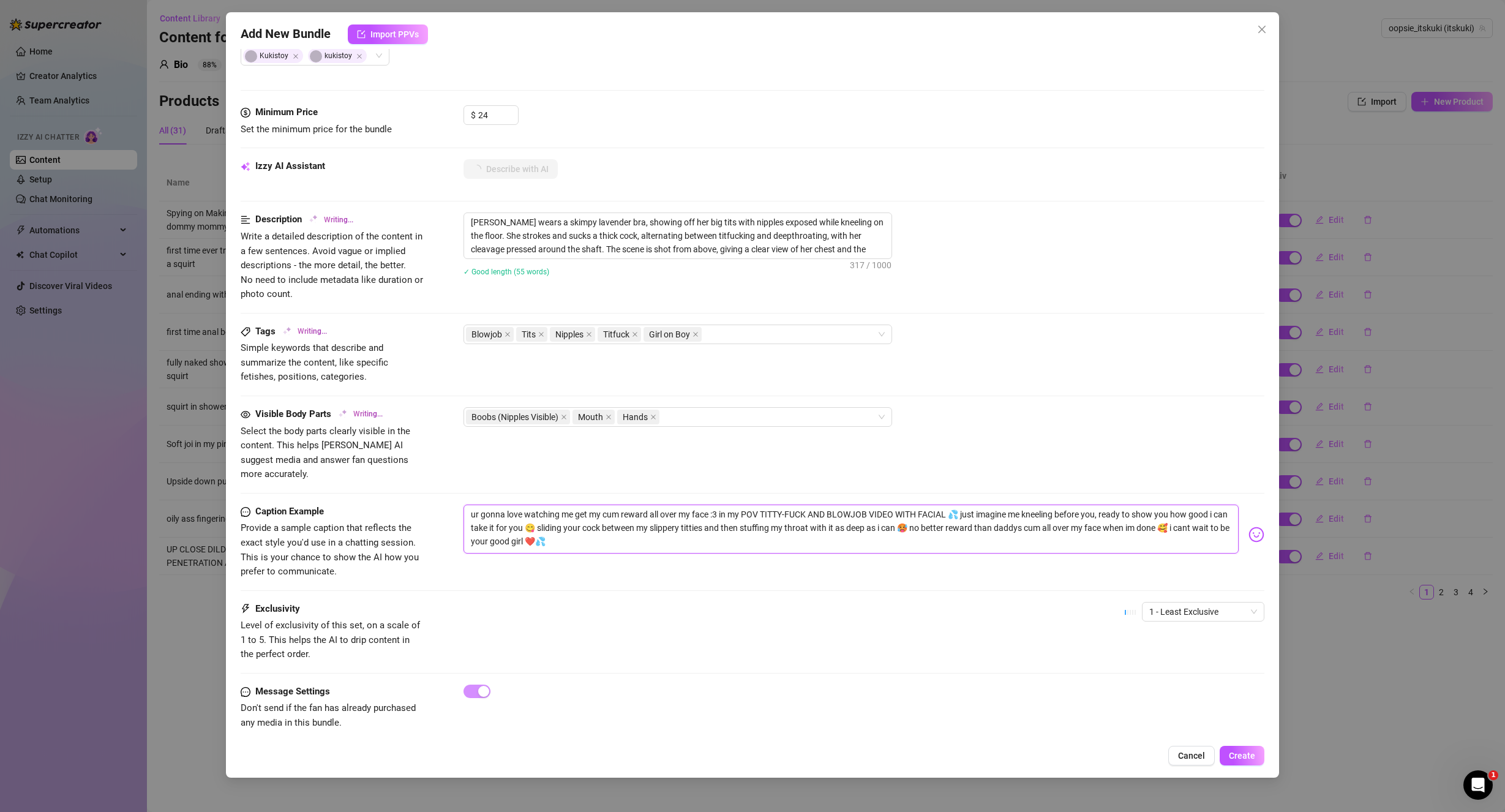
type textarea "[PERSON_NAME] wears a skimpy lavender bra, showing off her big tits with nipple…"
drag, startPoint x: 963, startPoint y: 494, endPoint x: 447, endPoint y: 493, distance: 516.0
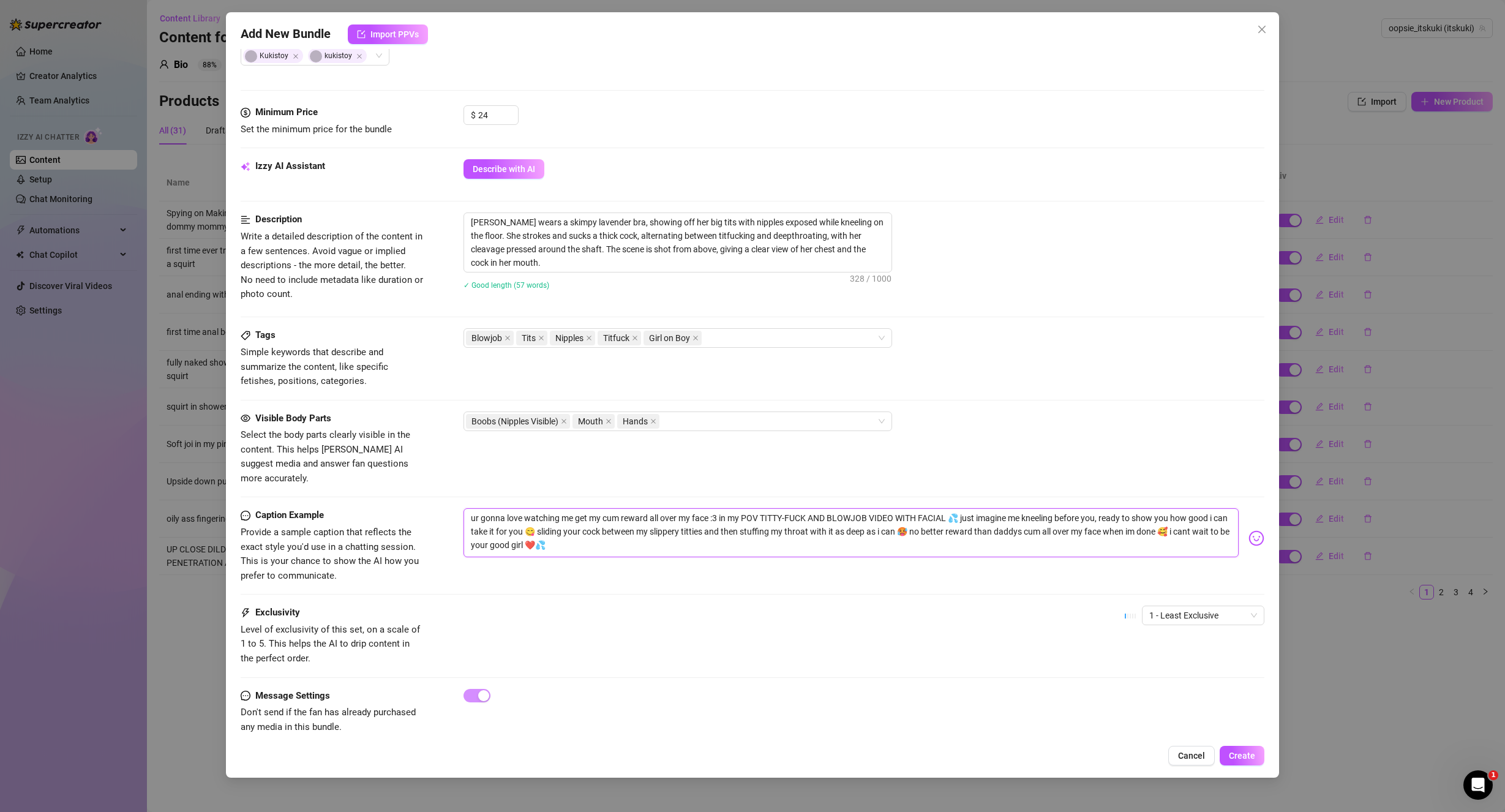
click at [447, 493] on form "Account oopsie_itskuki (@itskuki) Name Name is for your internal organization o…" at bounding box center [752, 241] width 1025 height 1032
type textarea "just imagine me kneeling before you, ready to show you how good i can take it f…"
click at [798, 589] on div "Caption Example Provide a sample caption that reflects the exact style you'd us…" at bounding box center [752, 556] width 1025 height 97
click at [692, 425] on div "Boobs (Nipples Visible) Mouth Hands" at bounding box center [672, 422] width 411 height 18
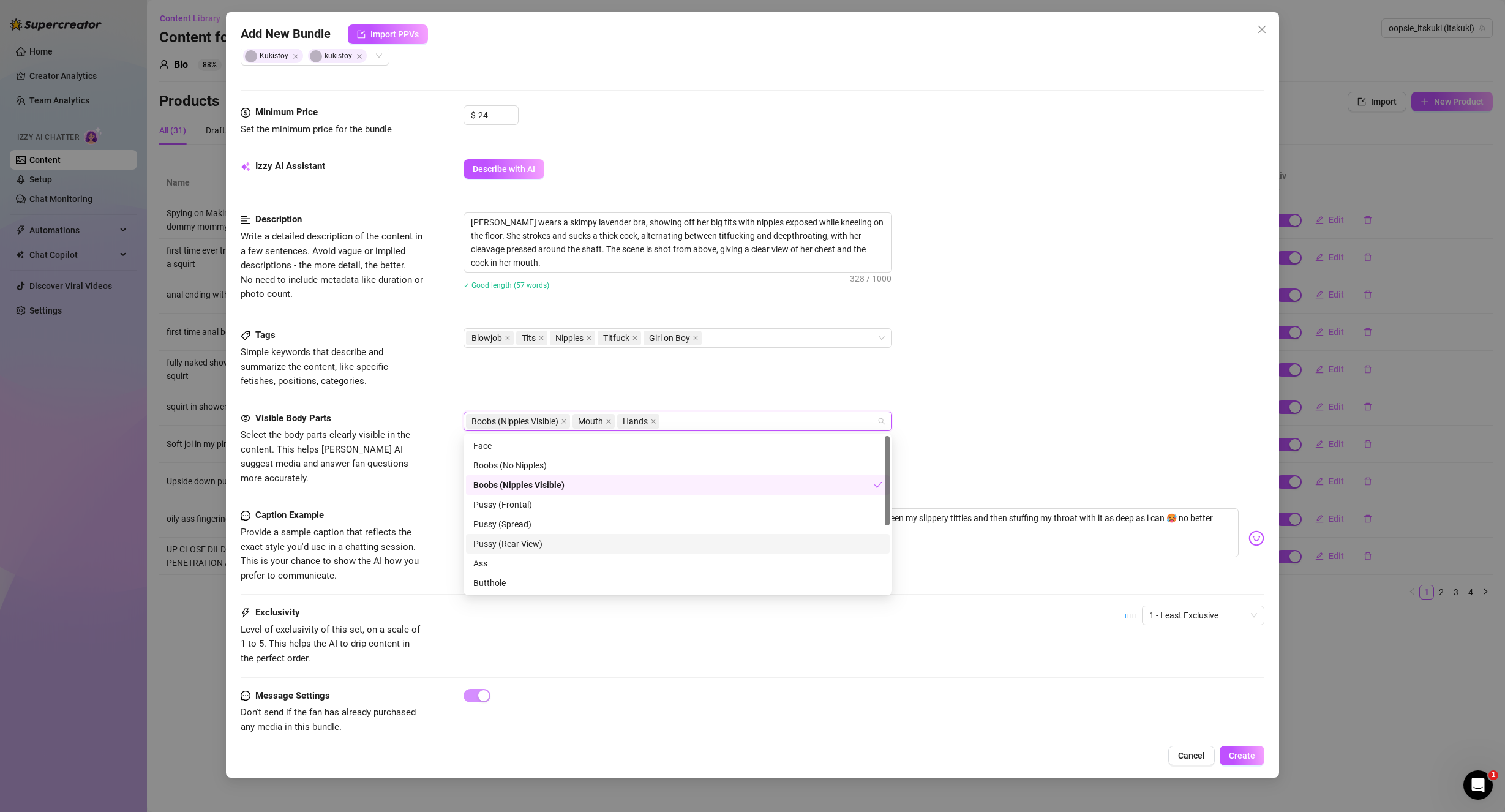
scroll to position [61, 0]
click at [496, 540] on div "Penis" at bounding box center [677, 541] width 409 height 13
click at [967, 391] on div "Tags Simple keywords that describe and summarize the content, like specific fet…" at bounding box center [752, 369] width 1025 height 82
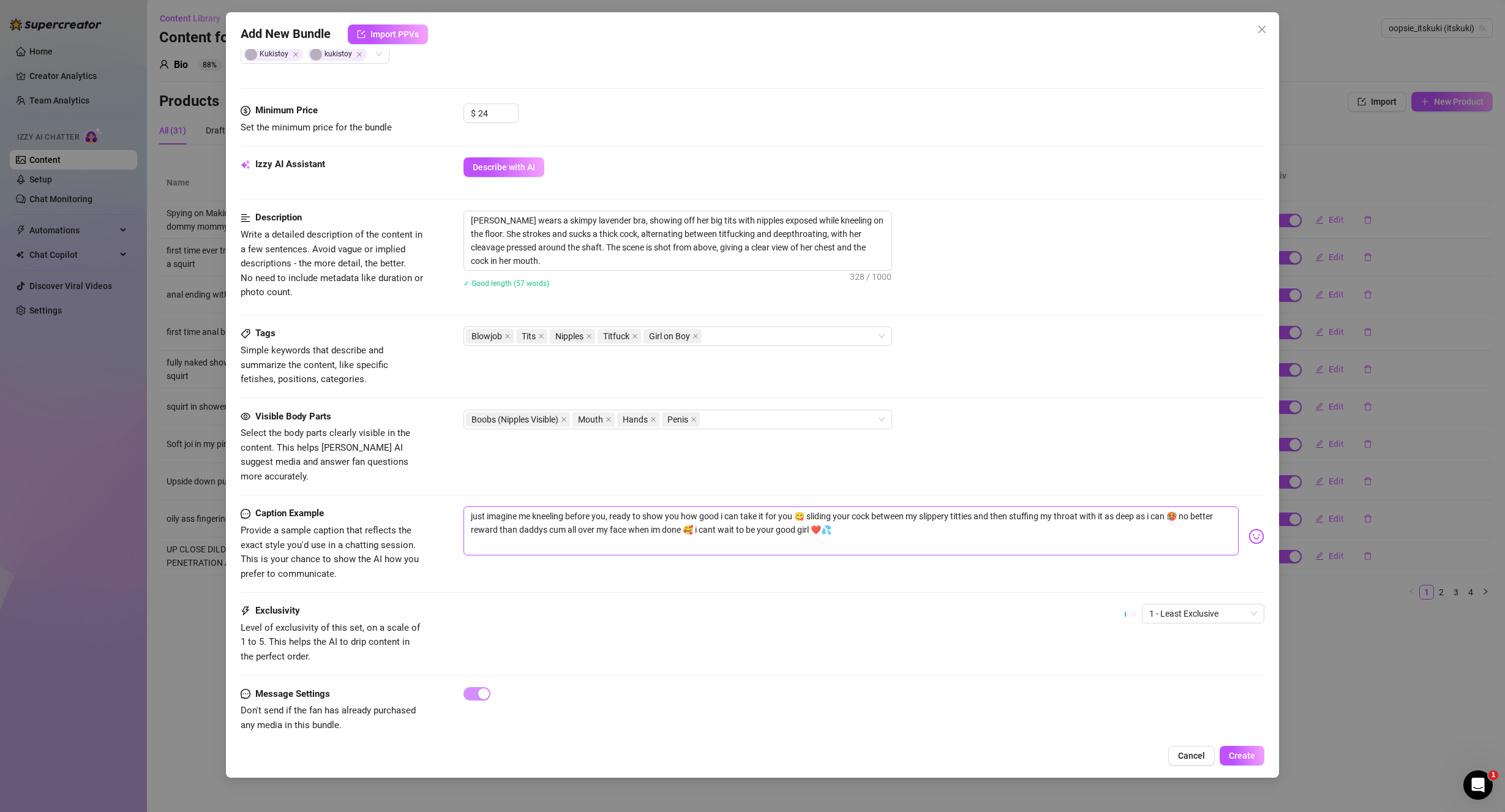
scroll to position [344, 0]
drag, startPoint x: 894, startPoint y: 508, endPoint x: 720, endPoint y: 507, distance: 174.0
click at [720, 507] on textarea "just imagine me kneeling before you, ready to show you how good i can take it f…" at bounding box center [851, 528] width 776 height 49
click at [986, 377] on div "Tags Simple keywords that describe and summarize the content, like specific fet…" at bounding box center [752, 354] width 1025 height 60
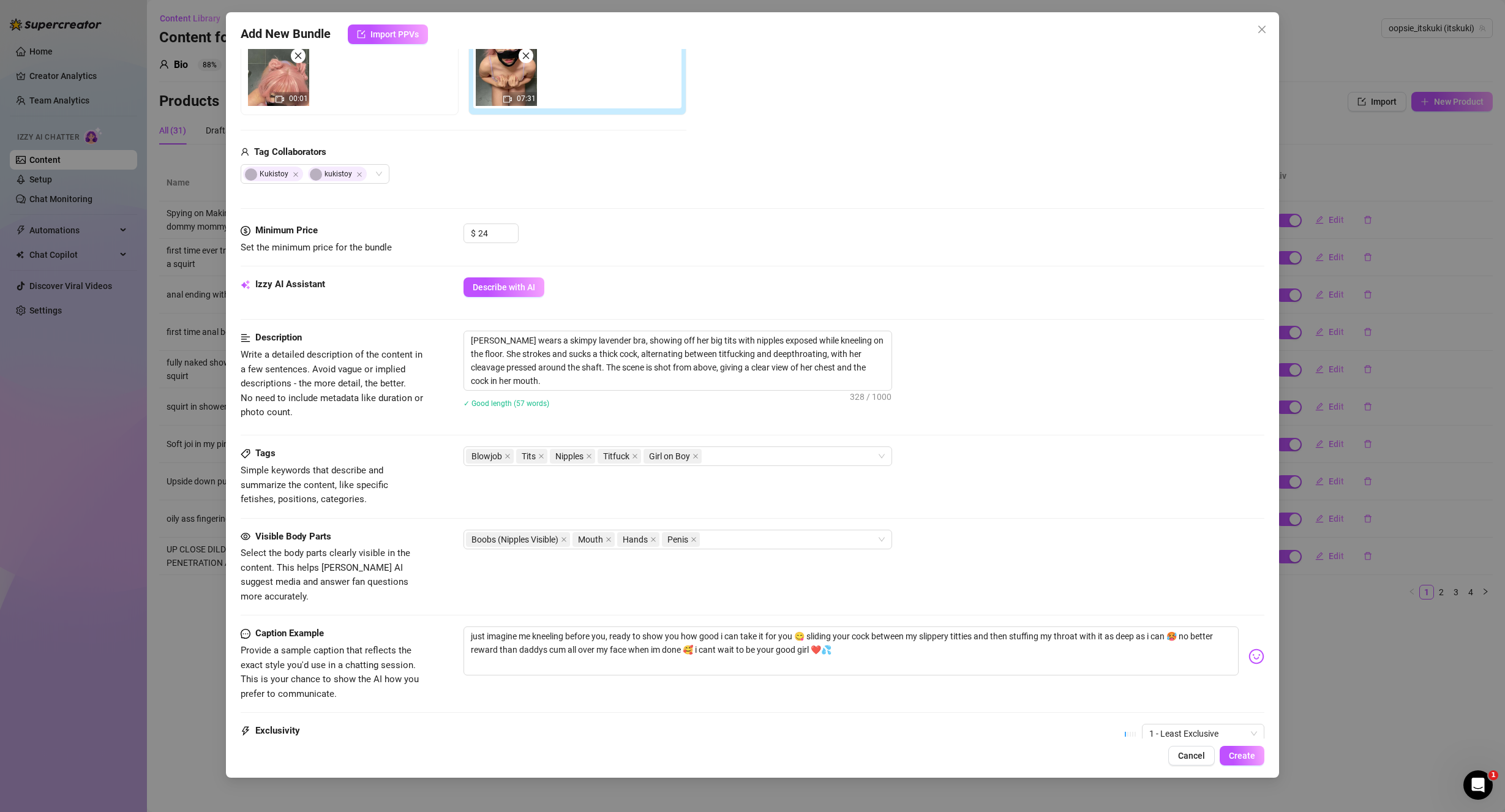
scroll to position [160, 0]
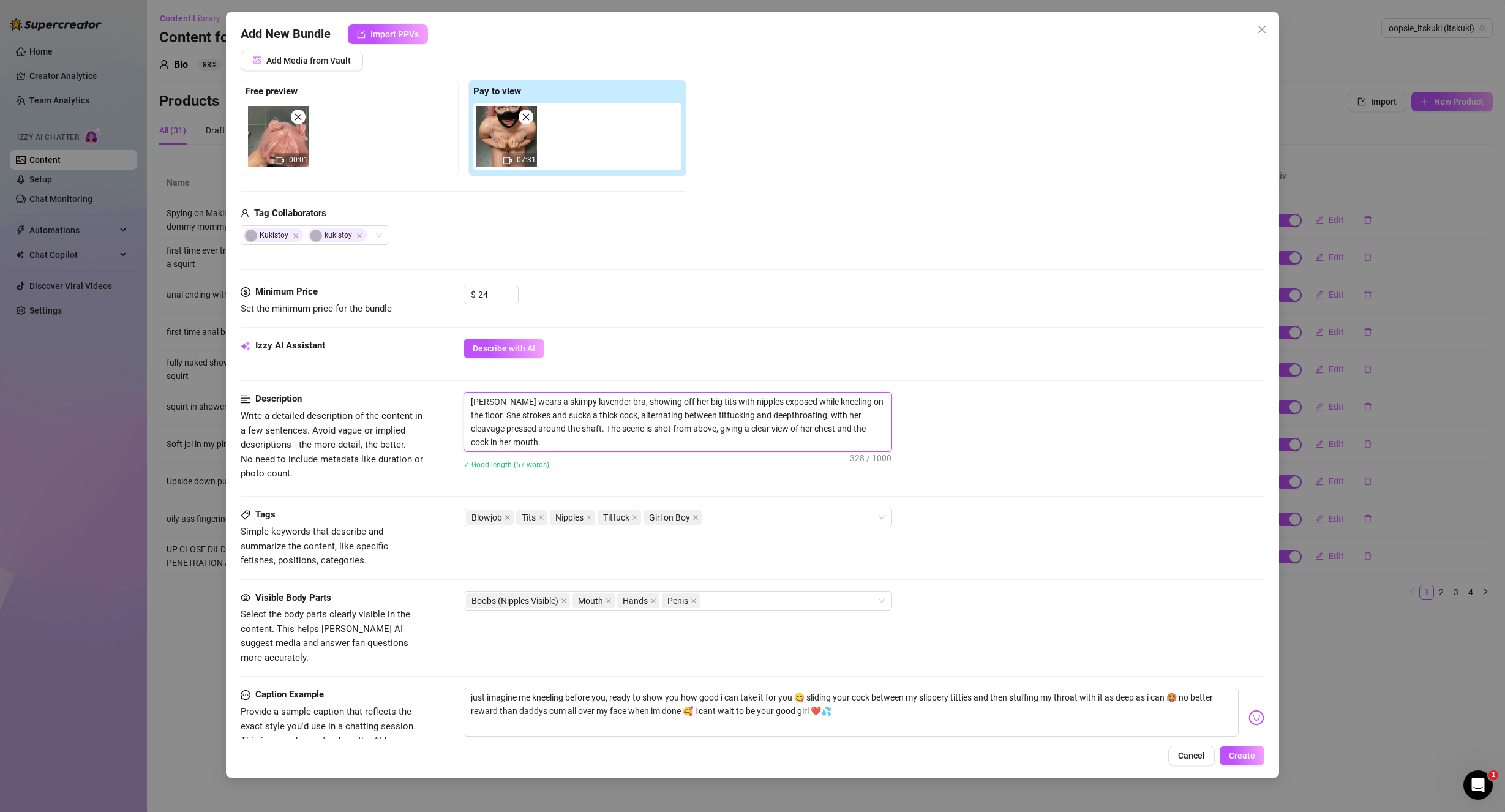
click at [531, 433] on textarea "[PERSON_NAME] wears a skimpy lavender bra, showing off her big tits with nipple…" at bounding box center [677, 422] width 427 height 59
click at [509, 442] on textarea "[PERSON_NAME] wears a skimpy lavender bra, showing off her big tits with nipple…" at bounding box center [677, 422] width 427 height 59
type textarea "[PERSON_NAME] wears a skimpy lavender bra, showing off her big tits with nipple…"
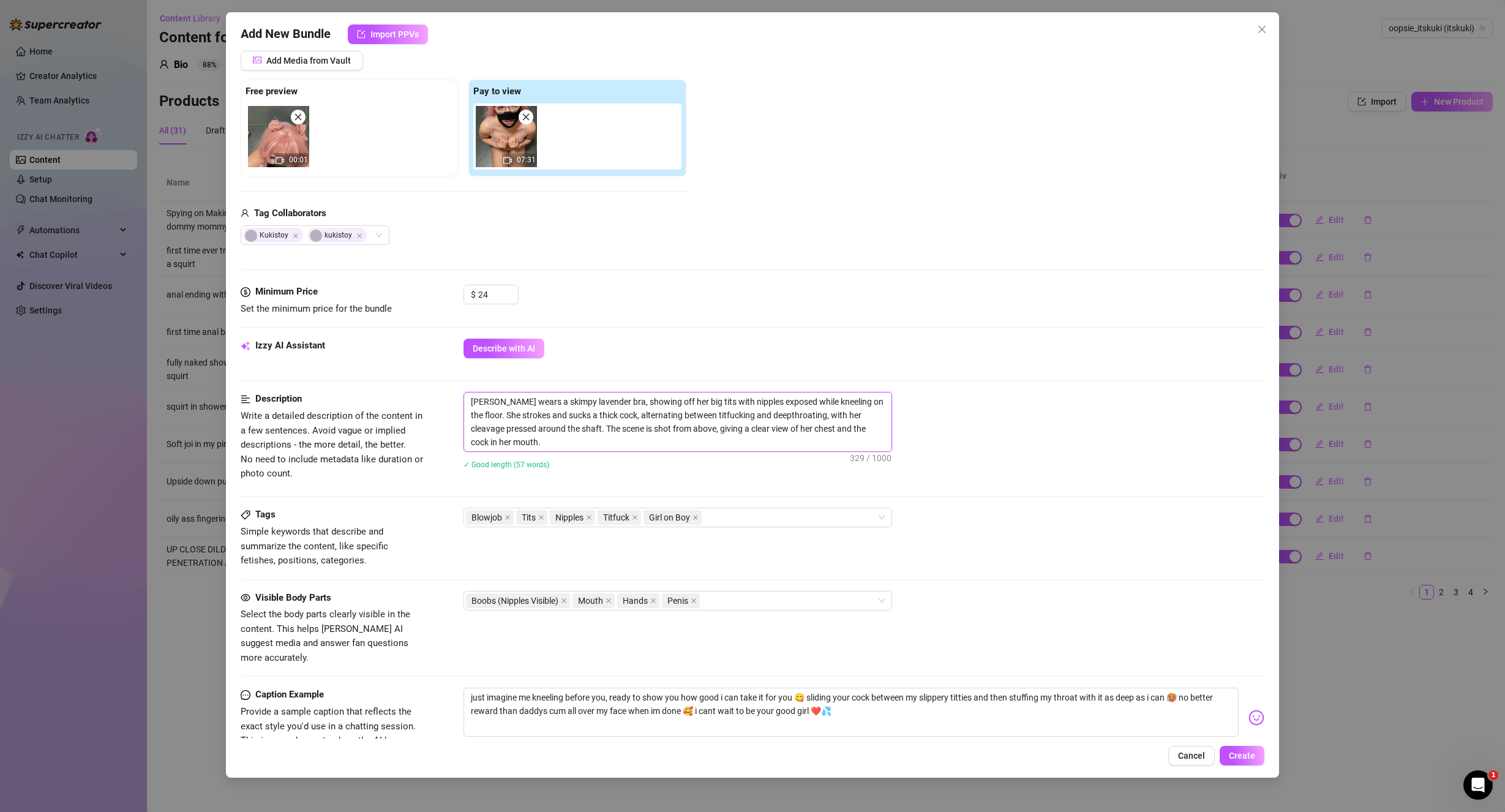
type textarea "[PERSON_NAME] wears a skimpy lavender bra, showing off her big tits with nipple…"
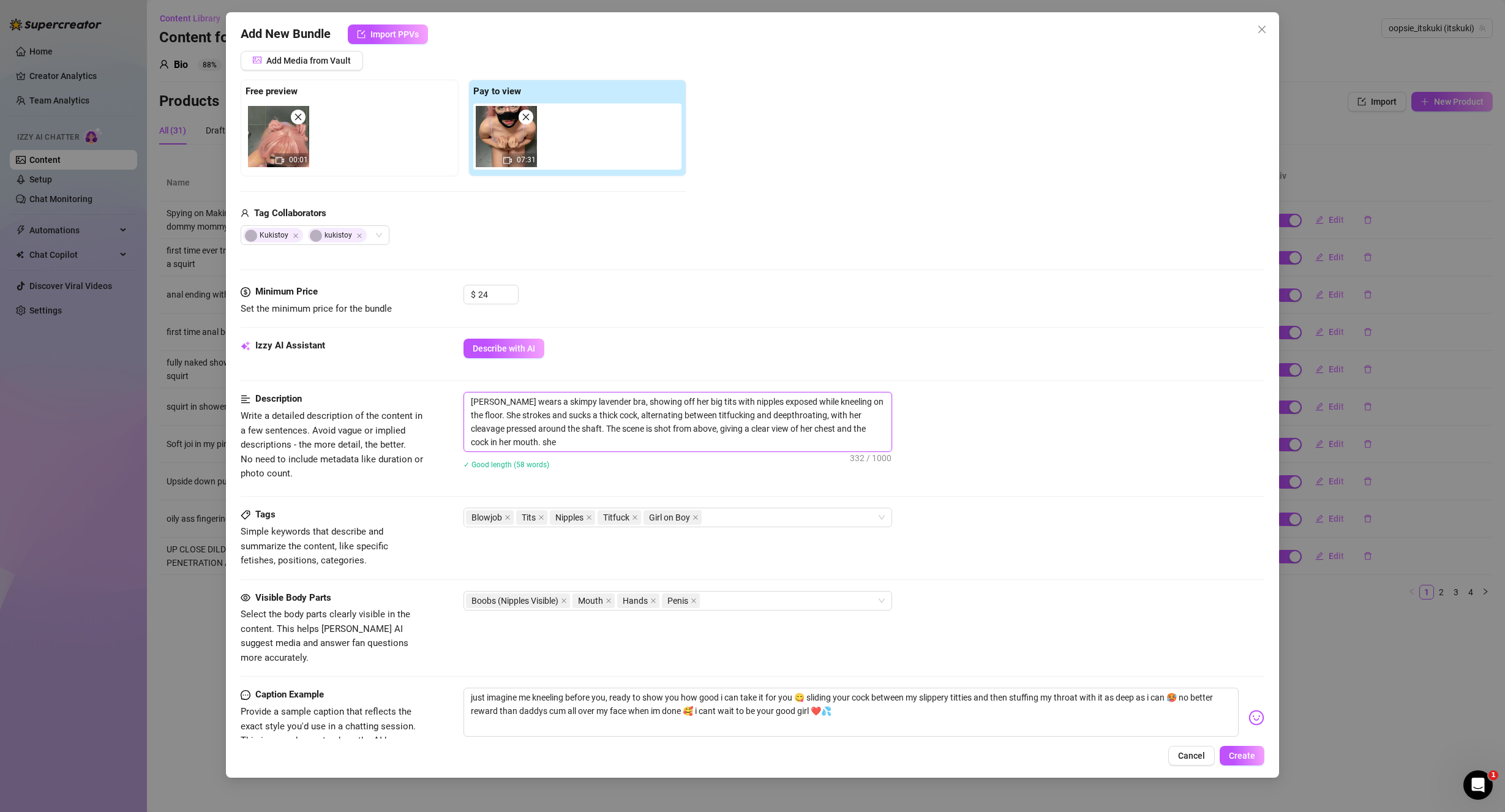
type textarea "[PERSON_NAME] wears a skimpy lavender bra, showing off her big tits with nipple…"
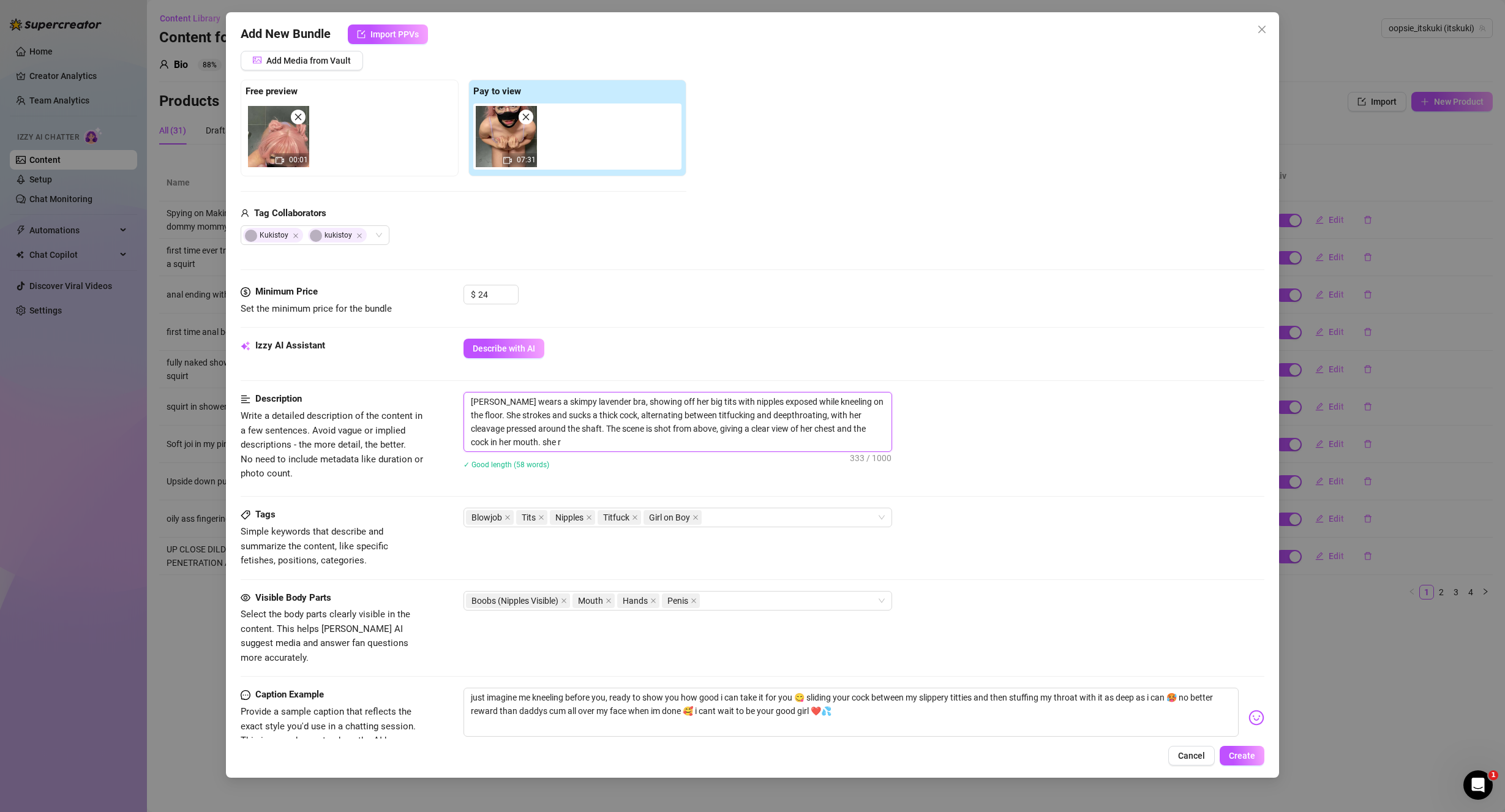
type textarea "[PERSON_NAME] wears a skimpy lavender bra, showing off her big tits with nipple…"
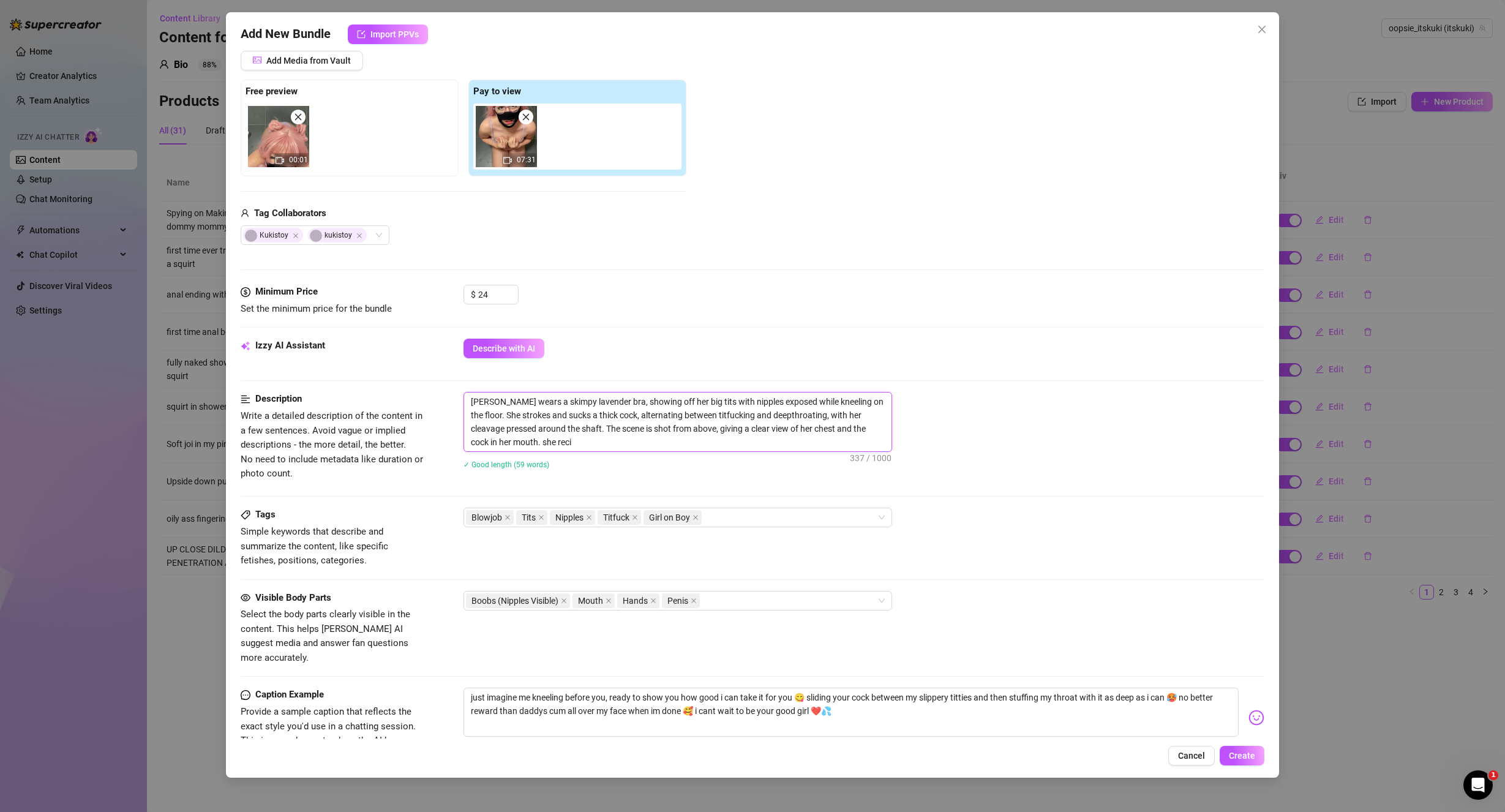
type textarea "[PERSON_NAME] wears a skimpy lavender bra, showing off her big tits with nipple…"
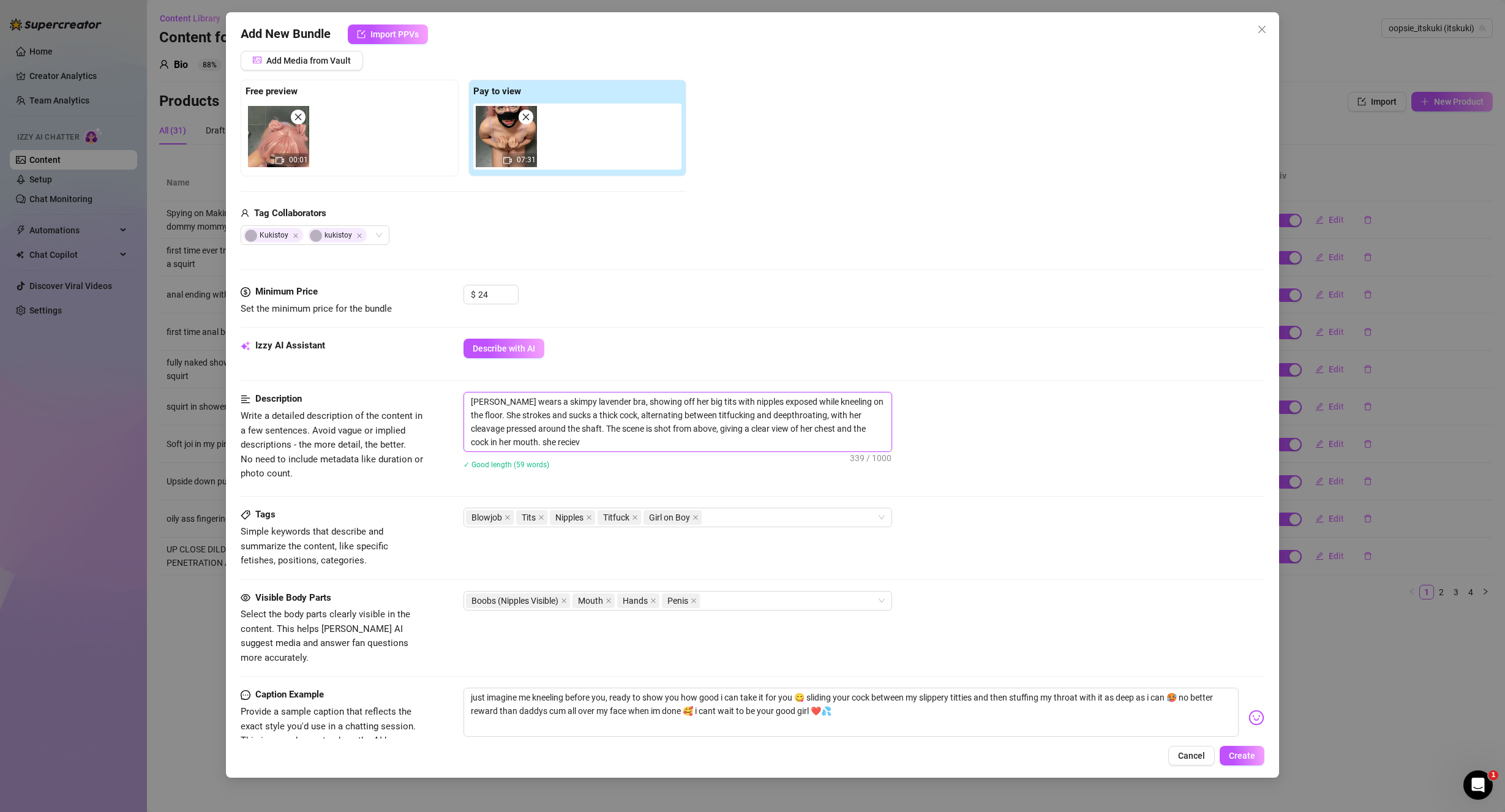
type textarea "[PERSON_NAME] wears a skimpy lavender bra, showing off her big tits with nipple…"
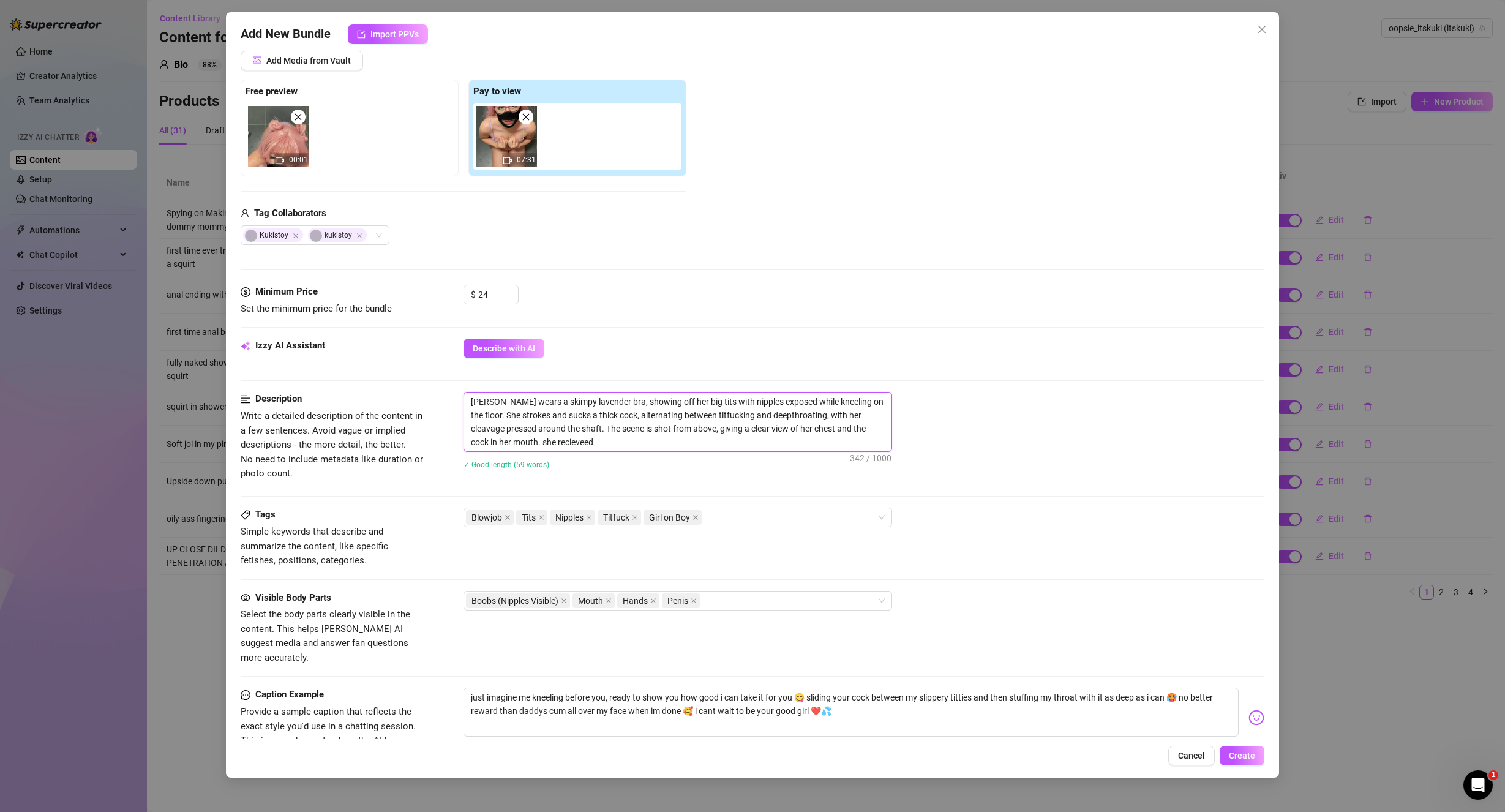
type textarea "[PERSON_NAME] wears a skimpy lavender bra, showing off her big tits with nipple…"
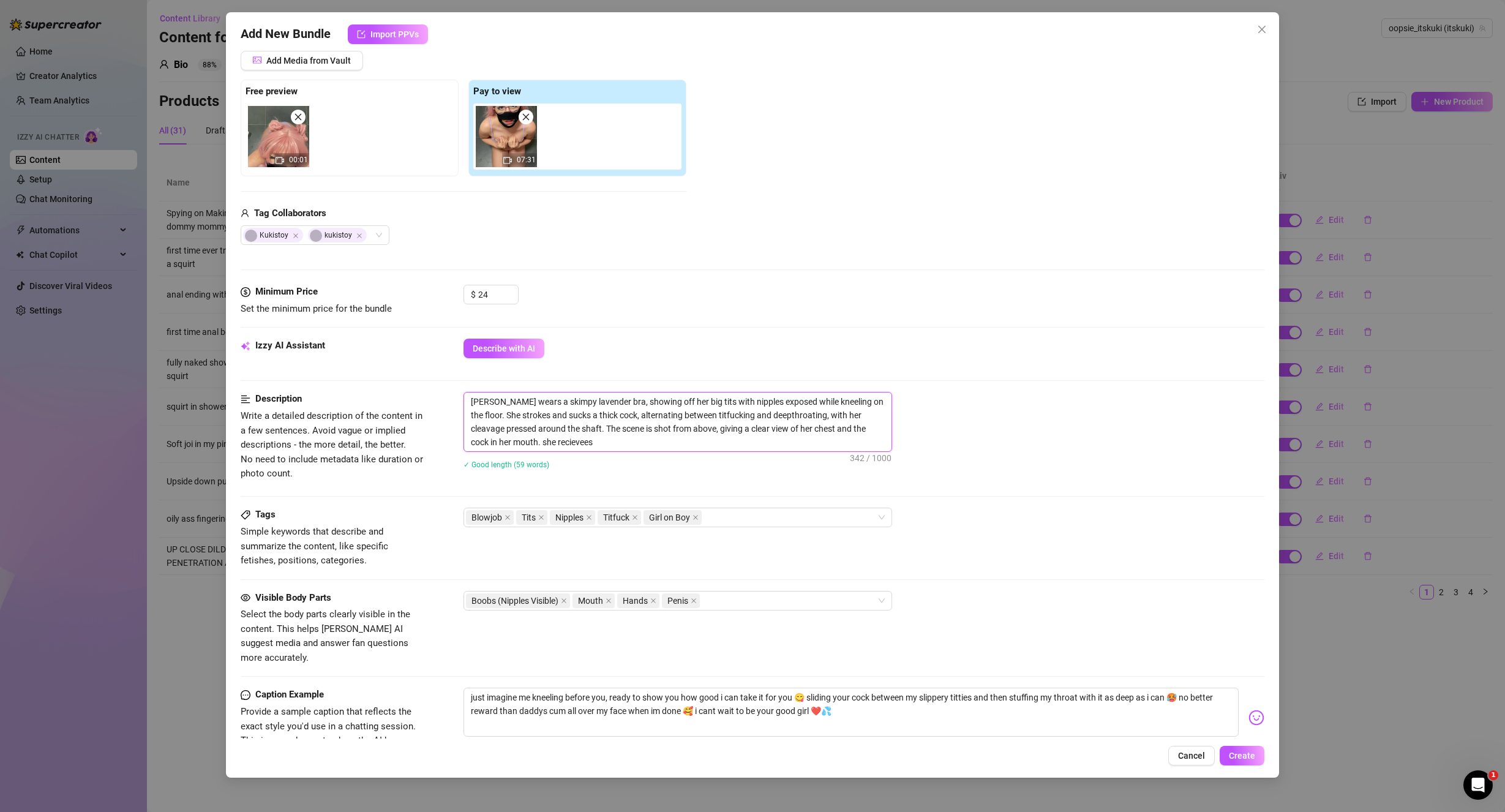
type textarea "[PERSON_NAME] wears a skimpy lavender bra, showing off her big tits with nipple…"
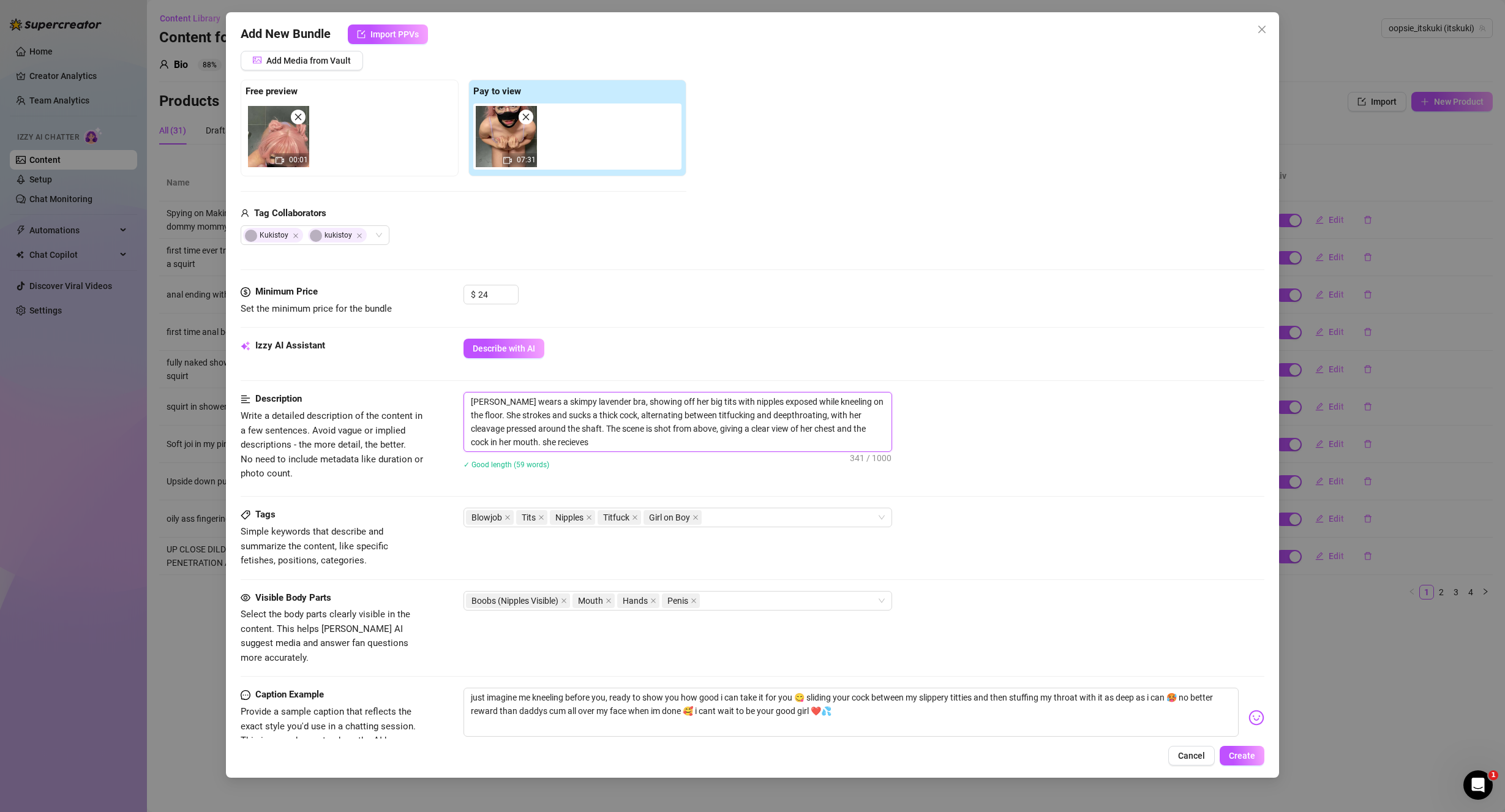
type textarea "[PERSON_NAME] wears a skimpy lavender bra, showing off her big tits with nipple…"
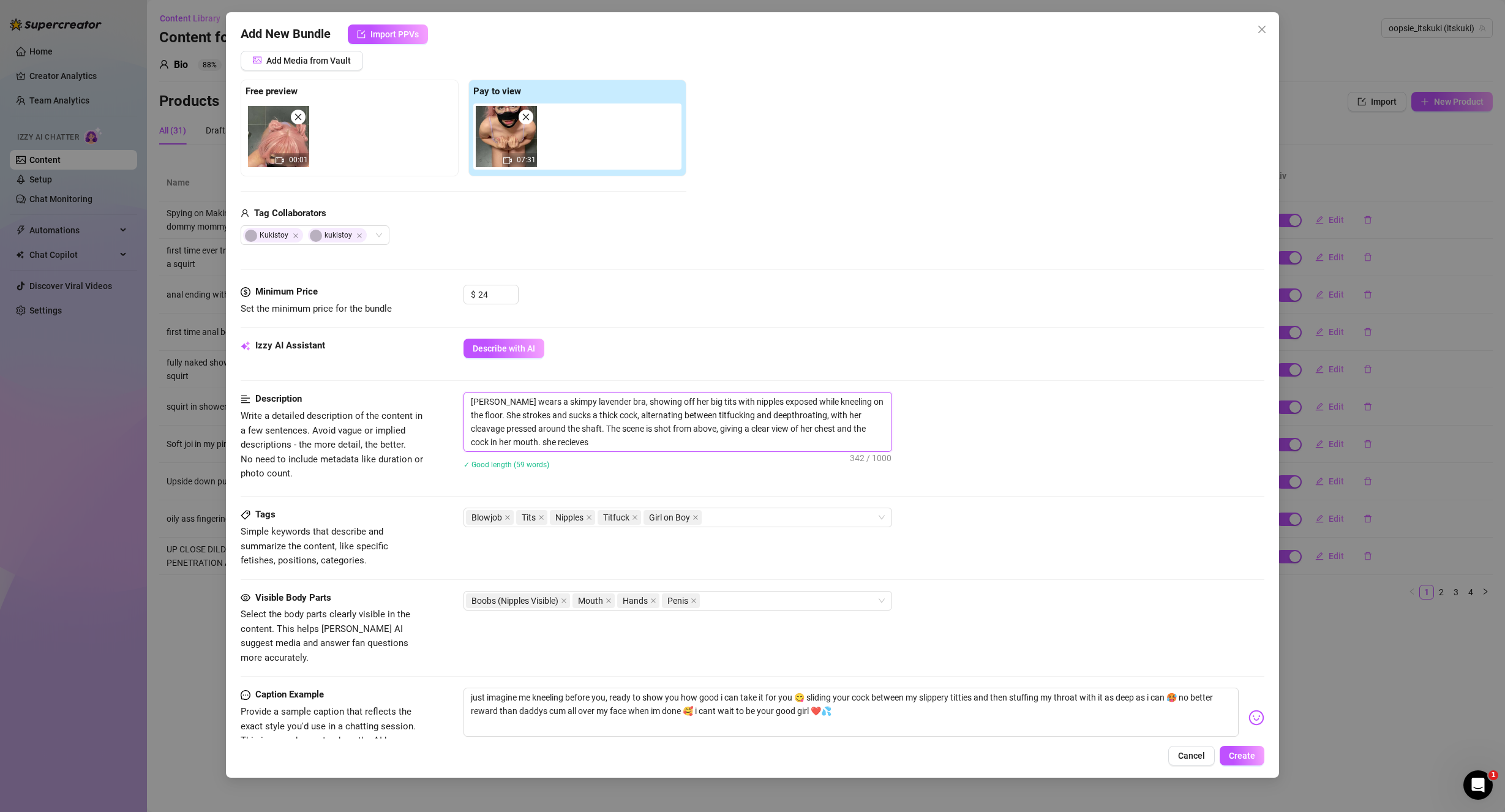
type textarea "[PERSON_NAME] wears a skimpy lavender bra, showing off her big tits with nipple…"
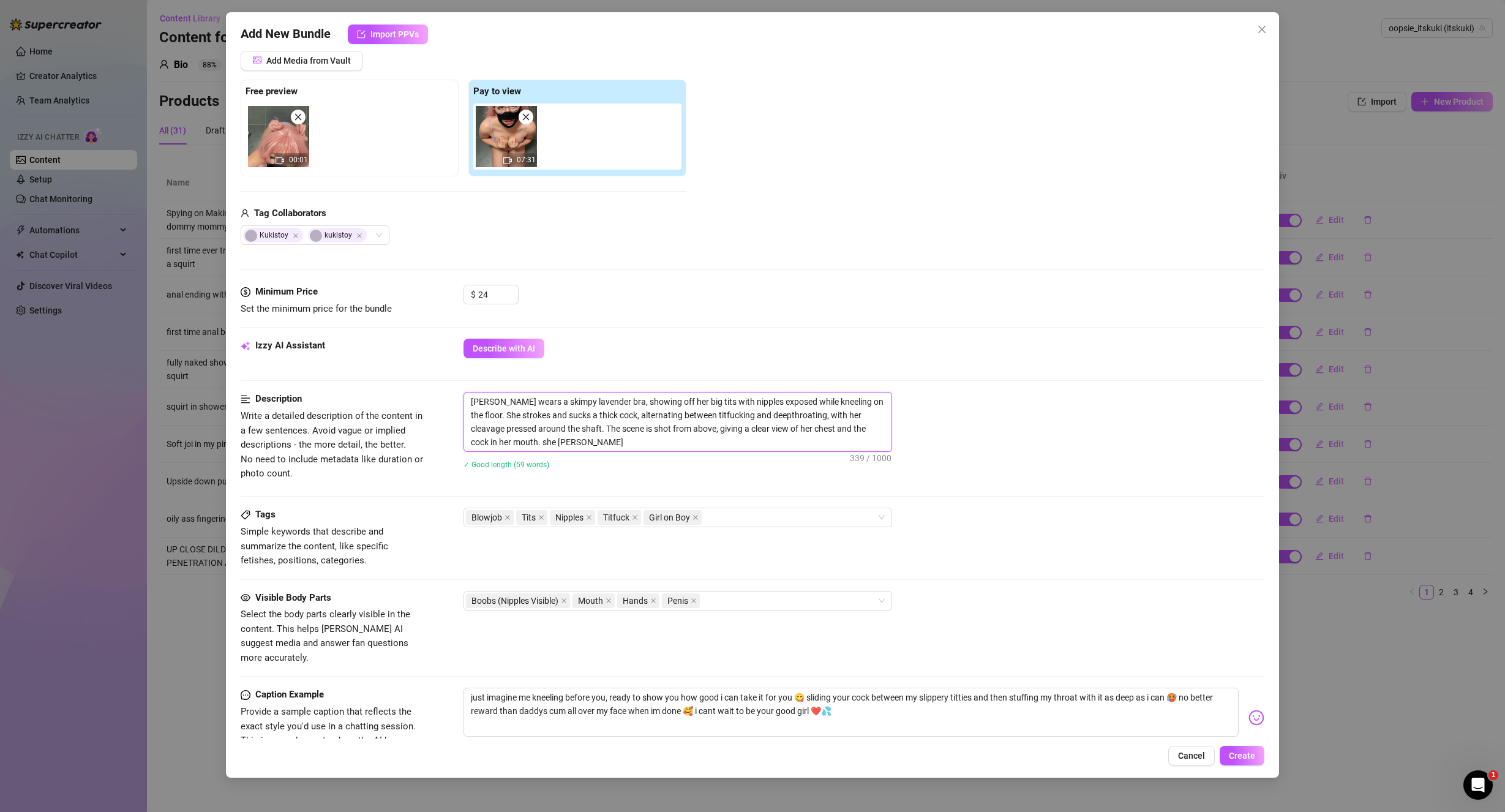
type textarea "[PERSON_NAME] wears a skimpy lavender bra, showing off her big tits with nipple…"
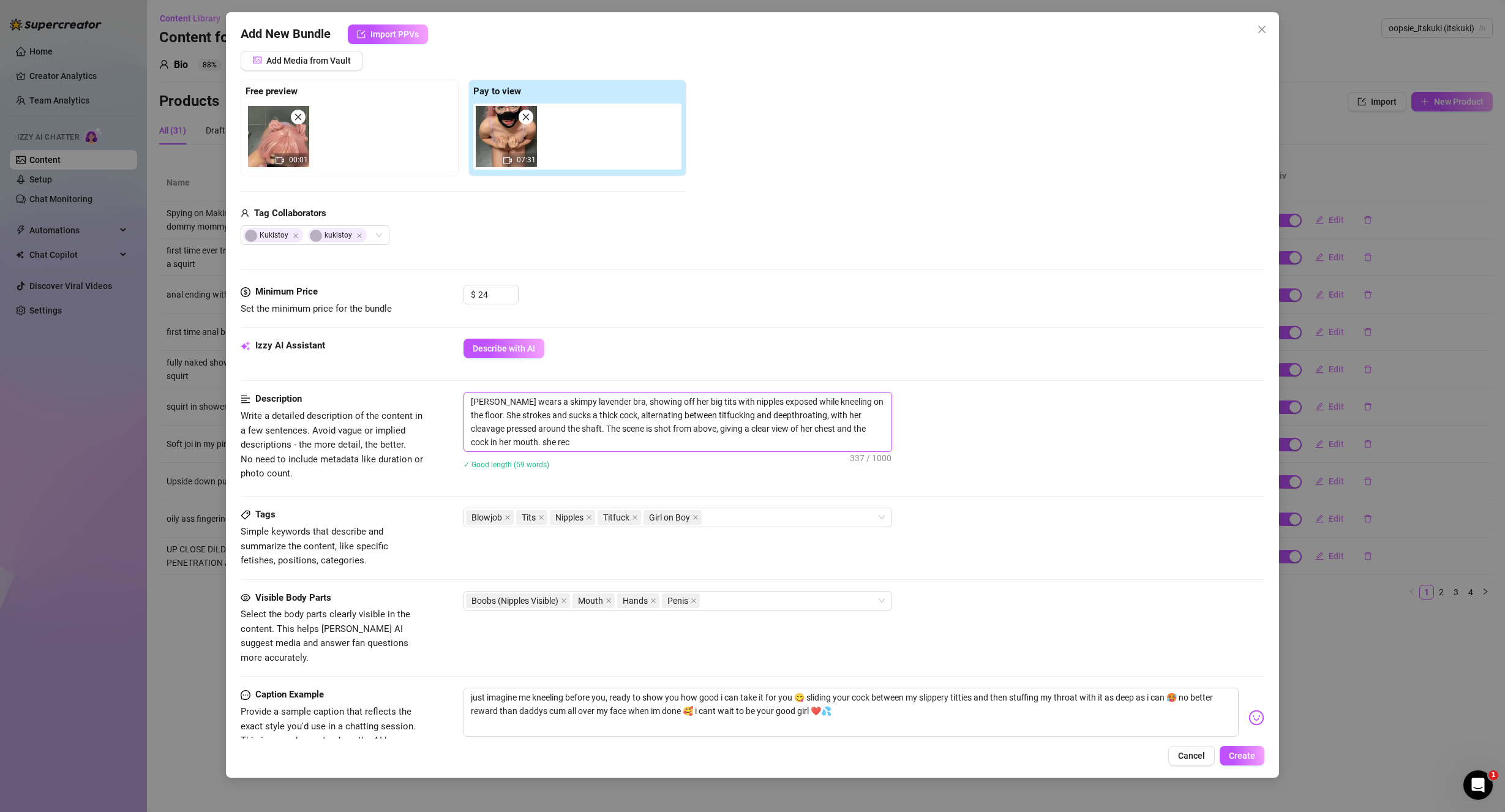
type textarea "[PERSON_NAME] wears a skimpy lavender bra, showing off her big tits with nipple…"
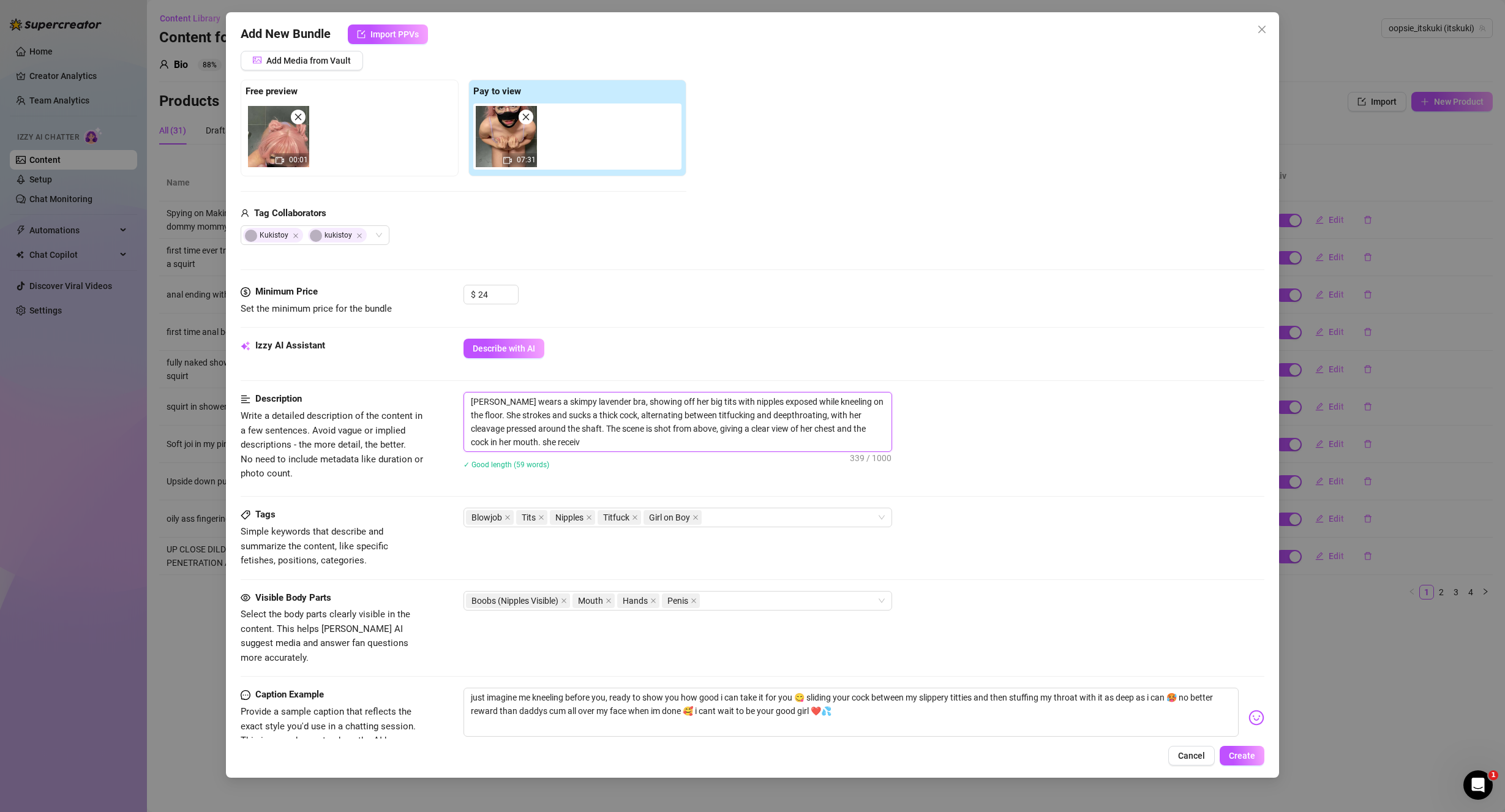
type textarea "[PERSON_NAME] wears a skimpy lavender bra, showing off her big tits with nipple…"
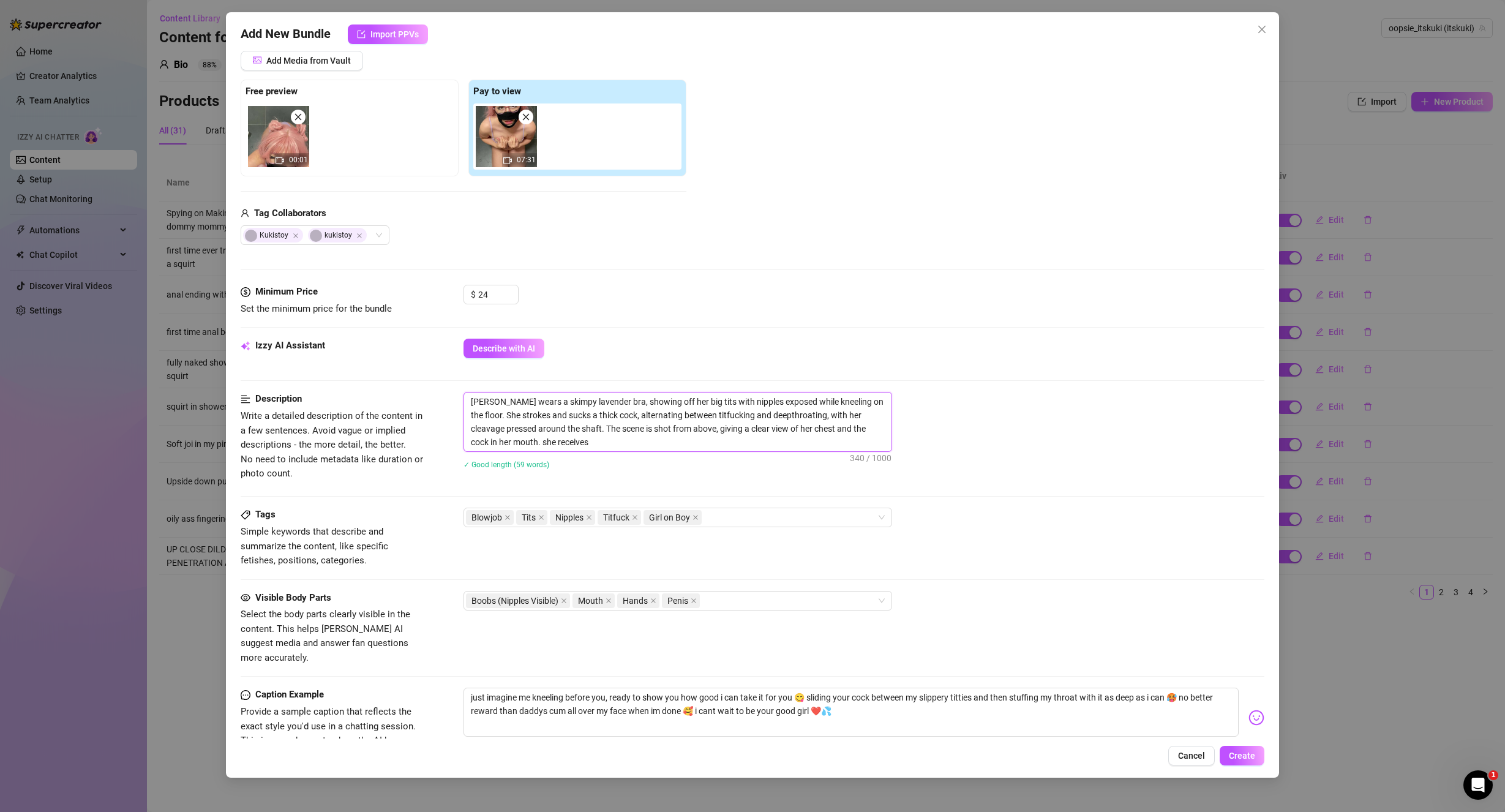
type textarea "[PERSON_NAME] wears a skimpy lavender bra, showing off her big tits with nipple…"
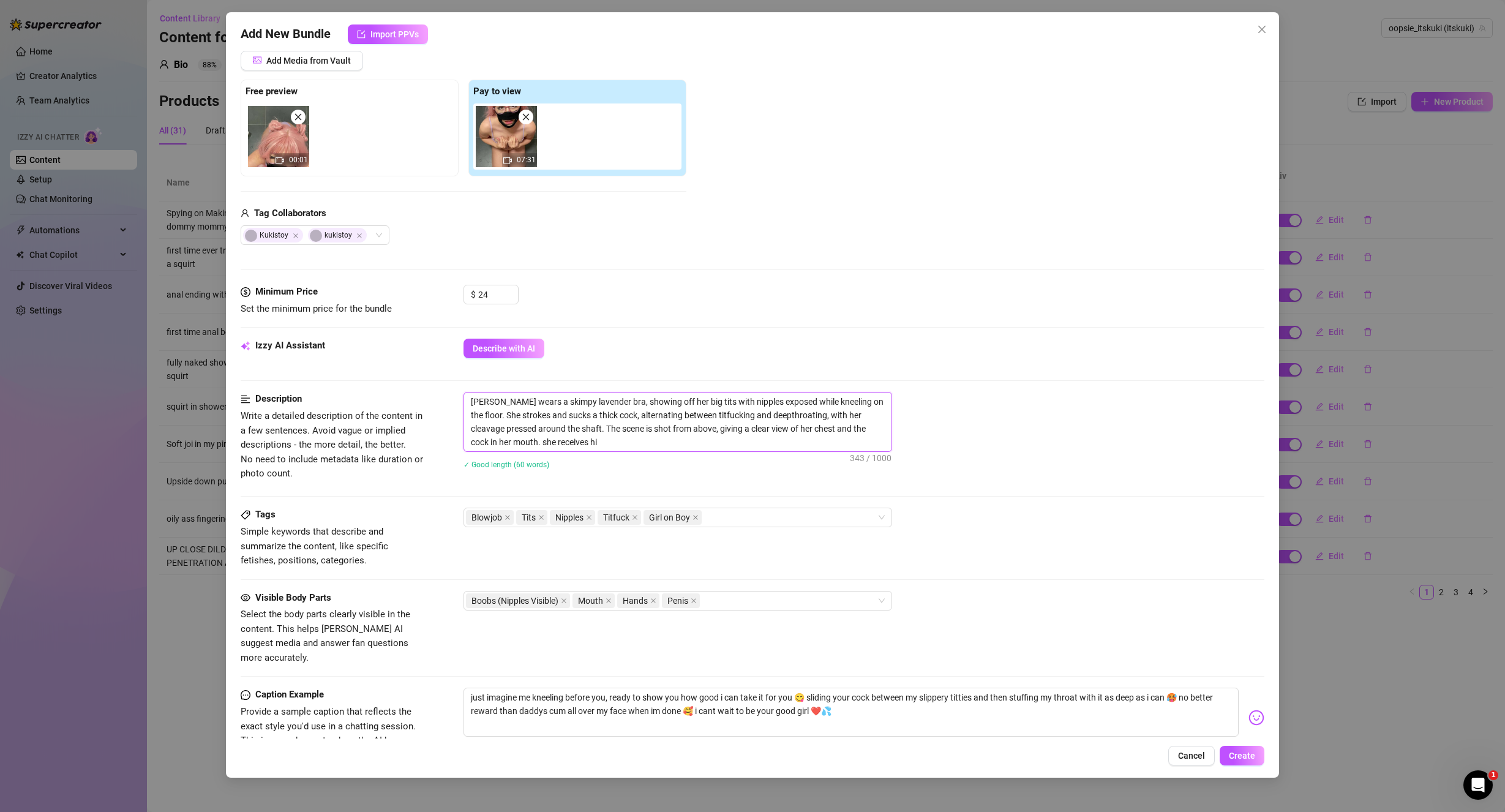
type textarea "[PERSON_NAME] wears a skimpy lavender bra, showing off her big tits with nipple…"
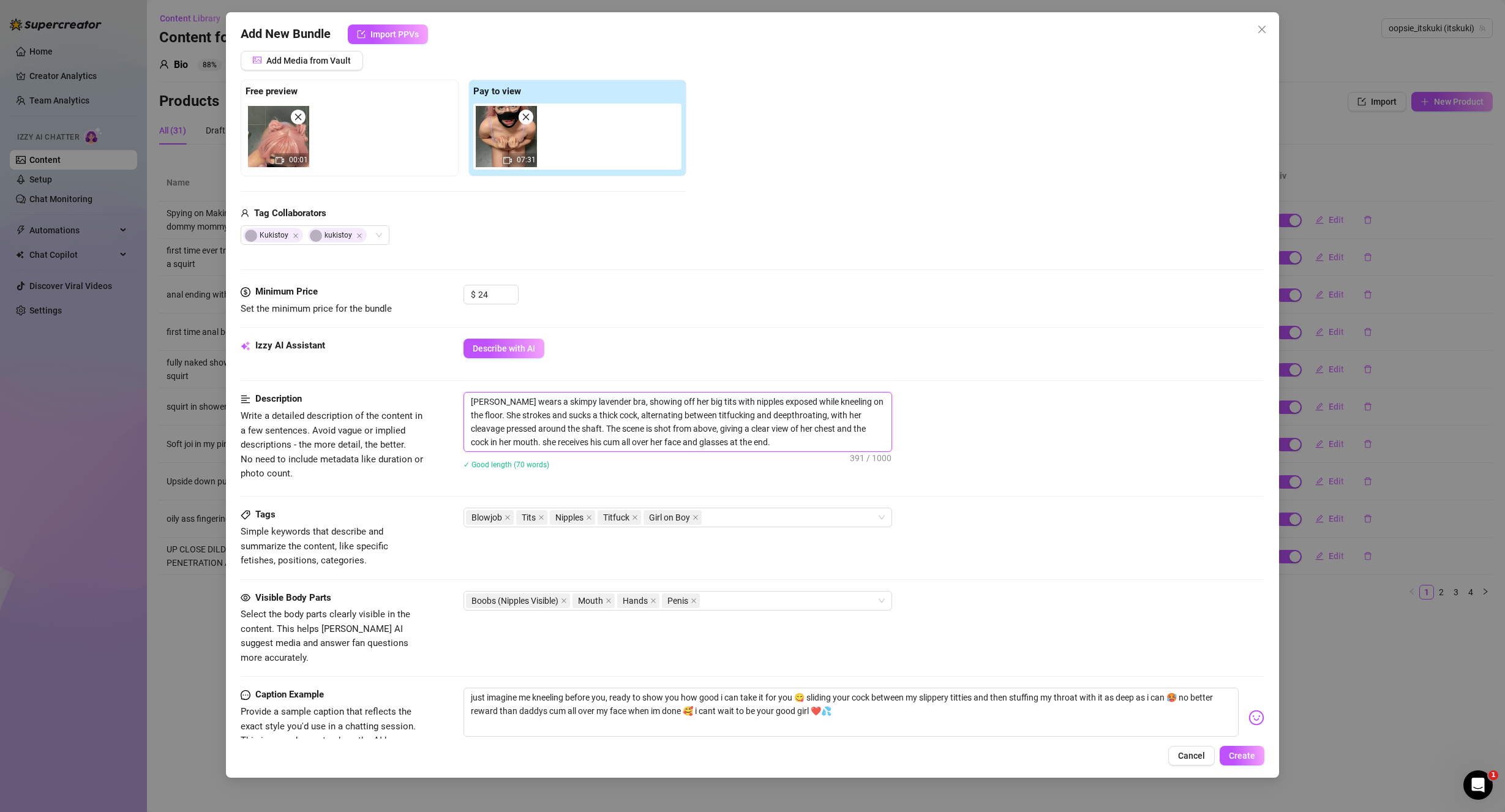
click at [574, 440] on textarea "[PERSON_NAME] wears a skimpy lavender bra, showing off her big tits with nipple…" at bounding box center [677, 422] width 427 height 59
click at [578, 439] on textarea "[PERSON_NAME] wears a skimpy lavender bra, showing off her big tits with nipple…" at bounding box center [677, 422] width 427 height 59
click at [961, 296] on div "$ 24" at bounding box center [864, 299] width 802 height 31
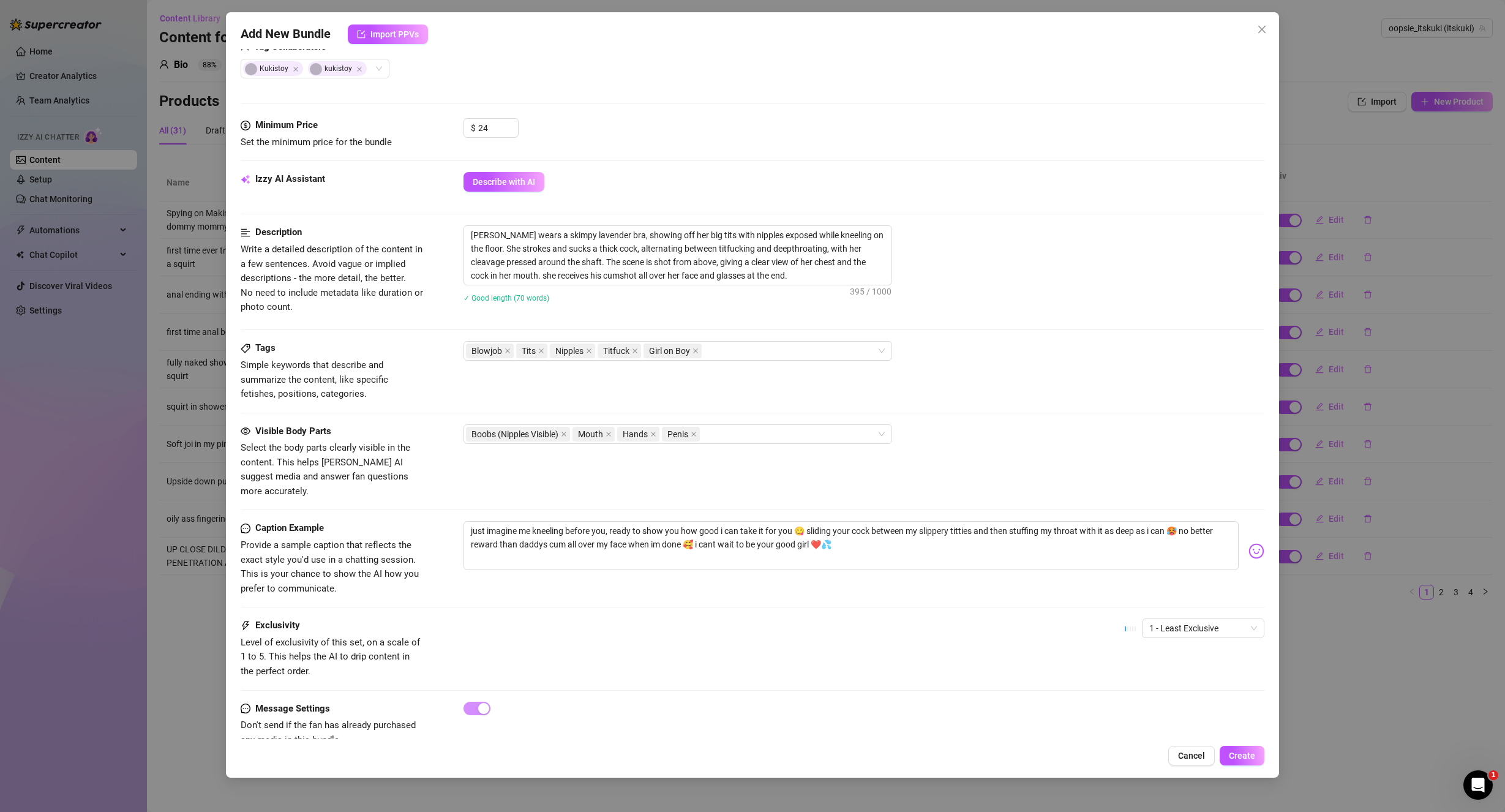
scroll to position [344, 0]
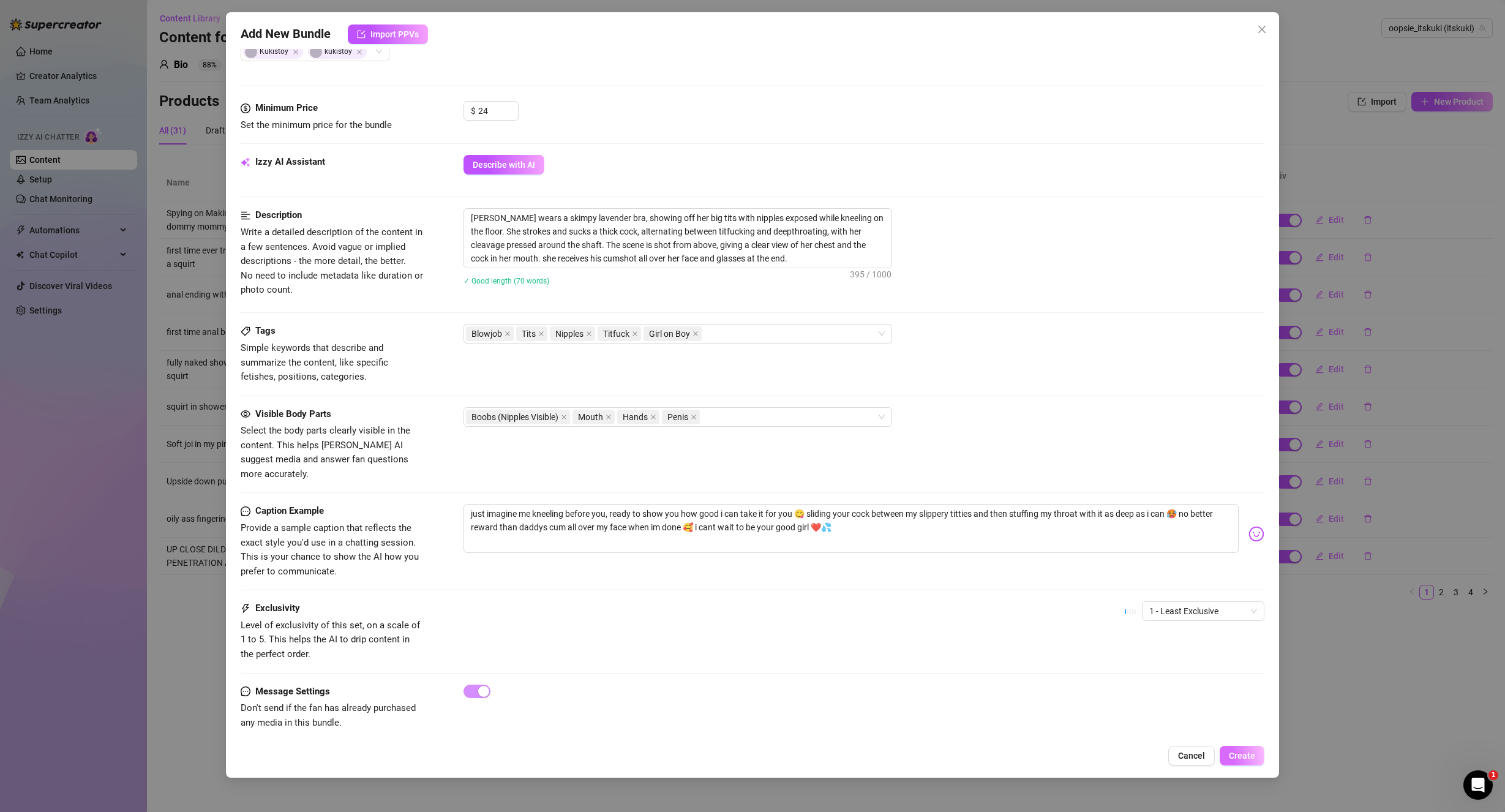
click at [1250, 754] on span "Create" at bounding box center [1242, 755] width 26 height 10
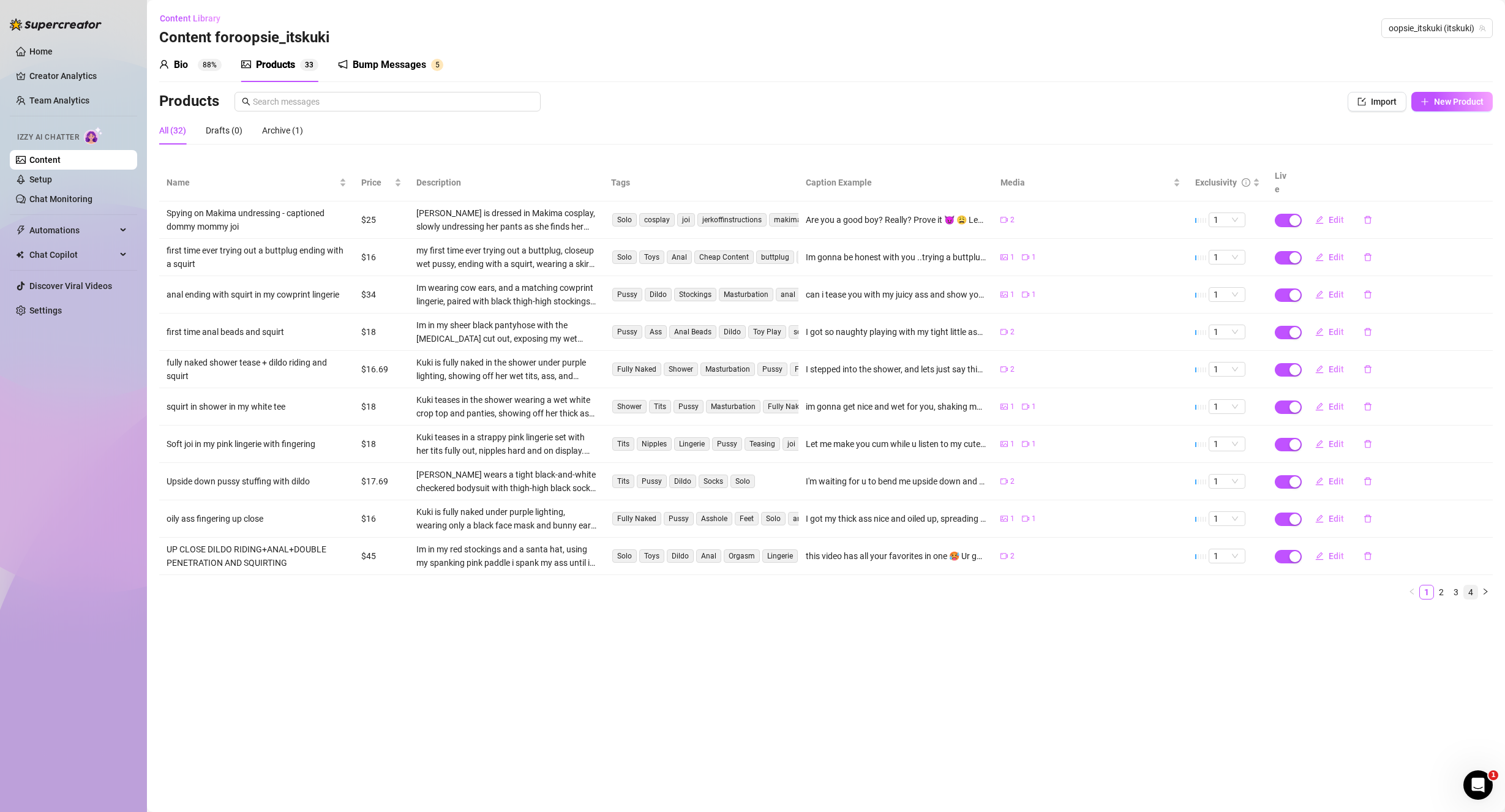
click at [1467, 585] on link "4" at bounding box center [1470, 592] width 13 height 13
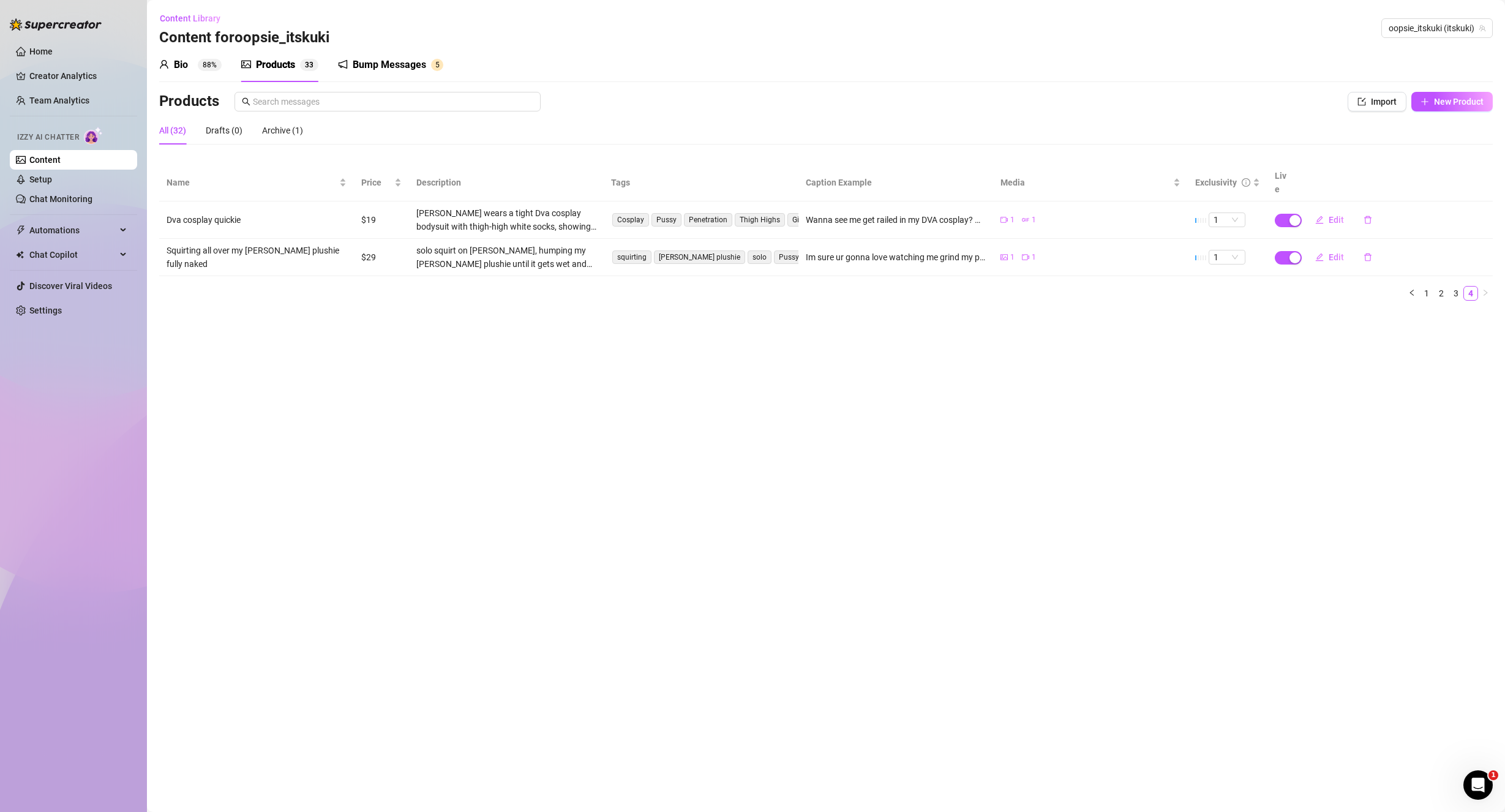
click at [1460, 580] on main "Content Library Content for oopsie_itskuki oopsie_itskuki (itskuki) Bio 88% Pro…" at bounding box center [826, 406] width 1358 height 812
click at [1456, 287] on link "3" at bounding box center [1455, 293] width 13 height 13
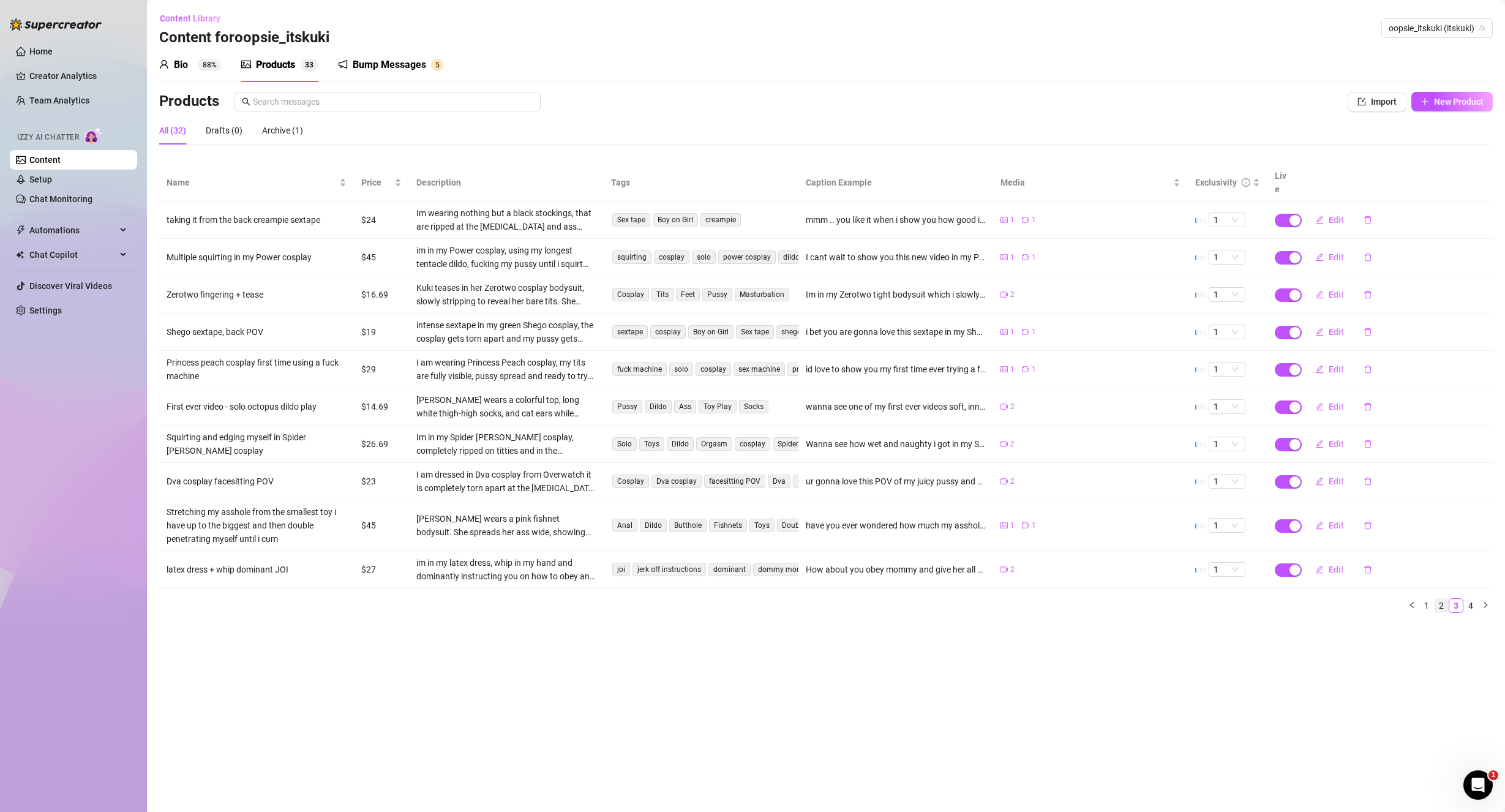
click at [1439, 598] on link "2" at bounding box center [1441, 605] width 13 height 13
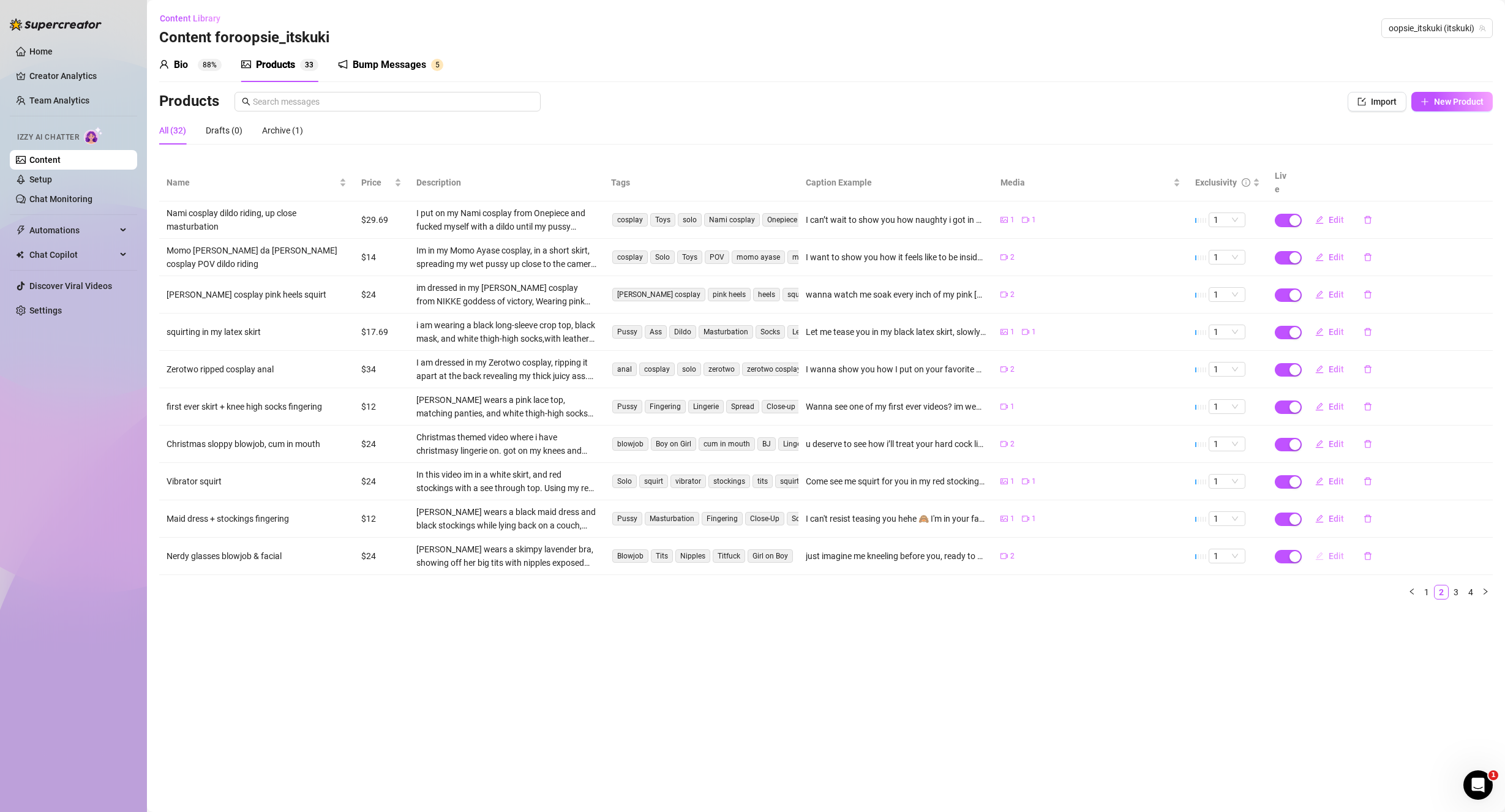
click at [1337, 551] on span "Edit" at bounding box center [1336, 556] width 15 height 10
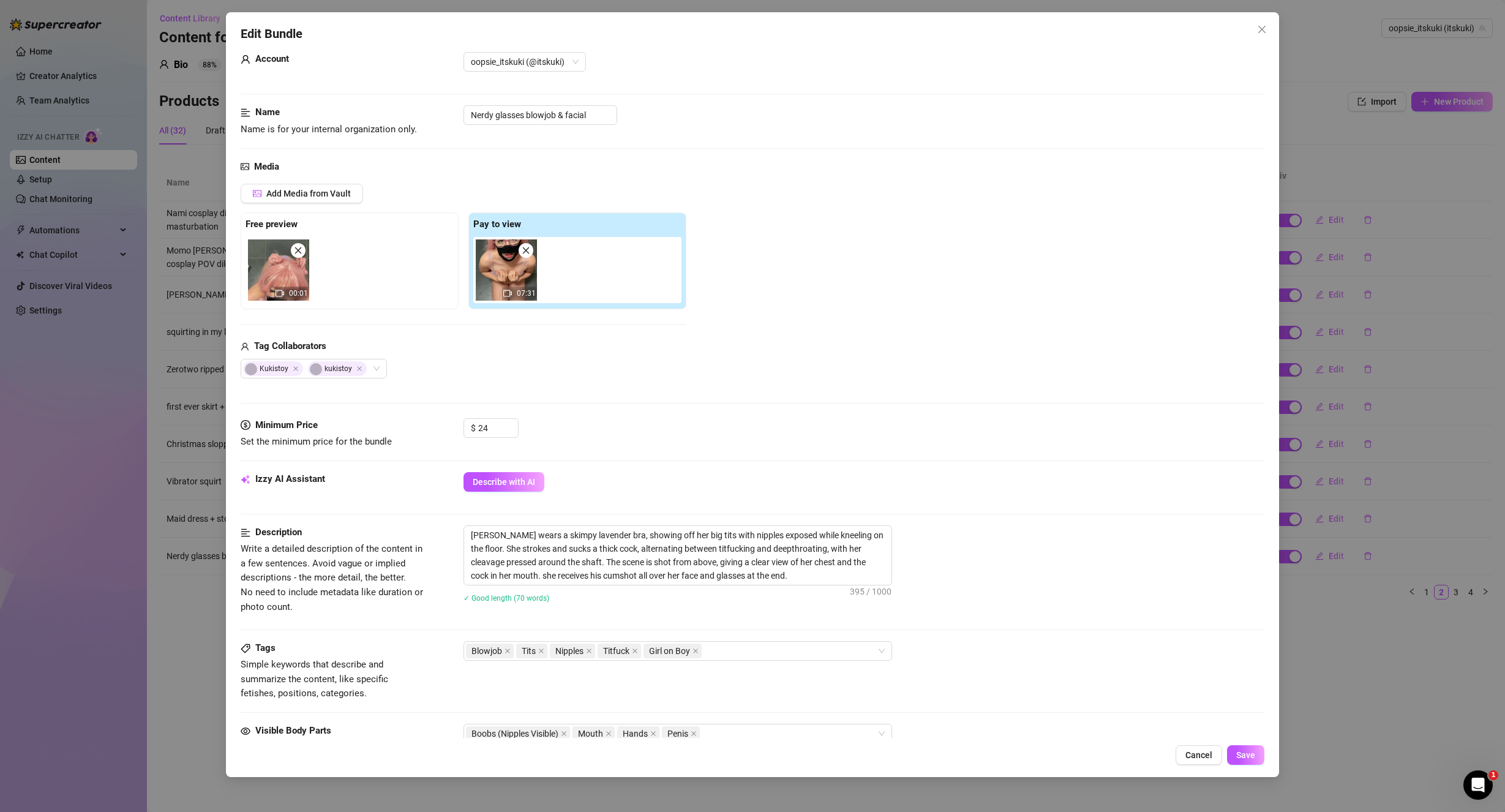
scroll to position [184, 0]
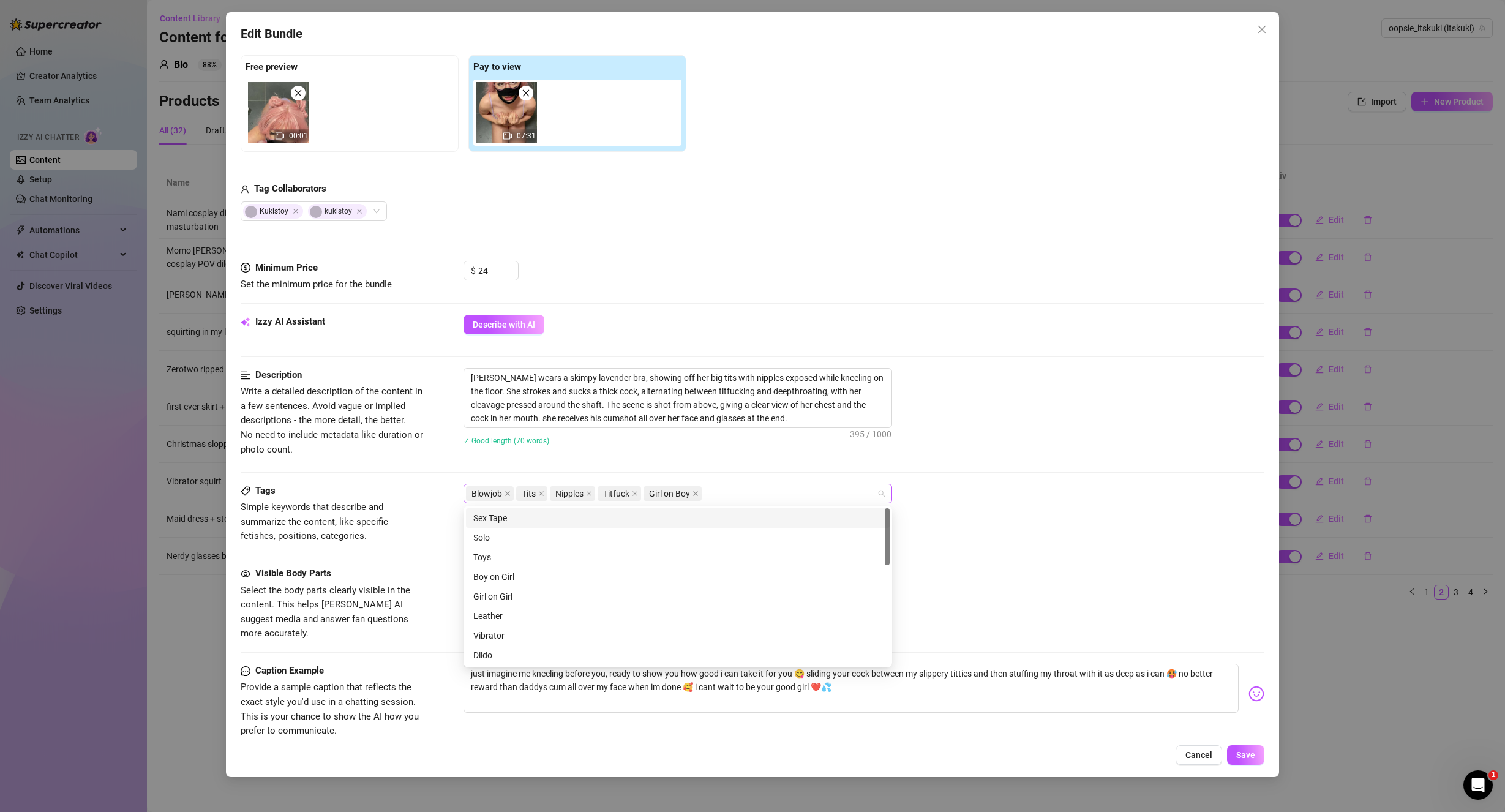
click at [733, 497] on div "Blowjob Tits Nipples Titfuck Girl on Boy" at bounding box center [672, 494] width 411 height 18
click at [1096, 454] on div "[PERSON_NAME] wears a skimpy lavender bra, showing off her big tits with nipple…" at bounding box center [864, 415] width 802 height 93
click at [1247, 757] on span "Save" at bounding box center [1246, 754] width 19 height 10
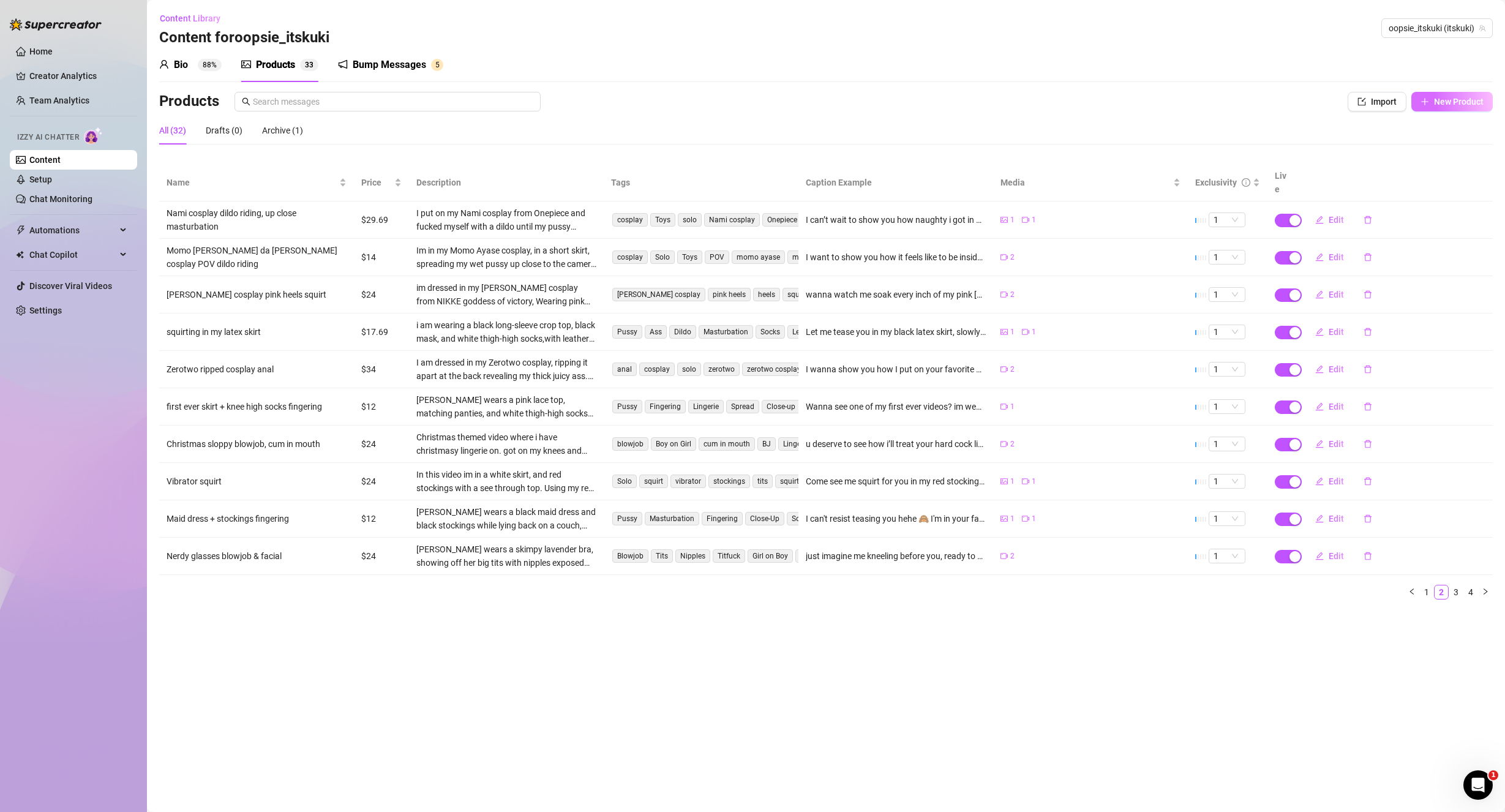
click at [1426, 95] on button "New Product" at bounding box center [1452, 102] width 81 height 19
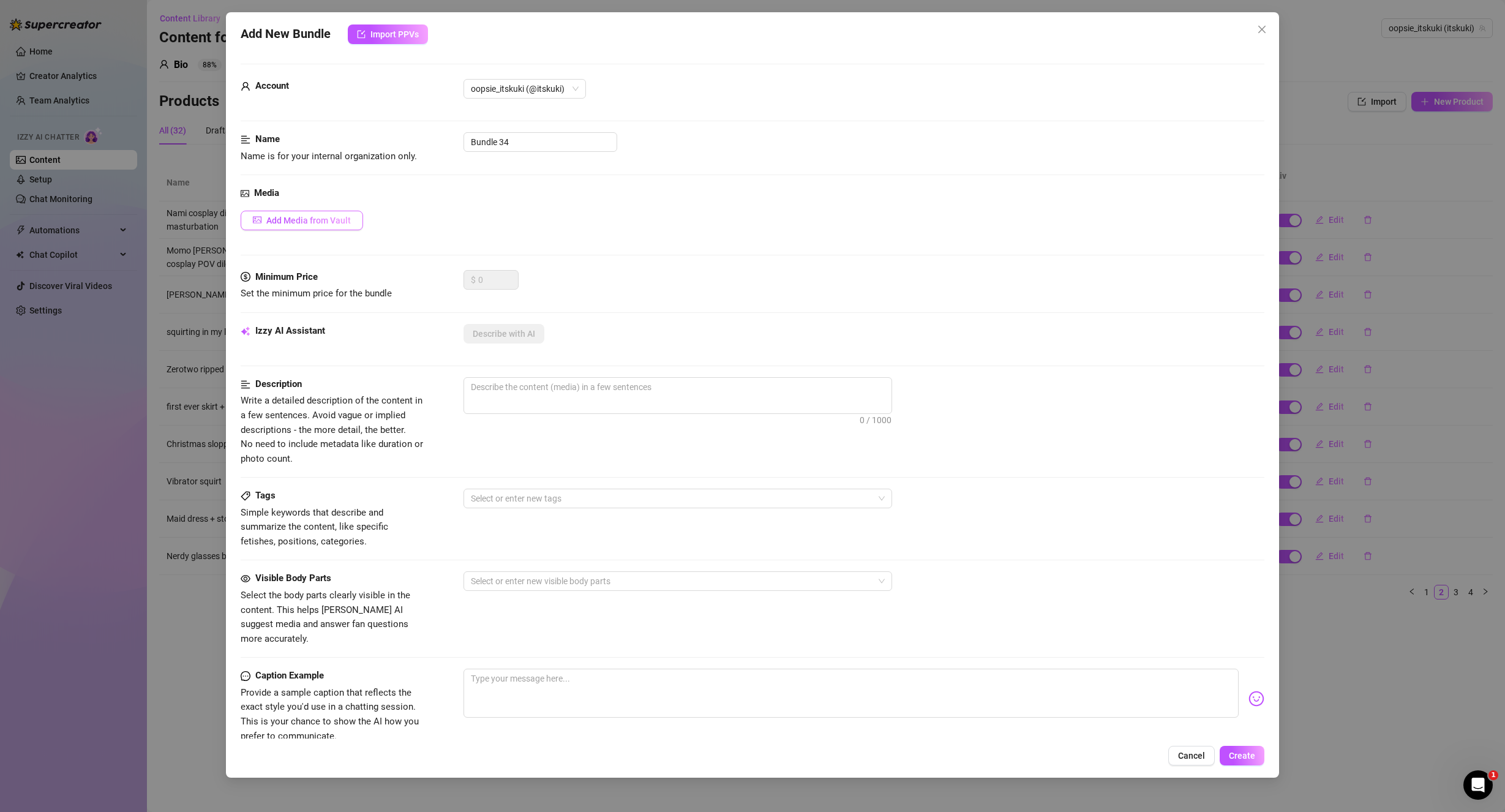
click at [318, 228] on button "Add Media from Vault" at bounding box center [302, 220] width 122 height 19
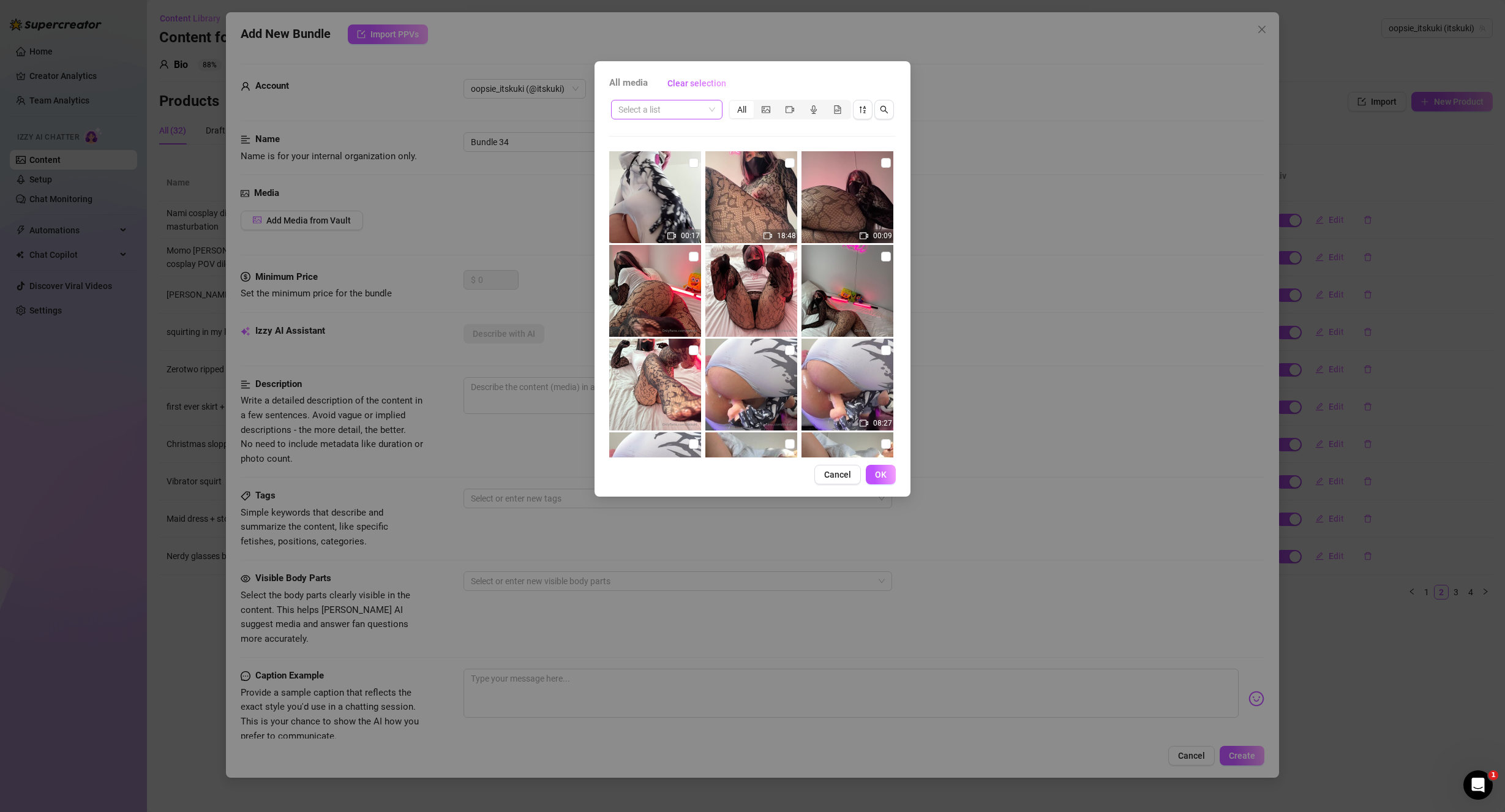
click at [698, 111] on input "search" at bounding box center [662, 109] width 86 height 18
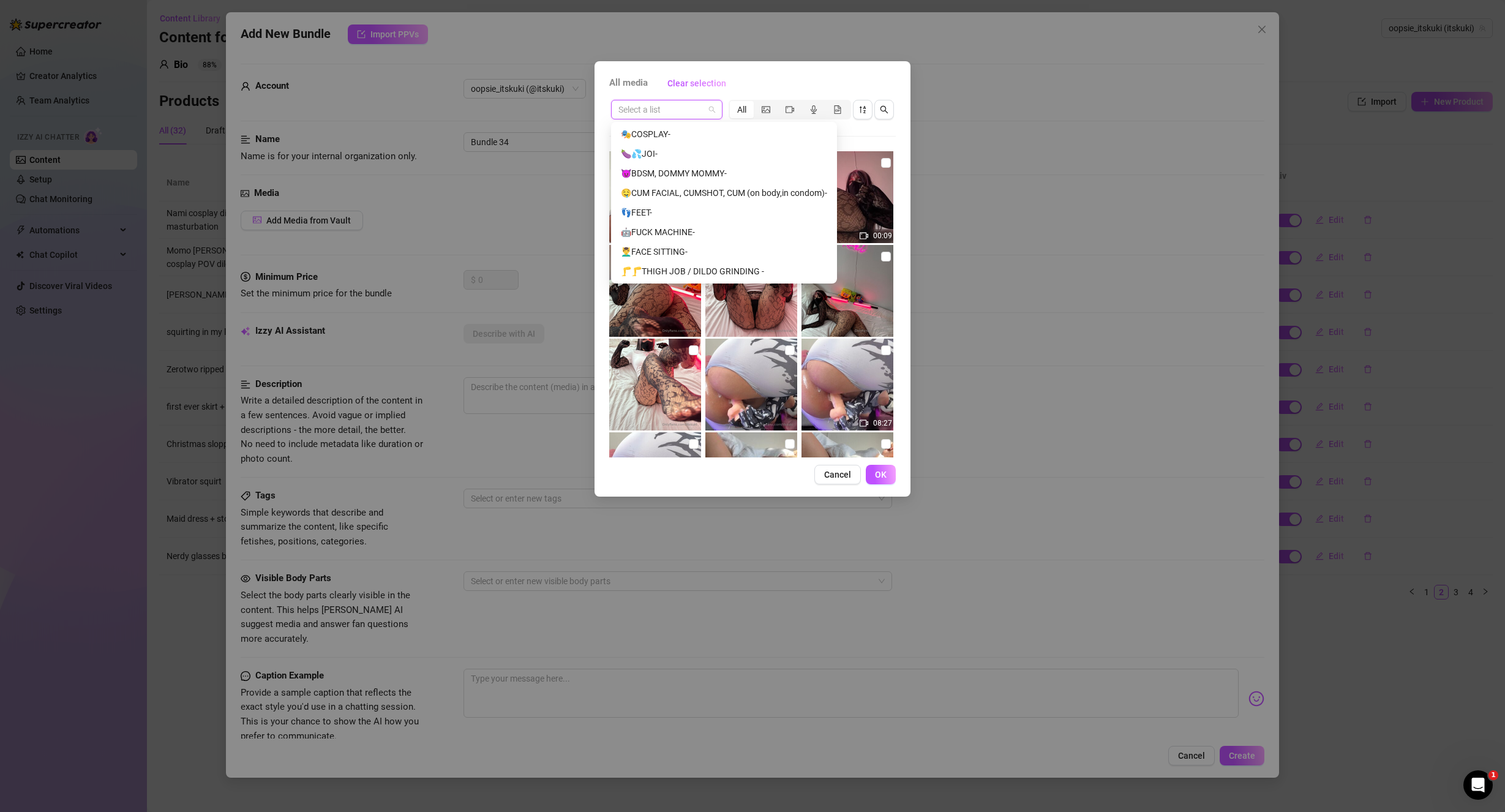
scroll to position [245, 0]
click at [698, 241] on div "💆‍♂️FACE SITTING-" at bounding box center [724, 242] width 206 height 13
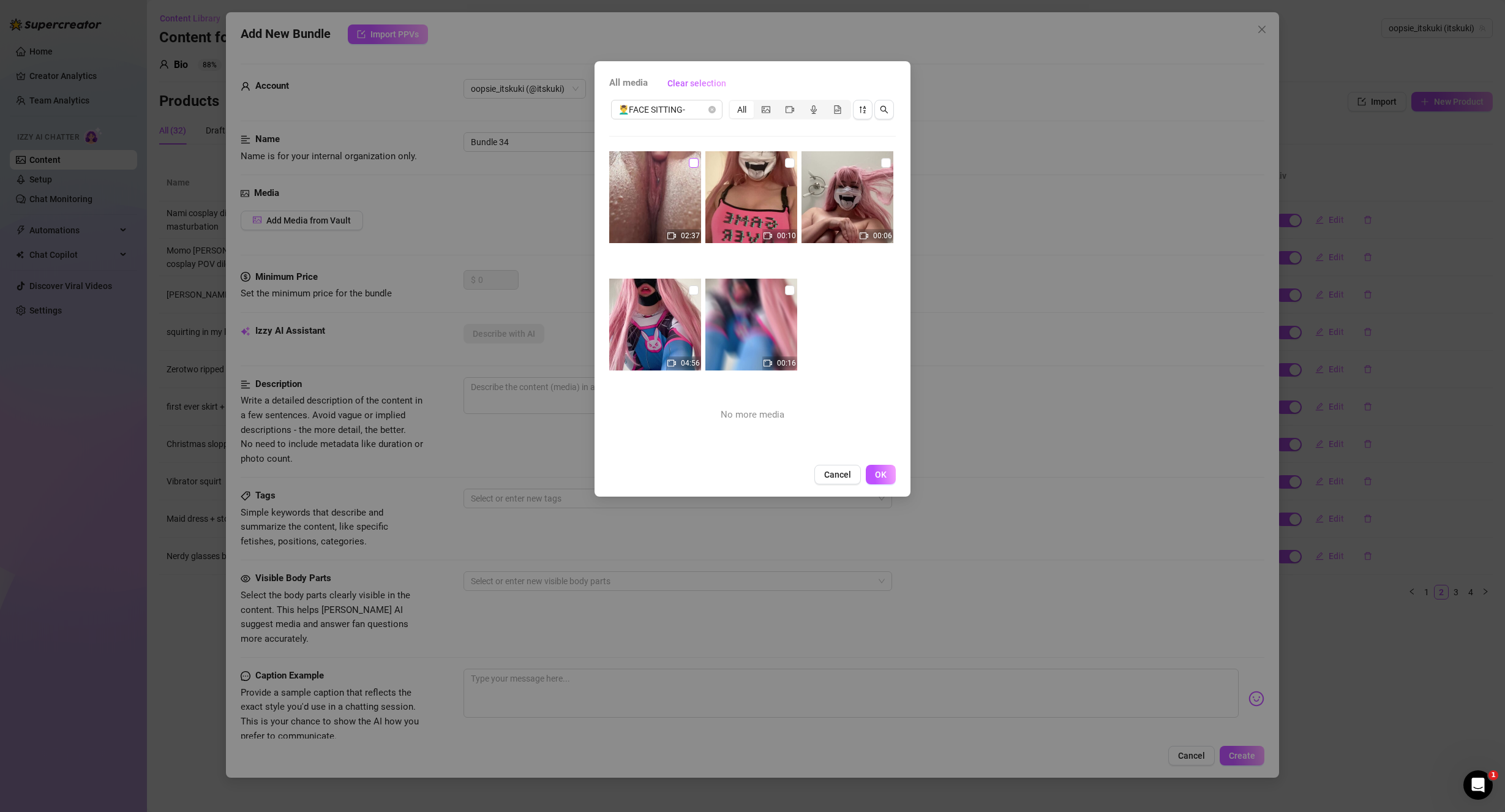
click at [689, 161] on input "checkbox" at bounding box center [693, 163] width 10 height 10
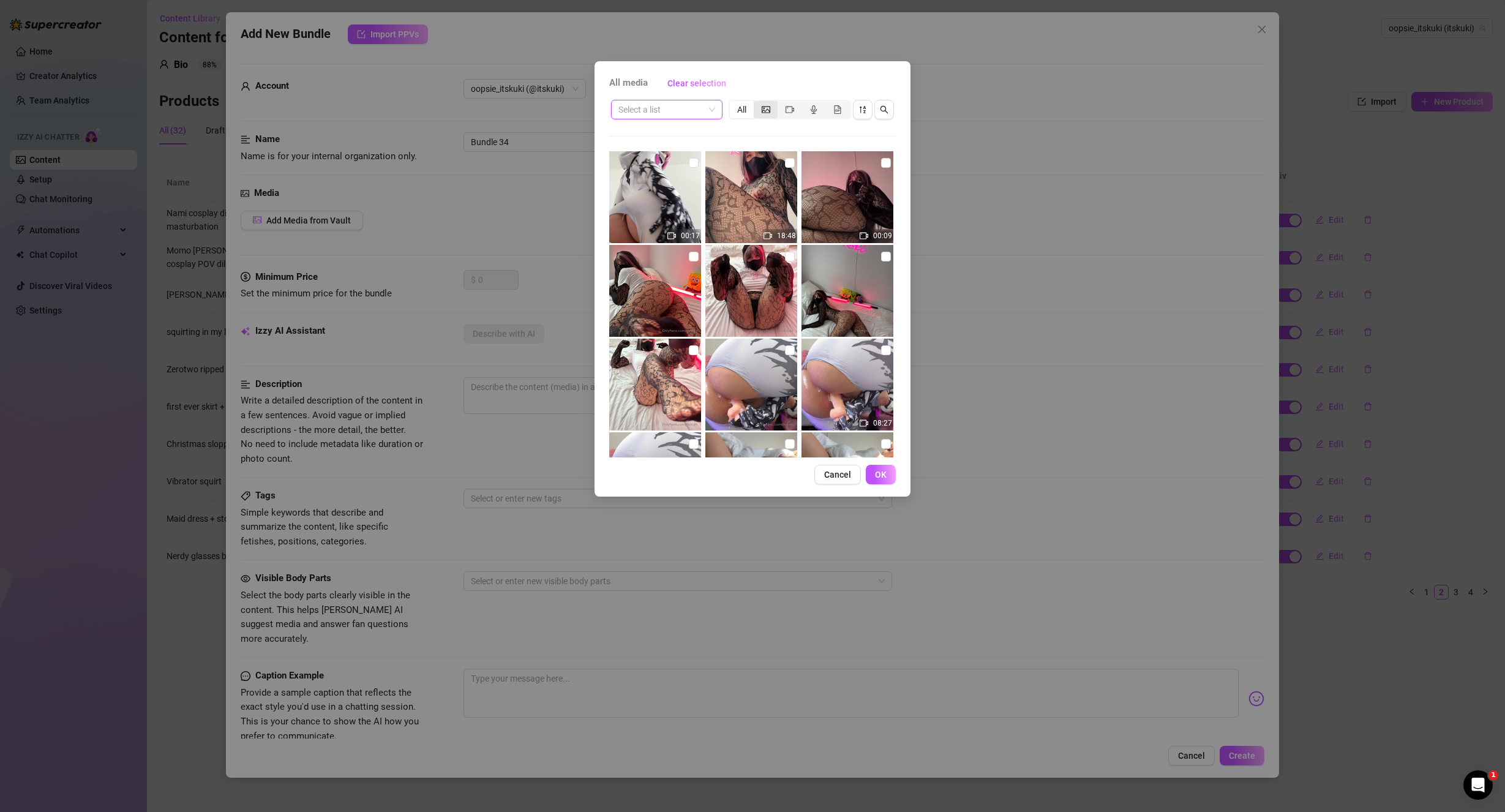
click at [768, 115] on div "segmented control" at bounding box center [765, 109] width 24 height 18
click at [757, 103] on input "segmented control" at bounding box center [757, 103] width 0 height 0
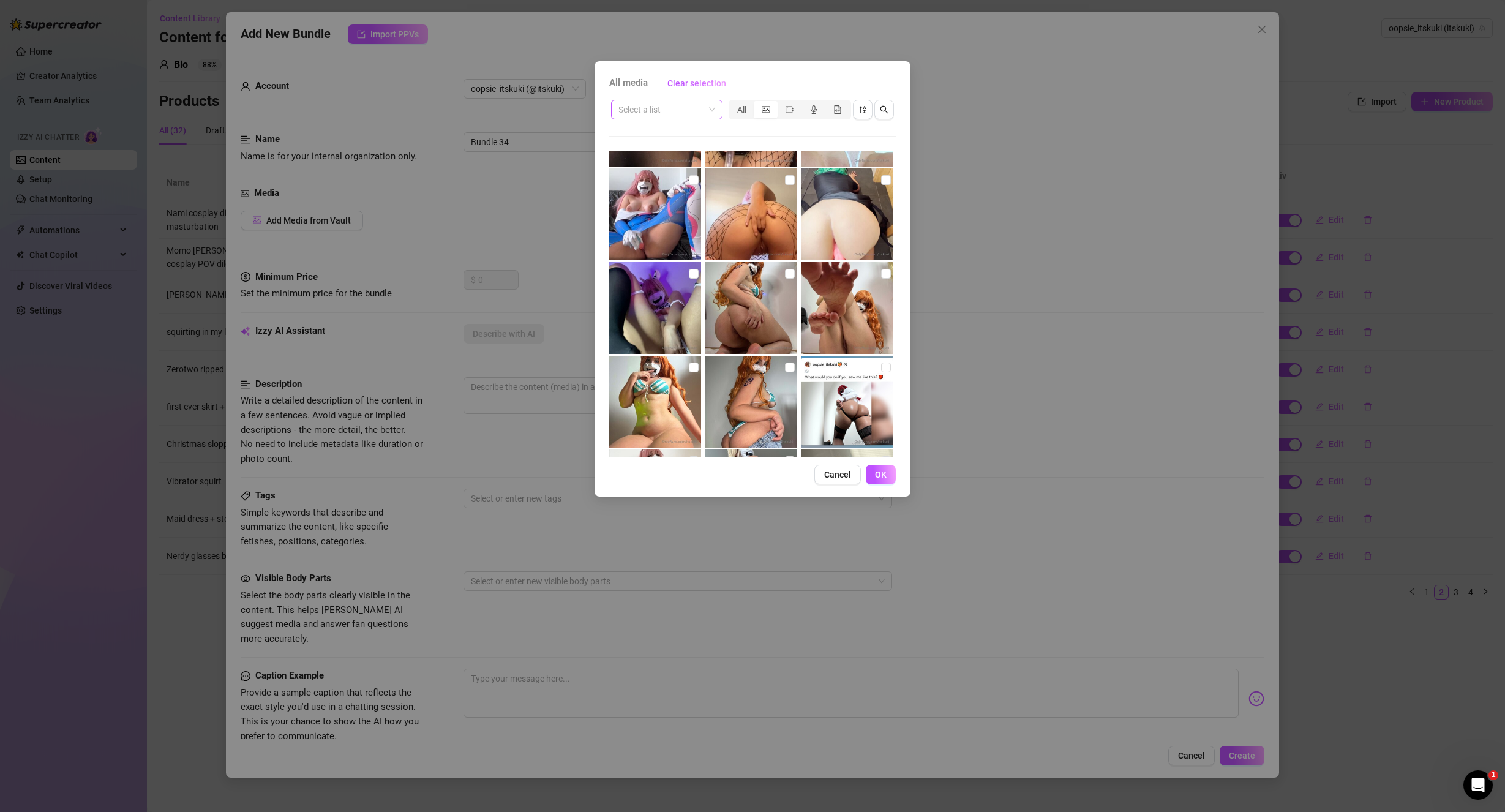
scroll to position [5831, 0]
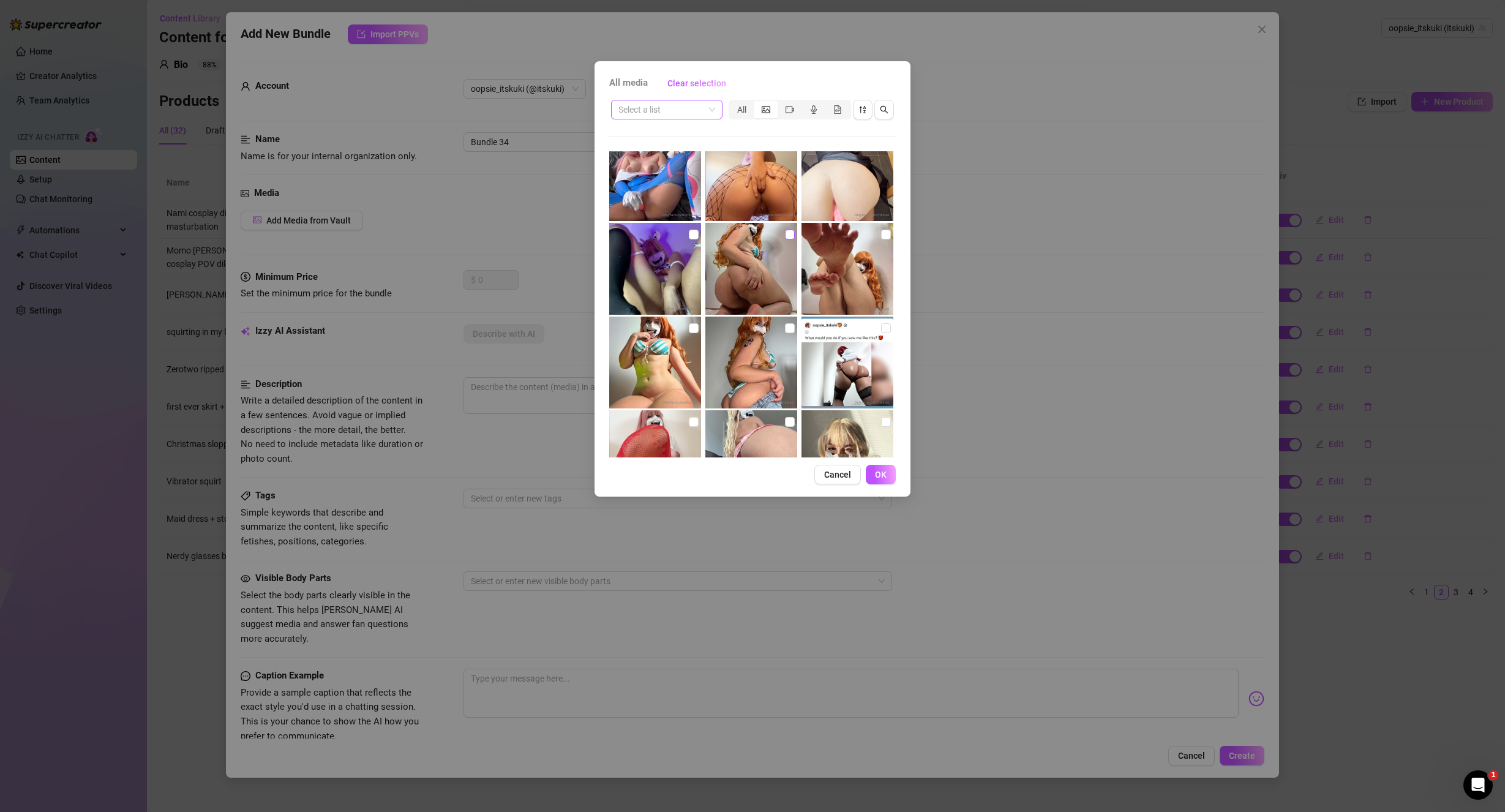
click at [785, 232] on input "checkbox" at bounding box center [789, 234] width 10 height 10
click at [885, 480] on span "OK" at bounding box center [880, 474] width 11 height 10
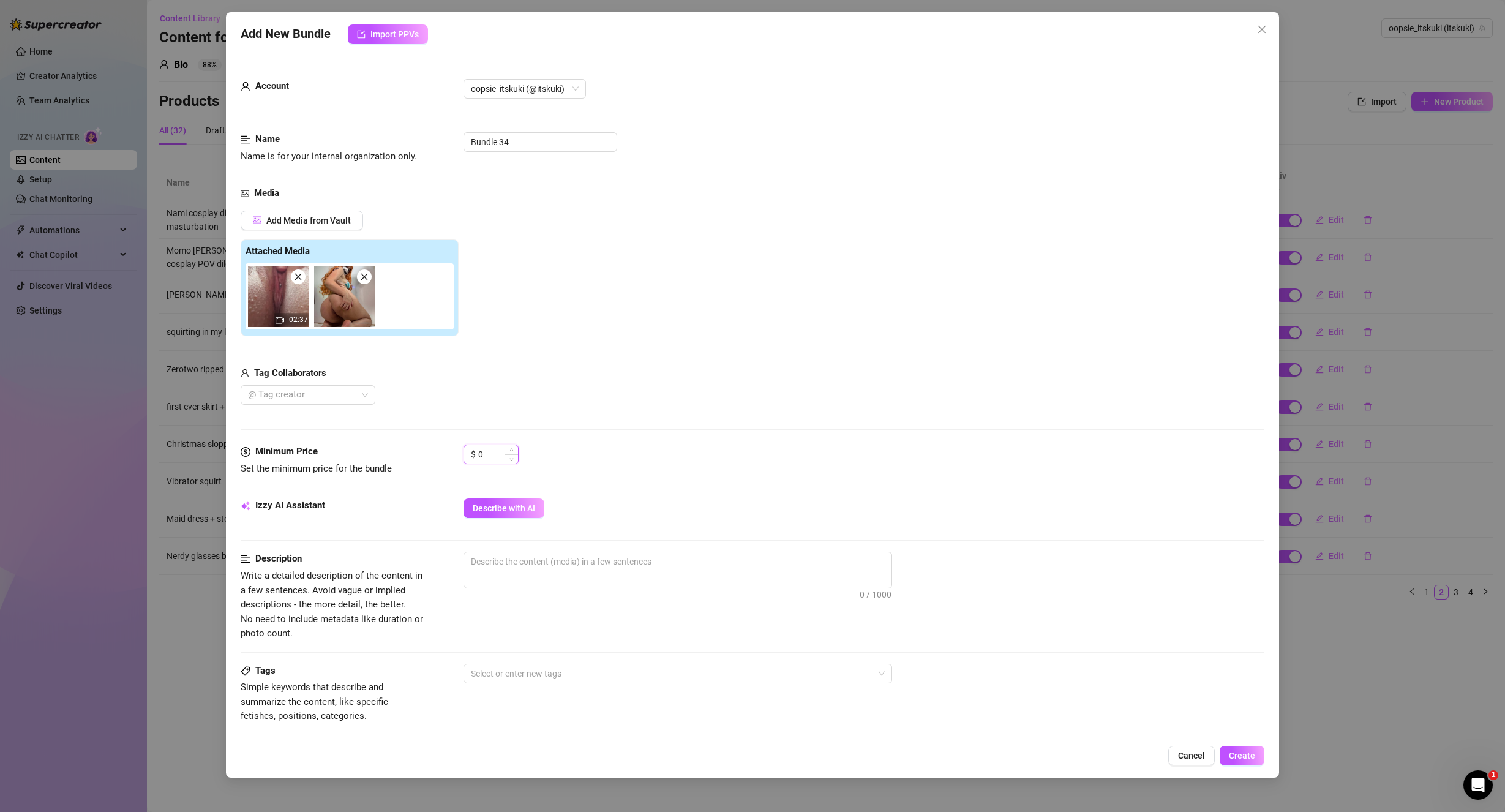
drag, startPoint x: 490, startPoint y: 452, endPoint x: 465, endPoint y: 451, distance: 25.0
click at [464, 451] on div "$ 0" at bounding box center [491, 454] width 55 height 19
click at [488, 455] on input "0" at bounding box center [498, 454] width 39 height 18
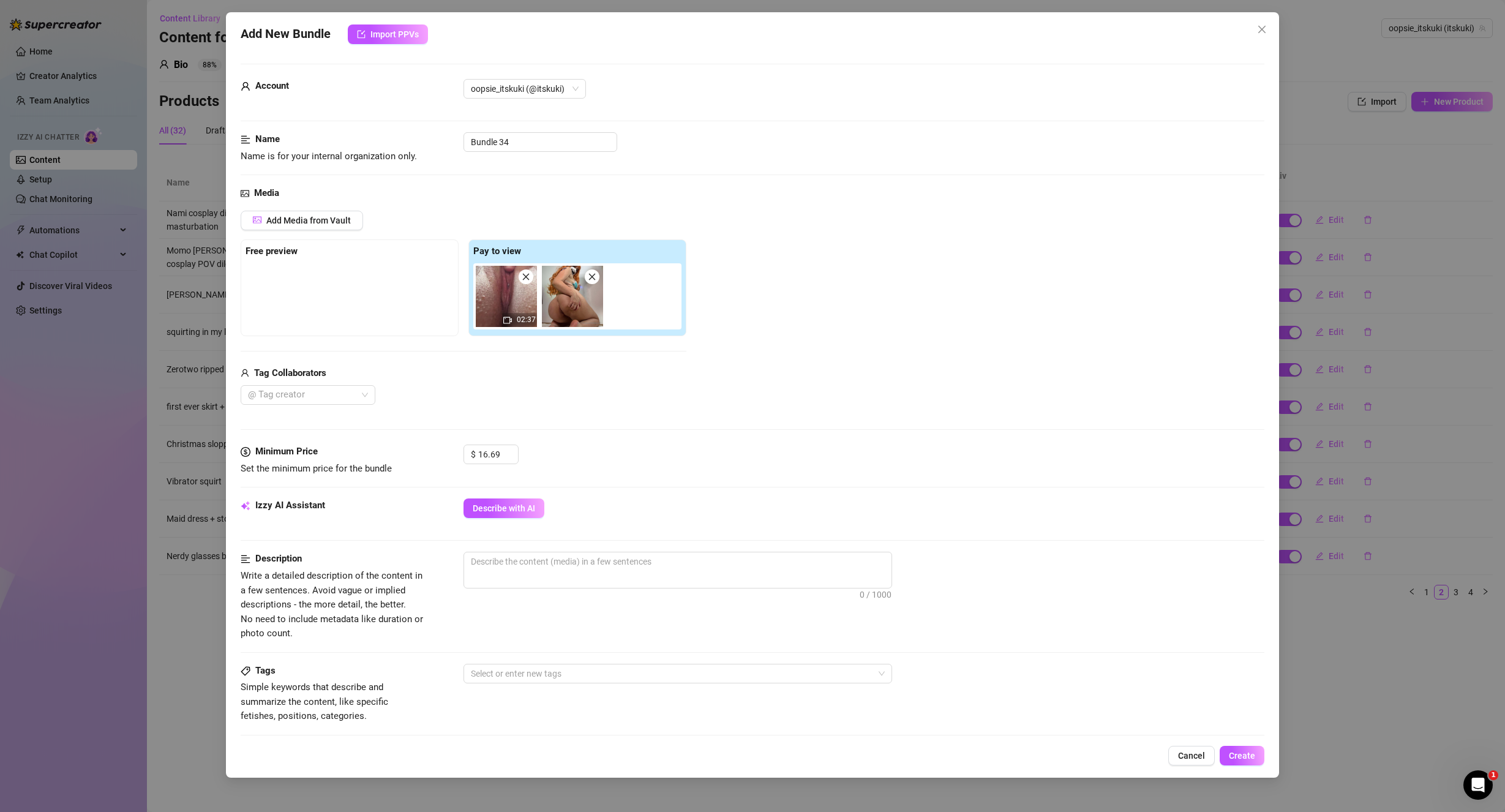
click at [682, 379] on div "Tag Collaborators" at bounding box center [463, 373] width 445 height 15
drag, startPoint x: 562, startPoint y: 307, endPoint x: 374, endPoint y: 305, distance: 188.0
click at [374, 305] on div "Free preview Pay to view 02:37" at bounding box center [463, 288] width 445 height 97
drag, startPoint x: 551, startPoint y: 139, endPoint x: 302, endPoint y: 142, distance: 249.0
click at [312, 140] on div "Name Name is for your internal organization only. Bundle 34" at bounding box center [752, 148] width 1025 height 32
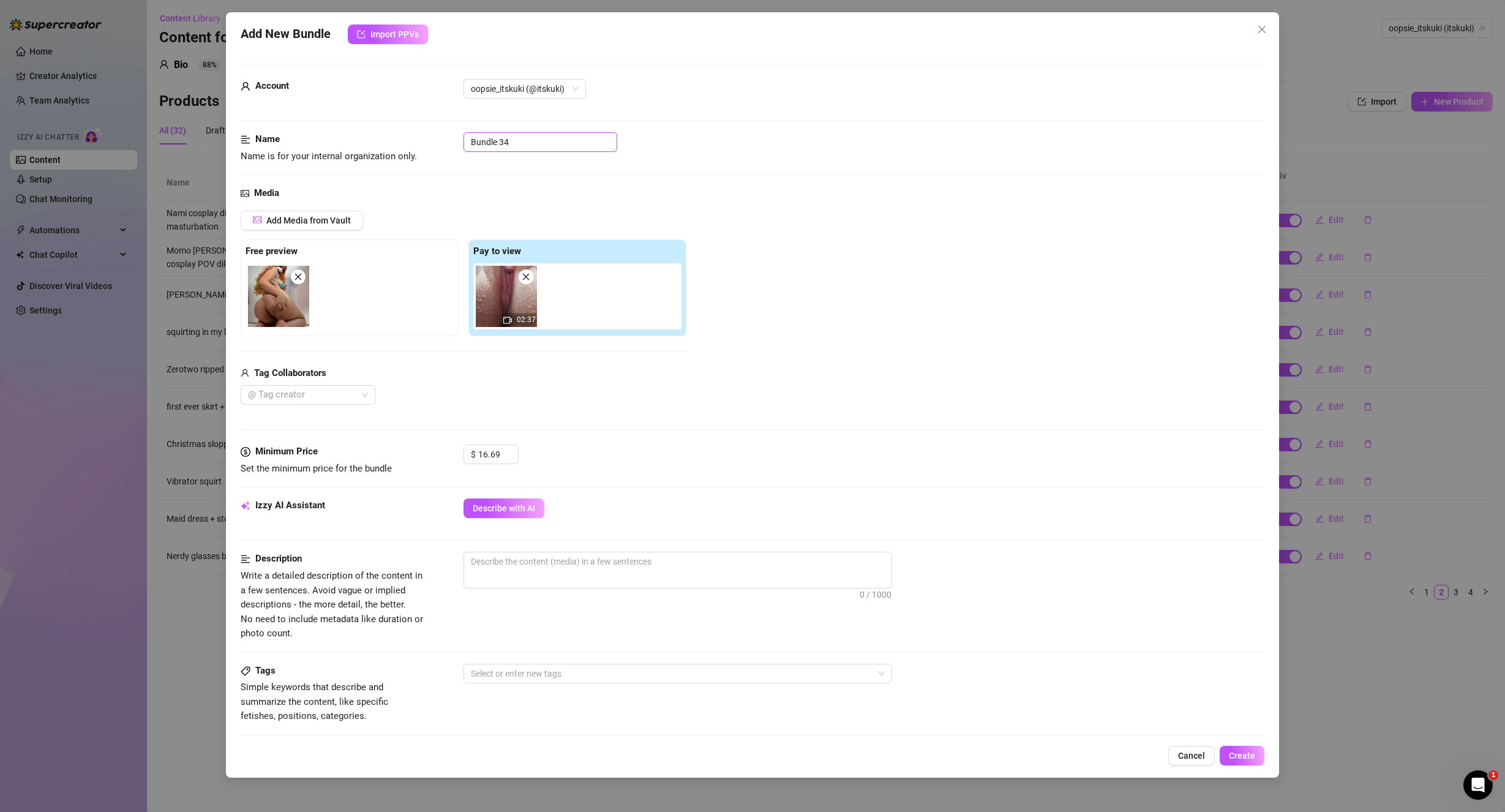
paste input "Nami cosplay facesitting POV"
click at [1012, 345] on div "Add Media from Vault Free preview Pay to view 02:37 Tag Collaborators @ Tag cre…" at bounding box center [752, 308] width 1025 height 195
click at [531, 507] on span "Describe with AI" at bounding box center [503, 508] width 62 height 10
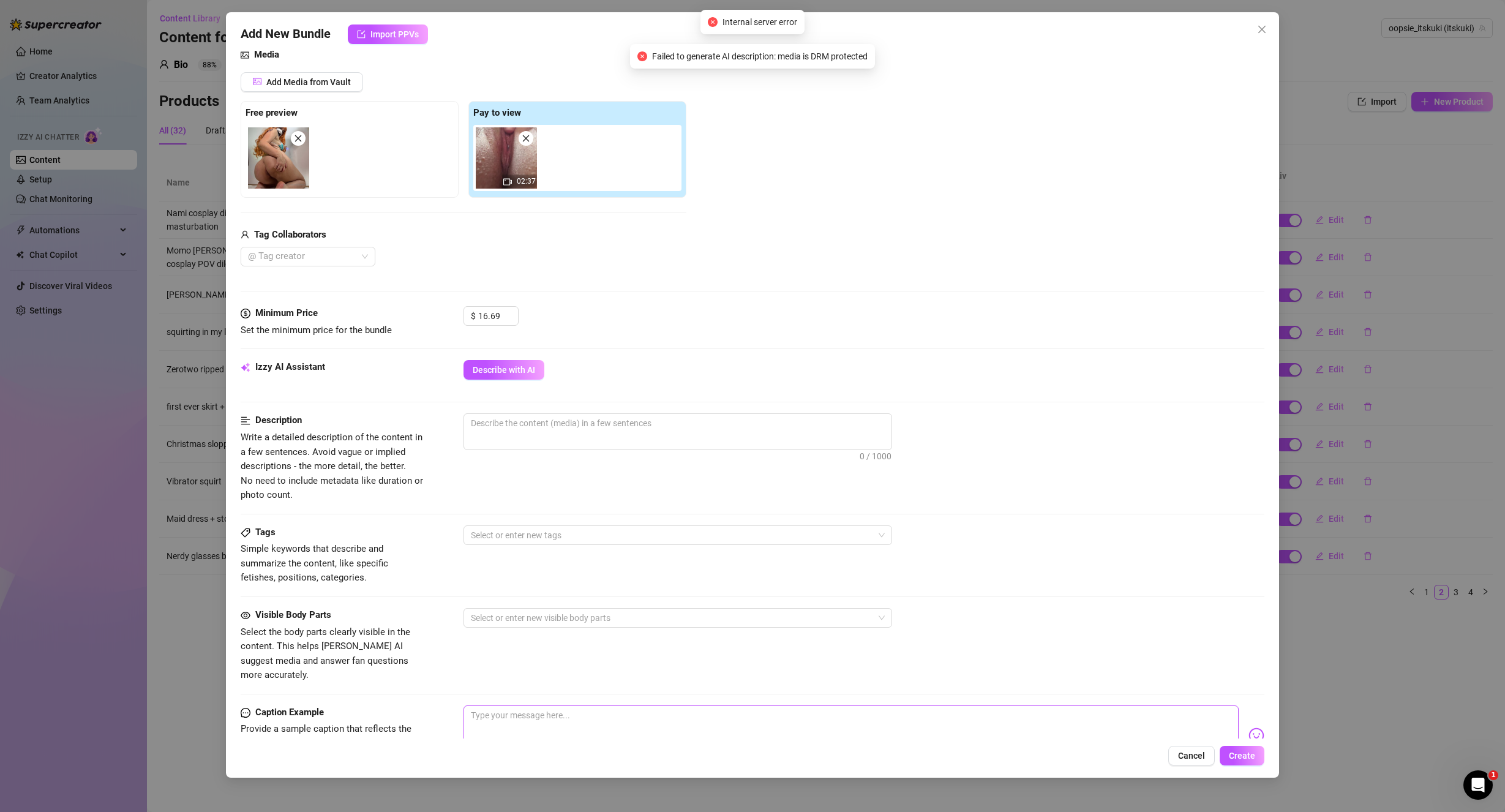
scroll to position [122, 0]
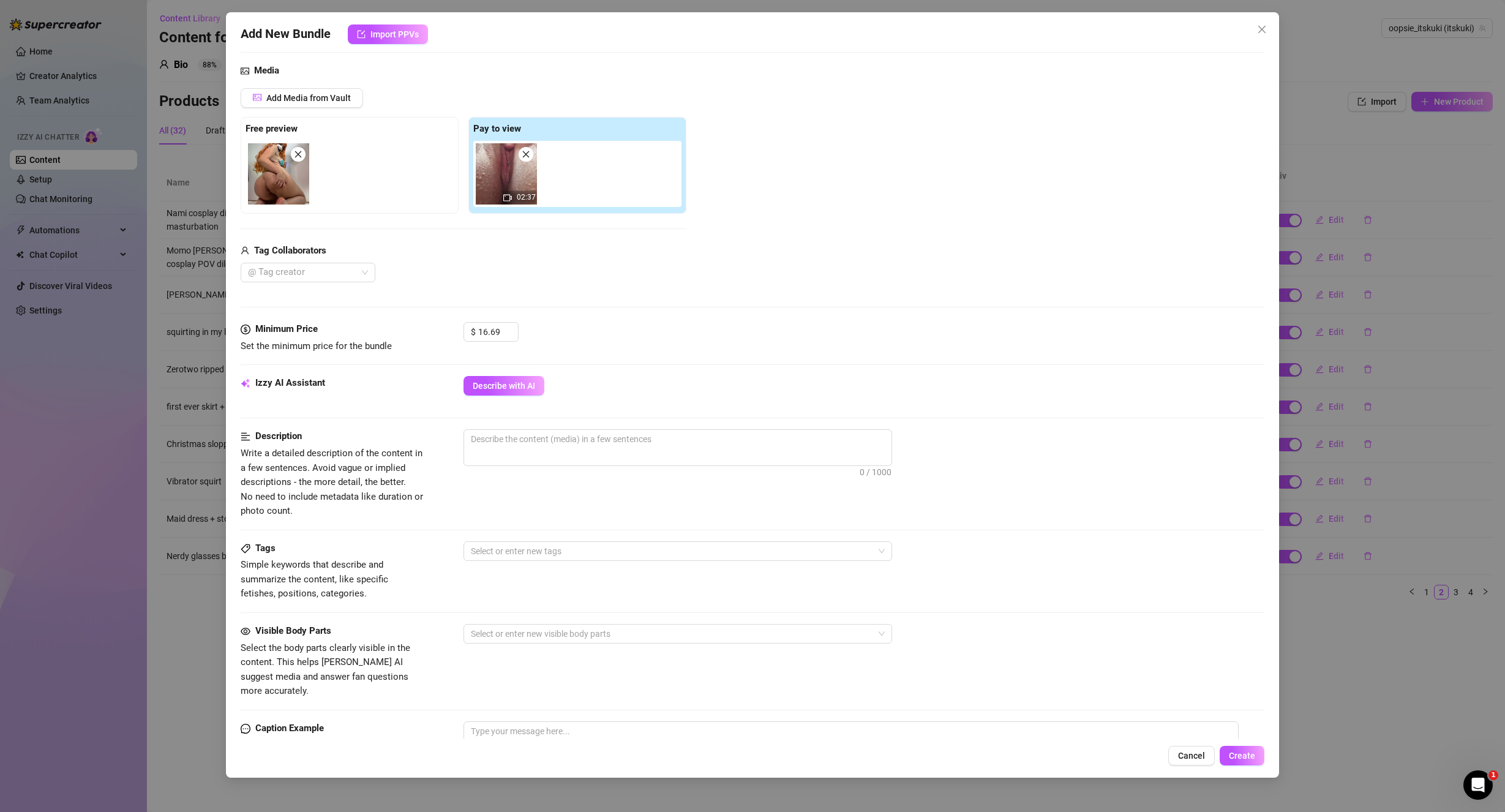
click at [518, 186] on img at bounding box center [507, 174] width 61 height 61
click at [574, 552] on div at bounding box center [672, 551] width 411 height 18
click at [515, 593] on div "Solo" at bounding box center [677, 595] width 409 height 13
drag, startPoint x: 967, startPoint y: 562, endPoint x: 917, endPoint y: 579, distance: 52.8
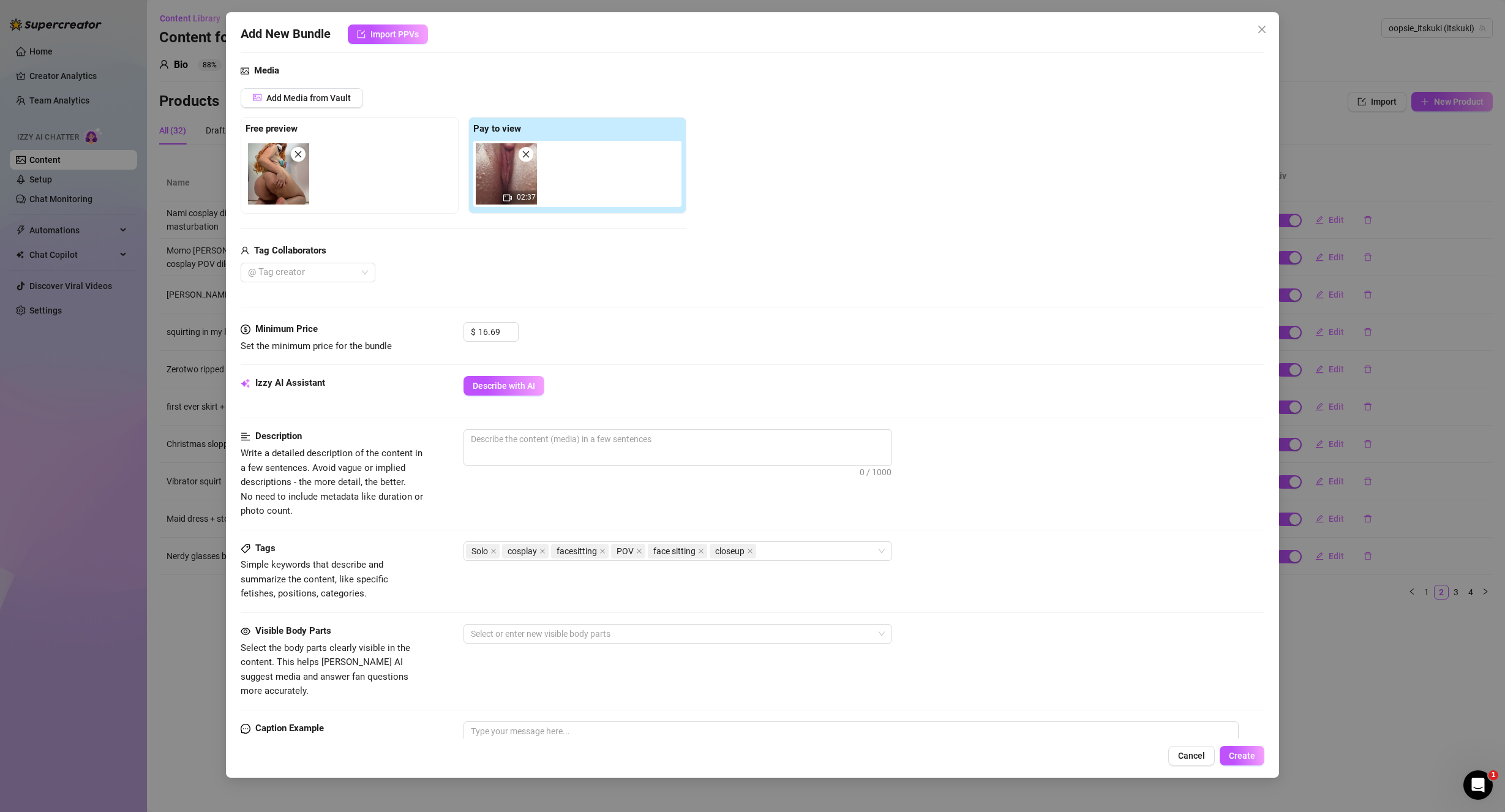
click at [966, 562] on div "Tags Simple keywords that describe and summarize the content, like specific fet…" at bounding box center [752, 571] width 1025 height 60
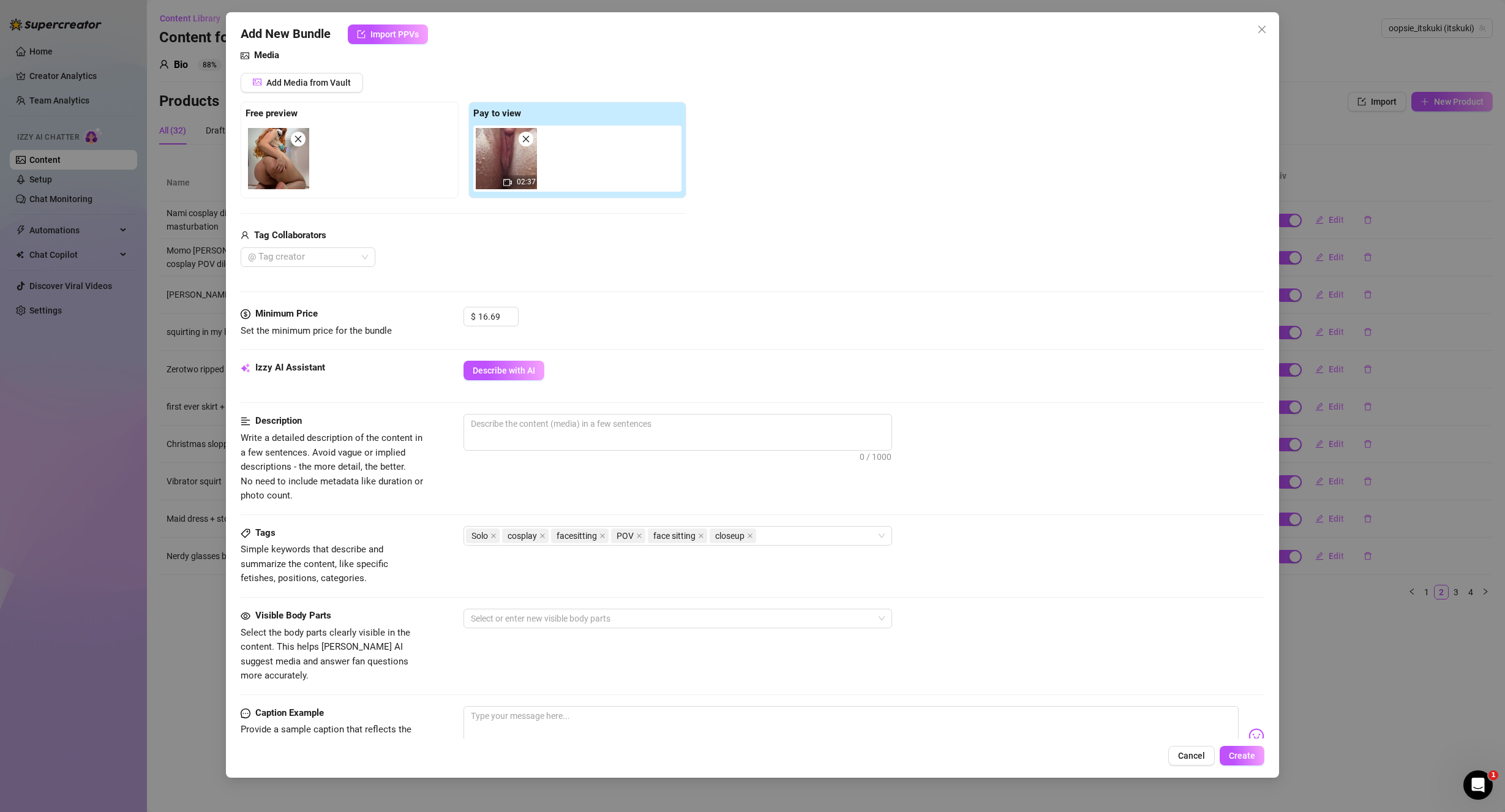
scroll to position [184, 0]
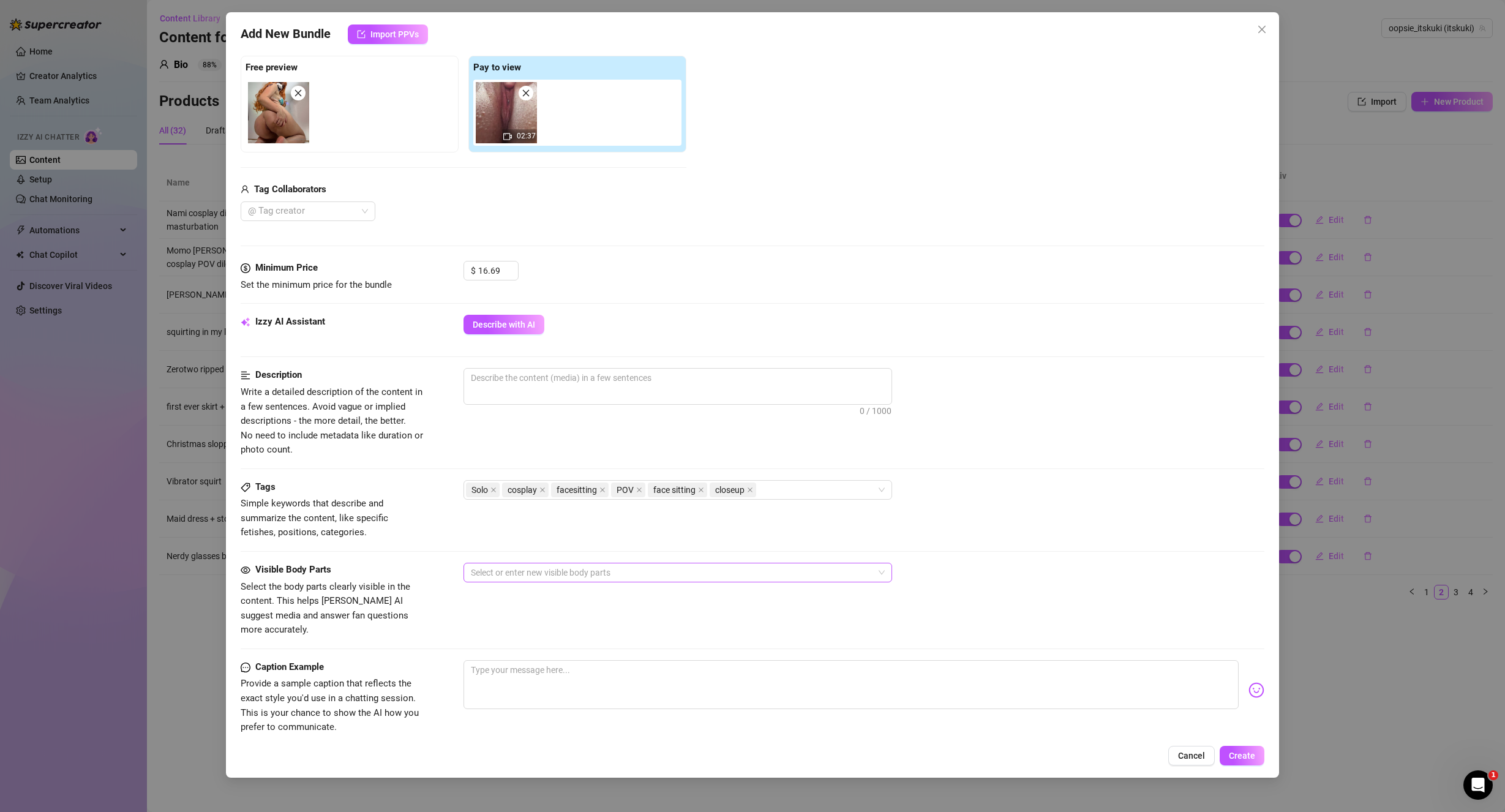
click at [597, 570] on div at bounding box center [672, 573] width 411 height 18
click at [515, 654] on div "Butthole" at bounding box center [677, 655] width 409 height 13
click at [517, 632] on div "Ass" at bounding box center [677, 635] width 409 height 13
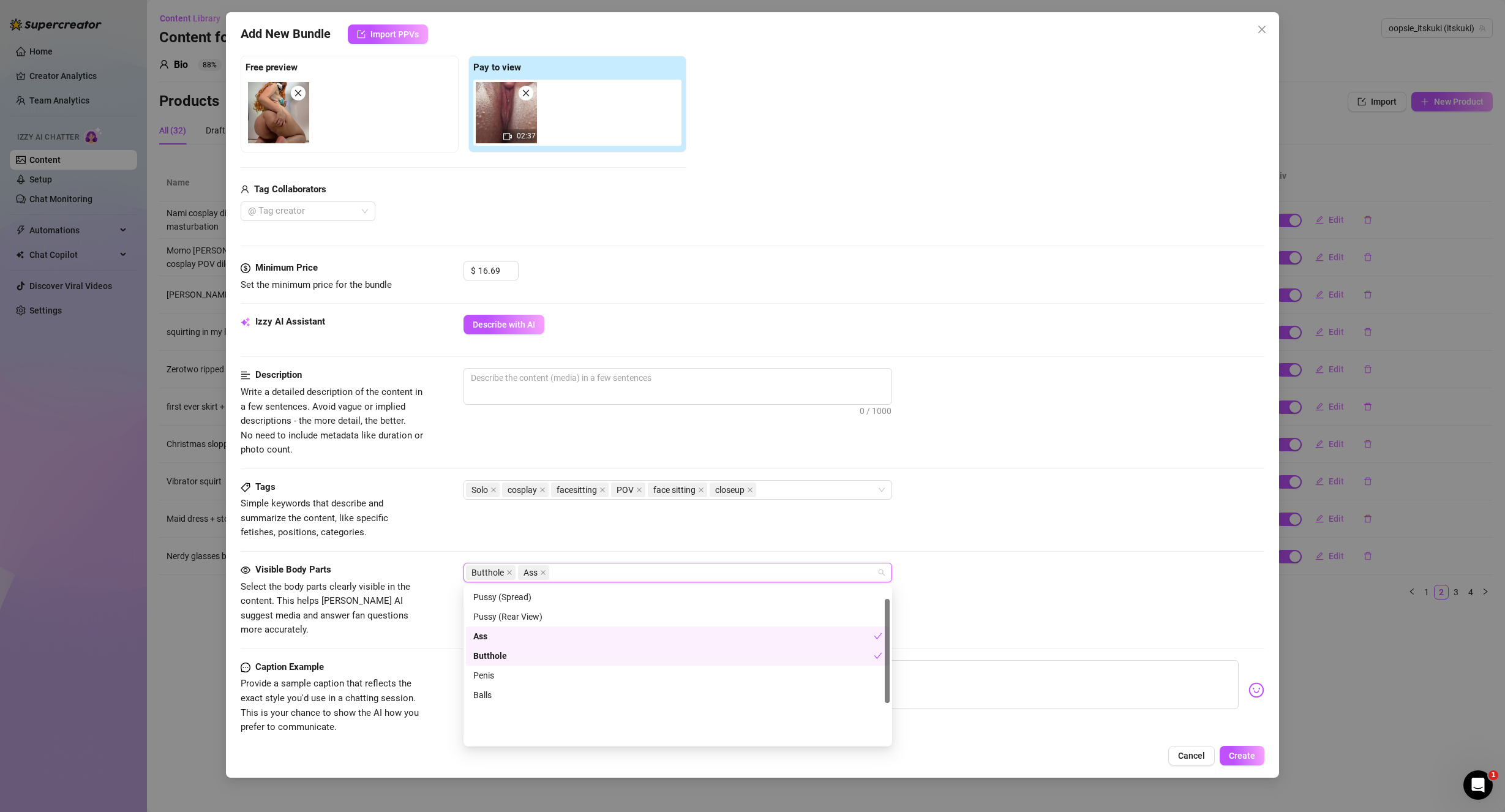
scroll to position [18, 0]
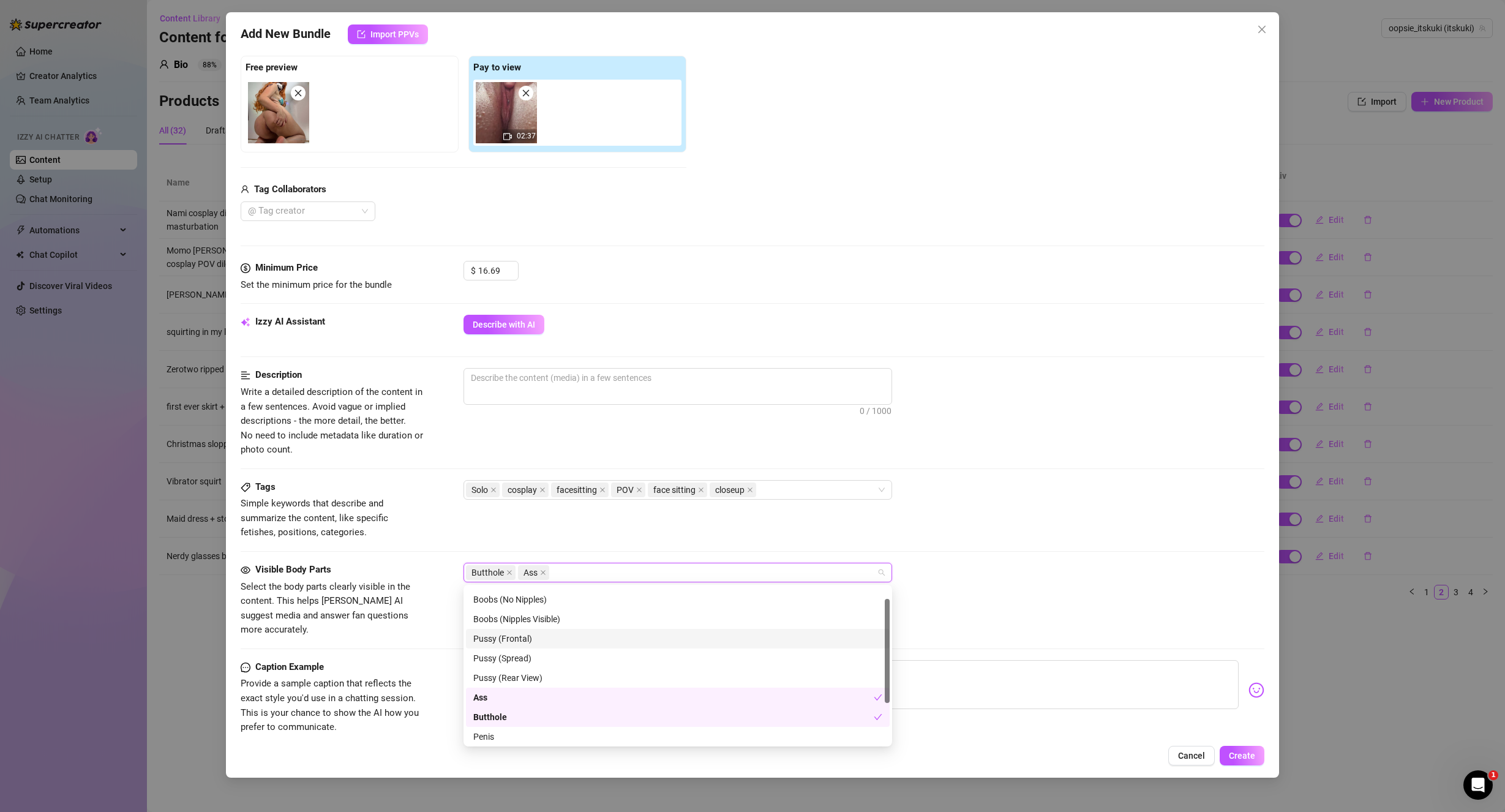
click at [558, 637] on div "Pussy (Frontal)" at bounding box center [677, 638] width 409 height 13
click at [548, 658] on div "Pussy (Spread)" at bounding box center [677, 658] width 409 height 13
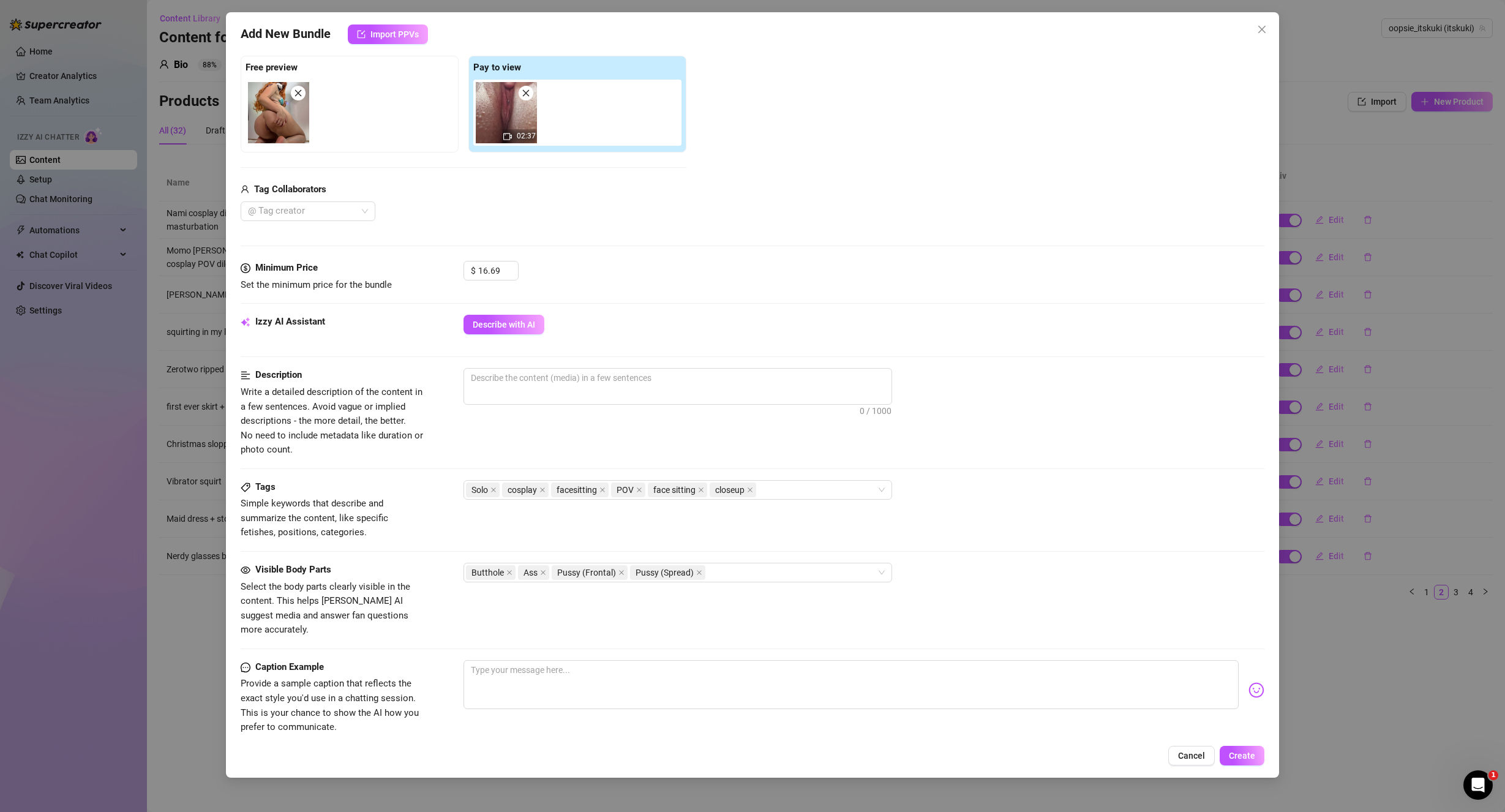
click at [982, 427] on div at bounding box center [864, 416] width 802 height 19
click at [805, 664] on textarea at bounding box center [851, 684] width 776 height 49
click at [522, 671] on textarea at bounding box center [851, 684] width 776 height 49
paste textarea "i need you to stick that tongue out for me like a good boy 👅 so i can grind on …"
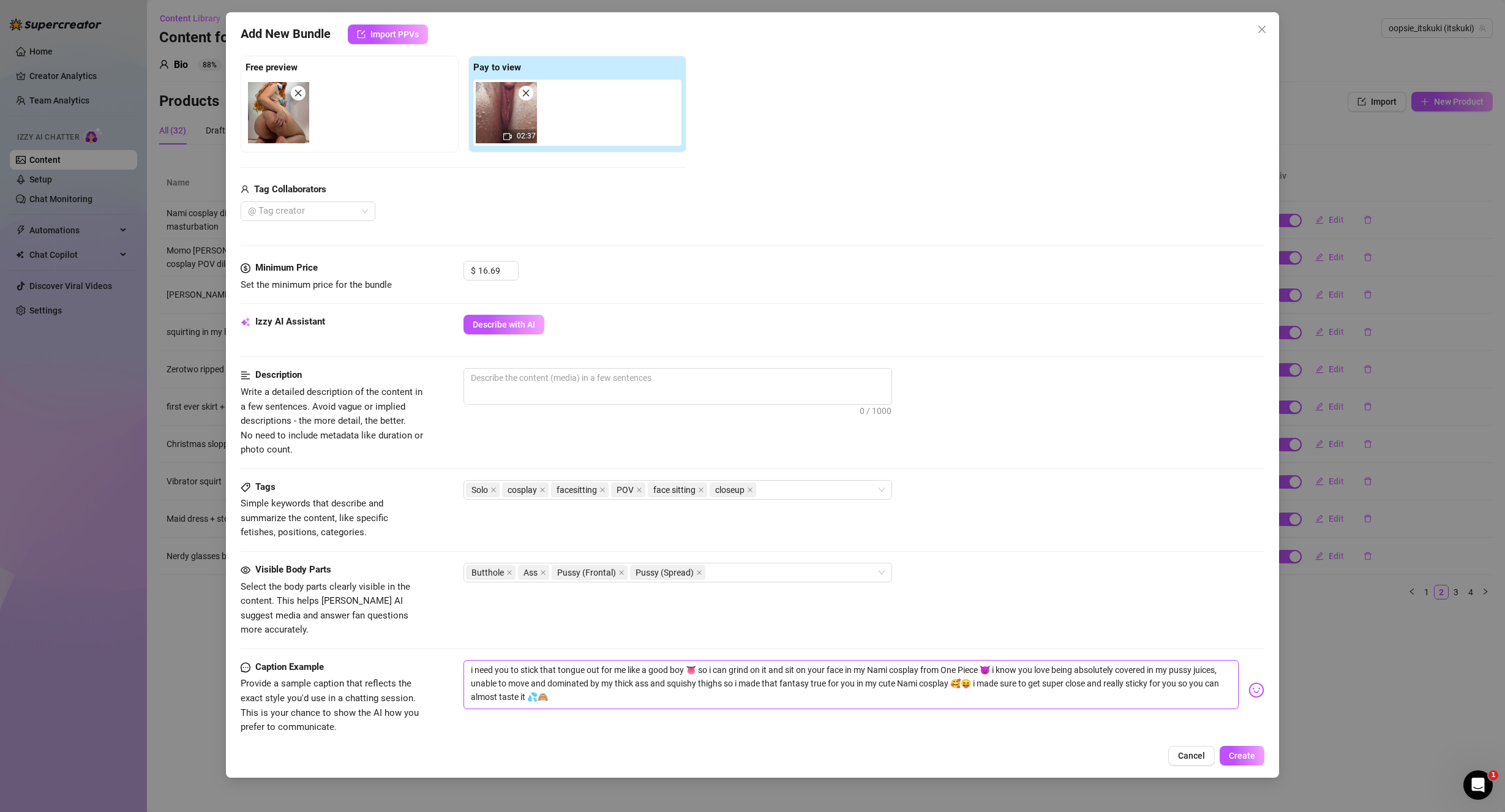
drag, startPoint x: 884, startPoint y: 666, endPoint x: 989, endPoint y: 663, distance: 105.0
click at [989, 663] on textarea "i need you to stick that tongue out for me like a good boy 👅 so i can grind on …" at bounding box center [851, 684] width 776 height 49
click at [935, 690] on textarea "i need you to stick that tongue out for me like a good boy 👅 so i can grind on …" at bounding box center [851, 684] width 776 height 49
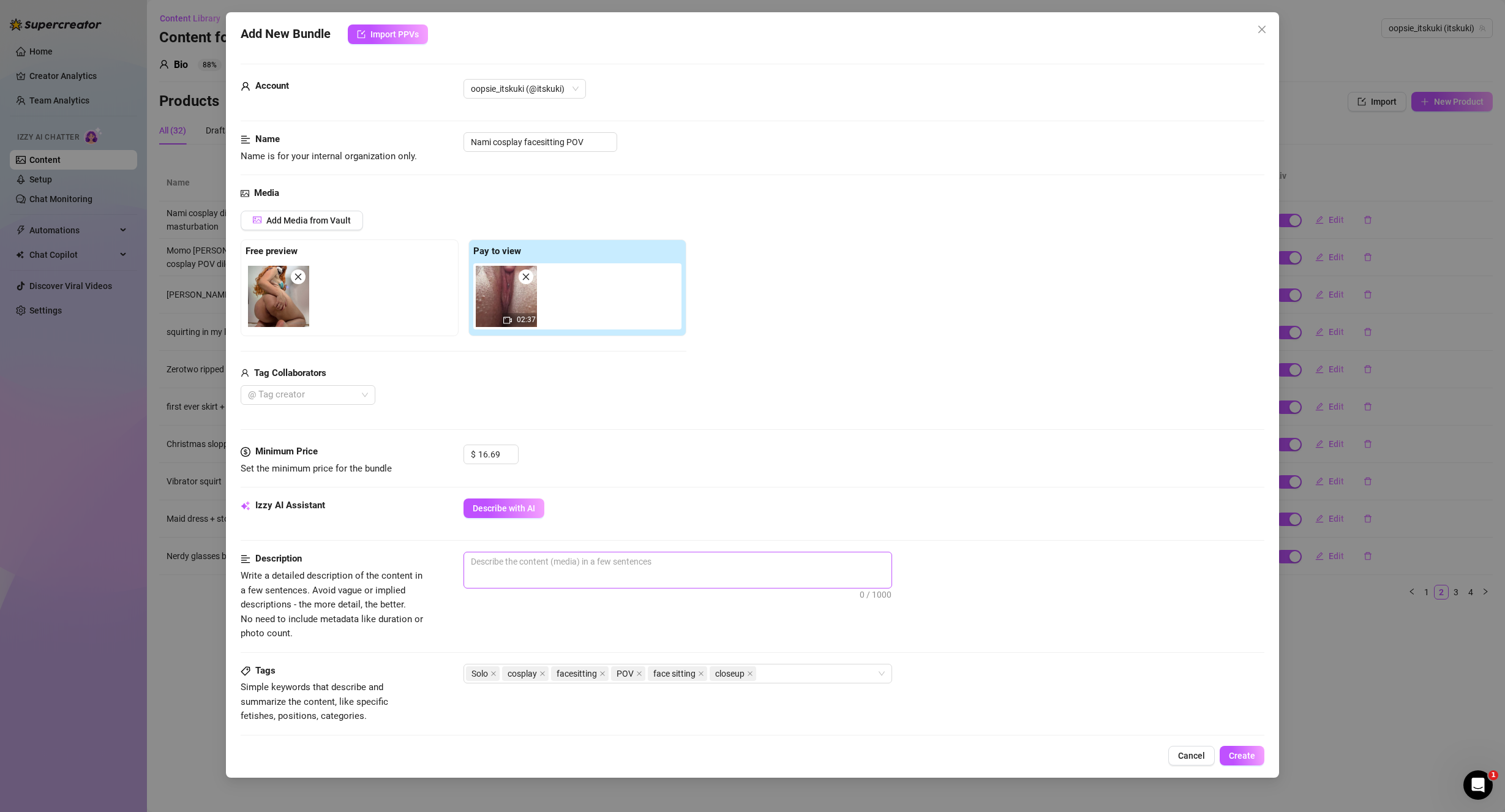
click at [590, 579] on span "0 / 1000" at bounding box center [678, 570] width 429 height 37
click at [527, 568] on textarea at bounding box center [677, 561] width 427 height 18
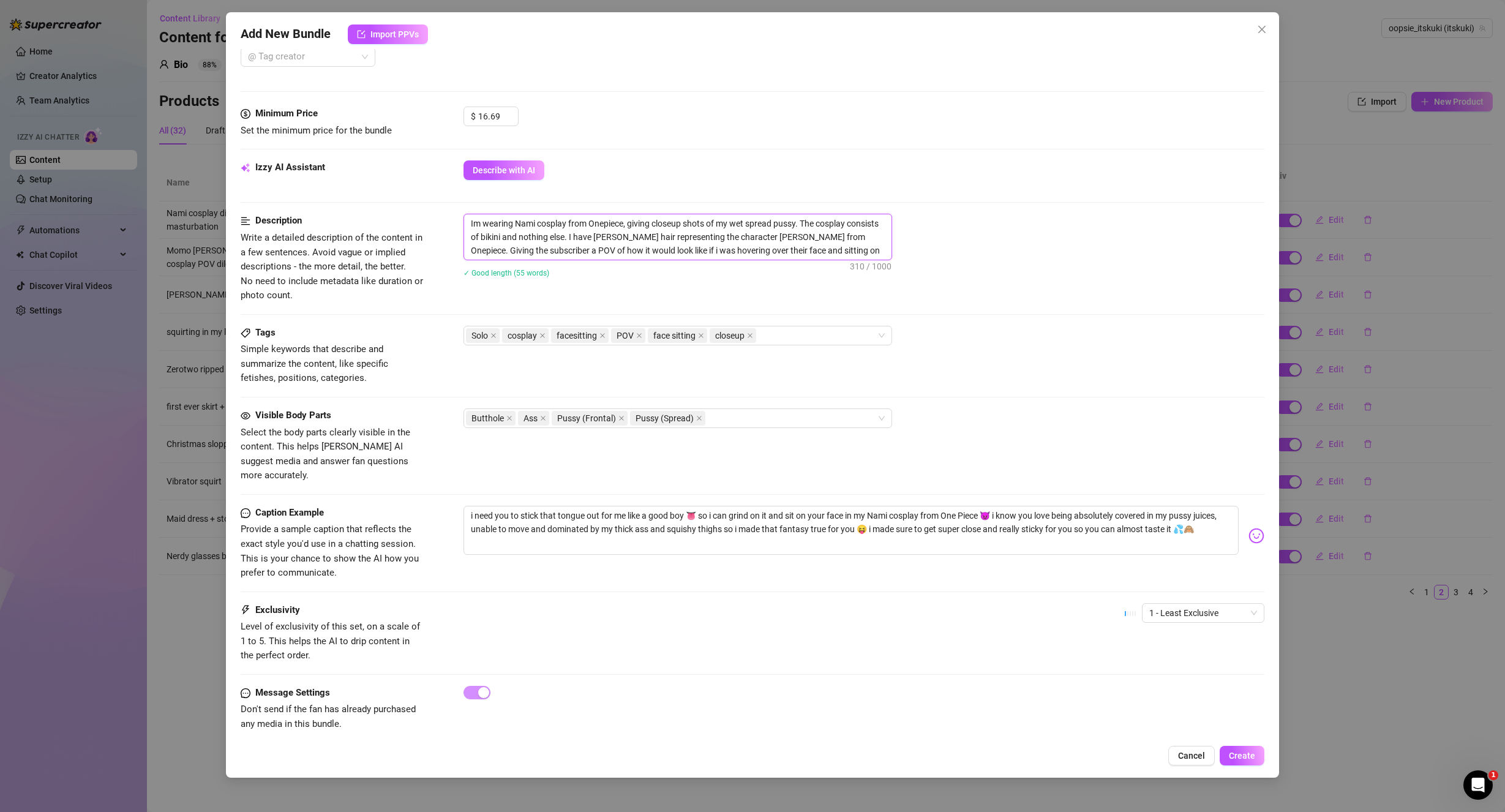
scroll to position [340, 0]
click at [1248, 761] on button "Create" at bounding box center [1242, 755] width 45 height 19
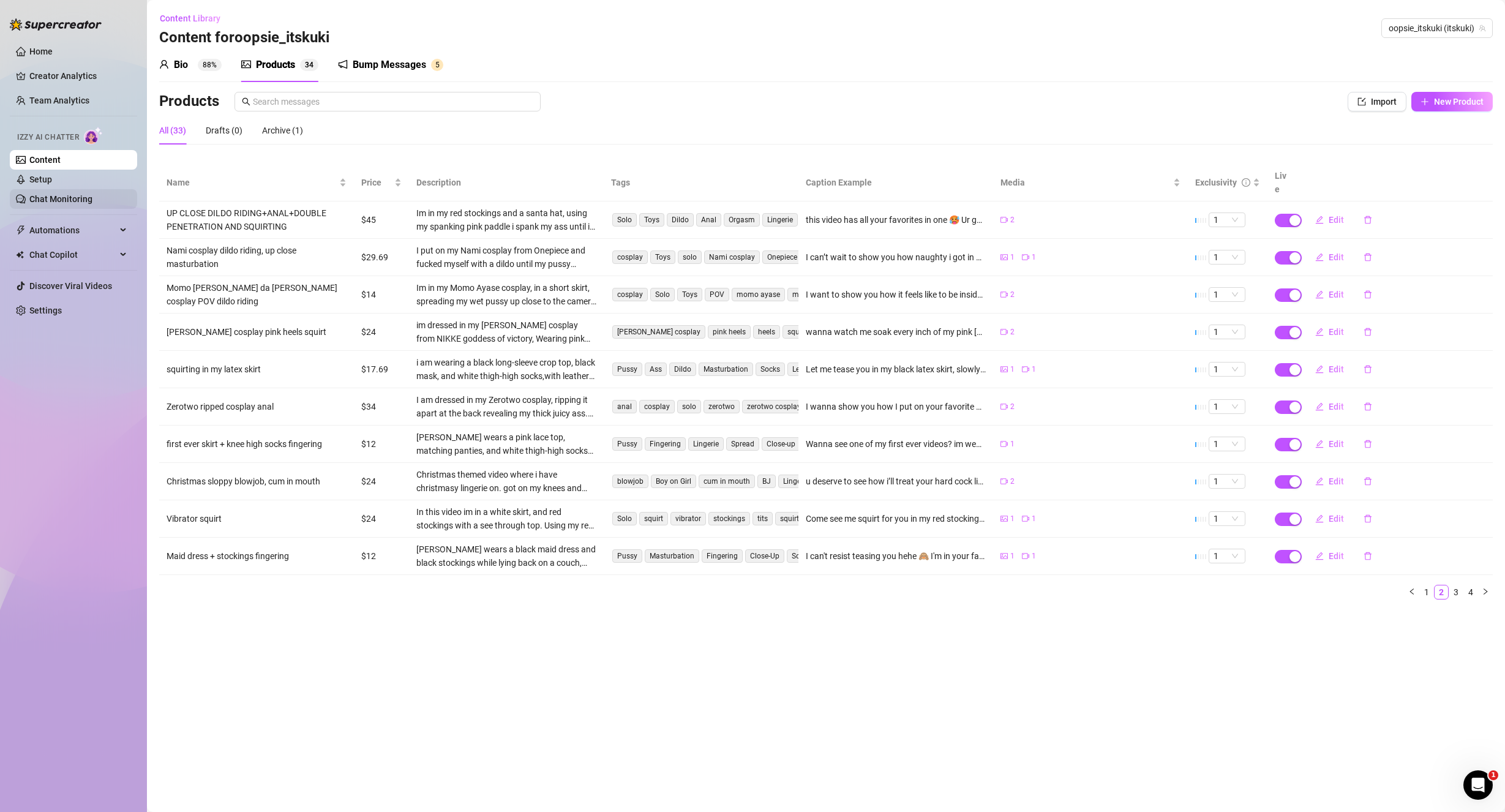
click at [79, 201] on link "Chat Monitoring" at bounding box center [61, 199] width 63 height 10
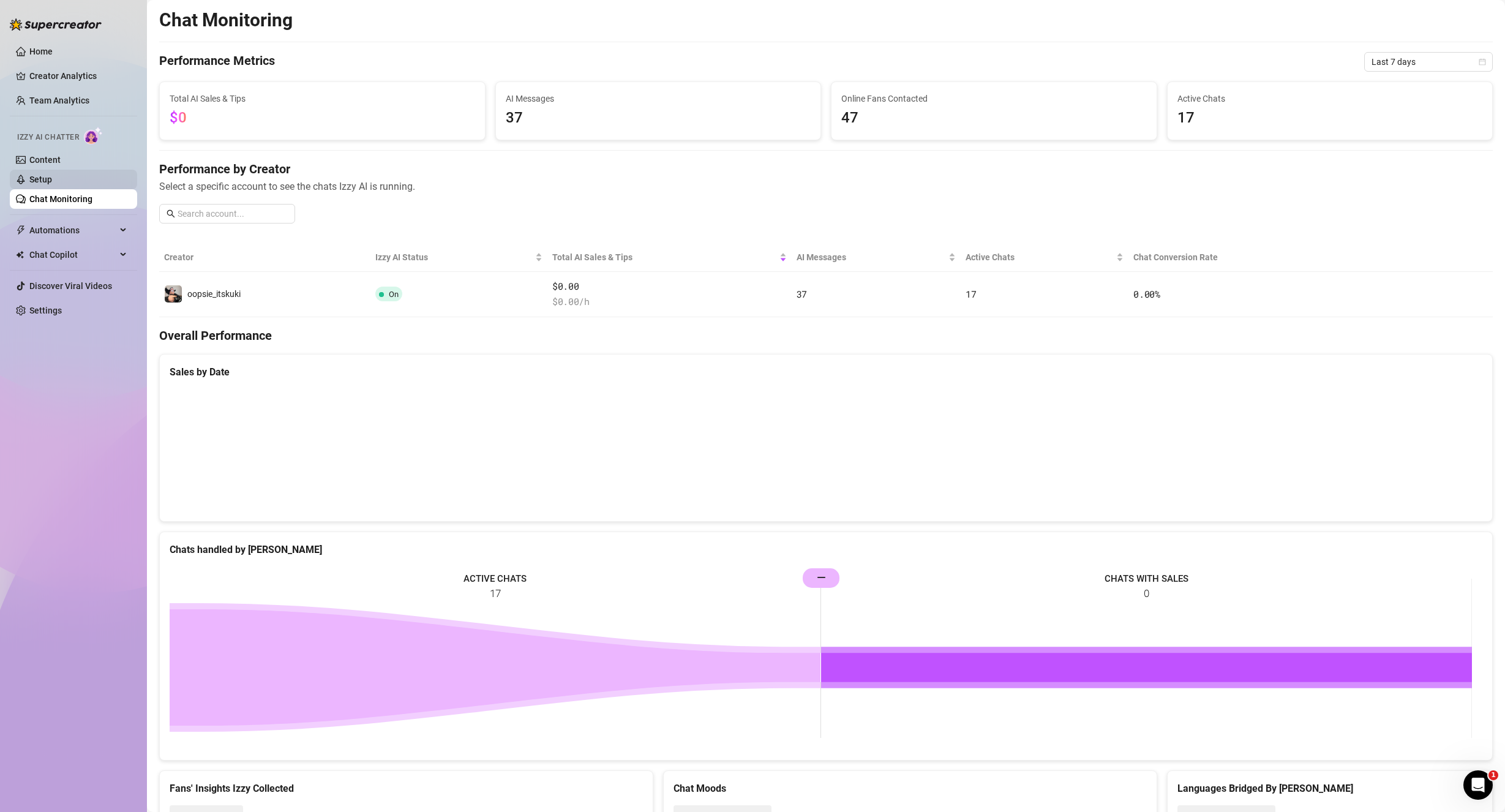
click at [52, 178] on link "Setup" at bounding box center [41, 178] width 23 height 10
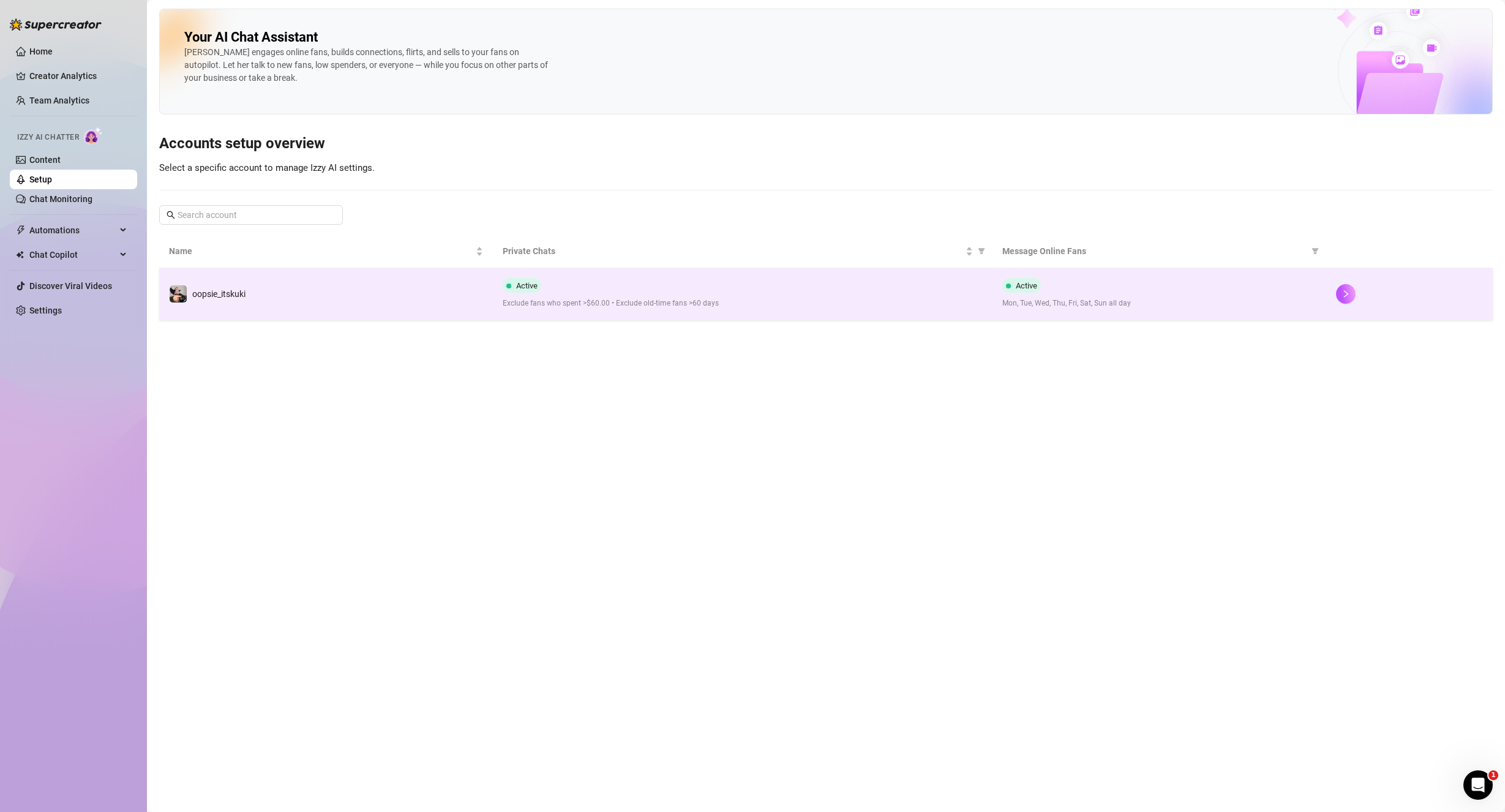
click at [277, 276] on td "oopsie_itskuki" at bounding box center [326, 294] width 333 height 52
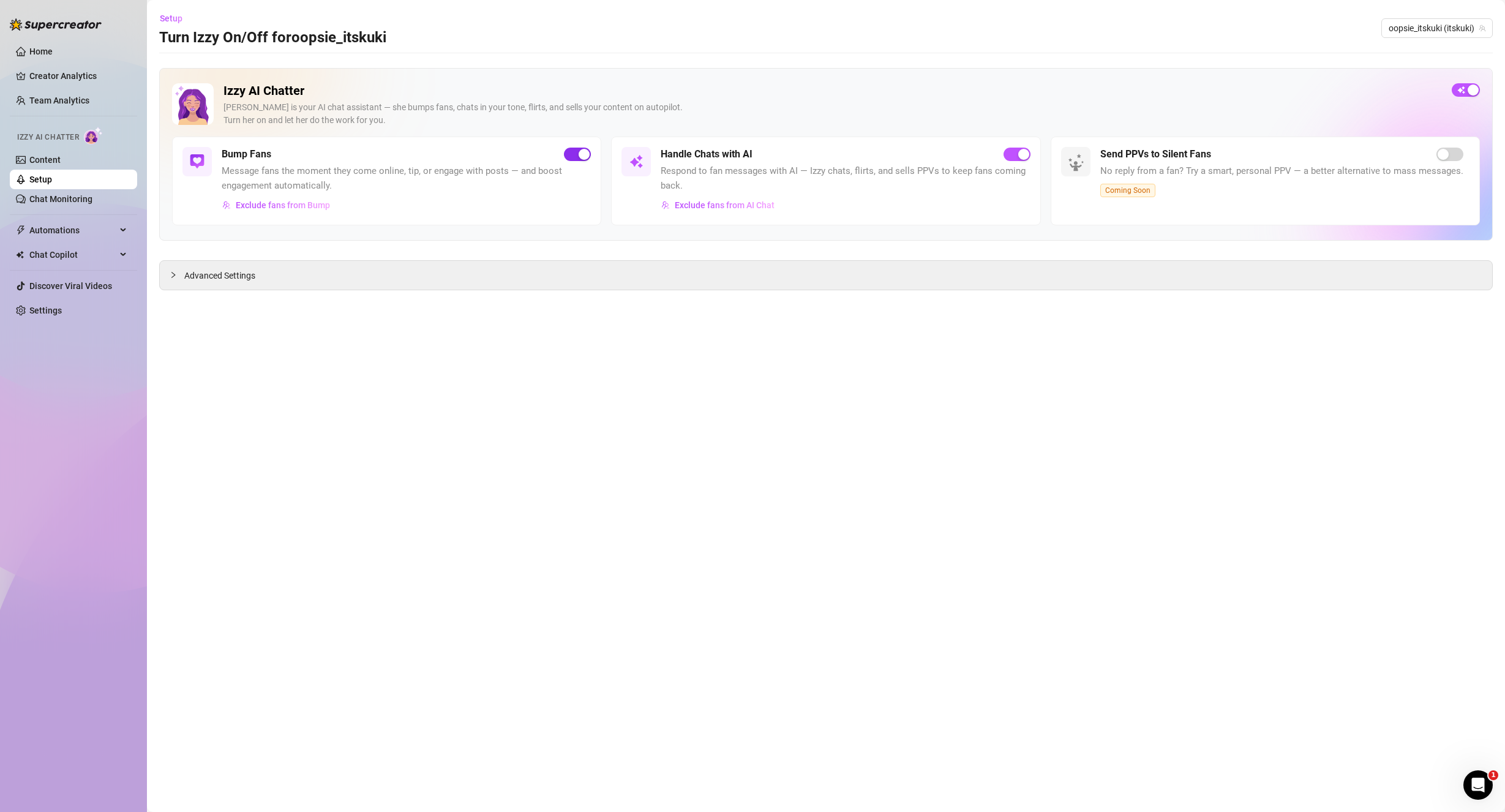
click at [584, 154] on div "button" at bounding box center [584, 154] width 11 height 11
